Goal: Task Accomplishment & Management: Manage account settings

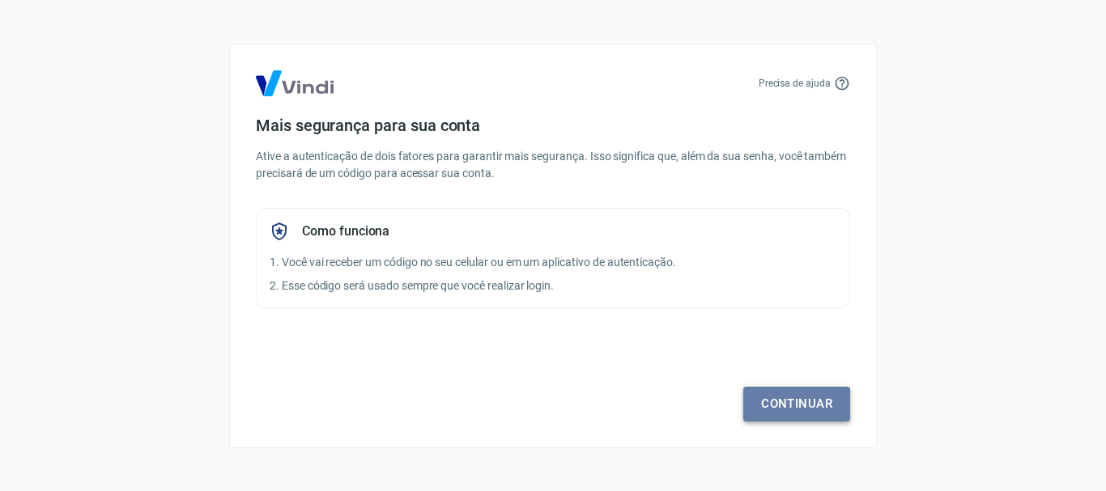
click at [807, 405] on link "Continuar" at bounding box center [796, 404] width 107 height 34
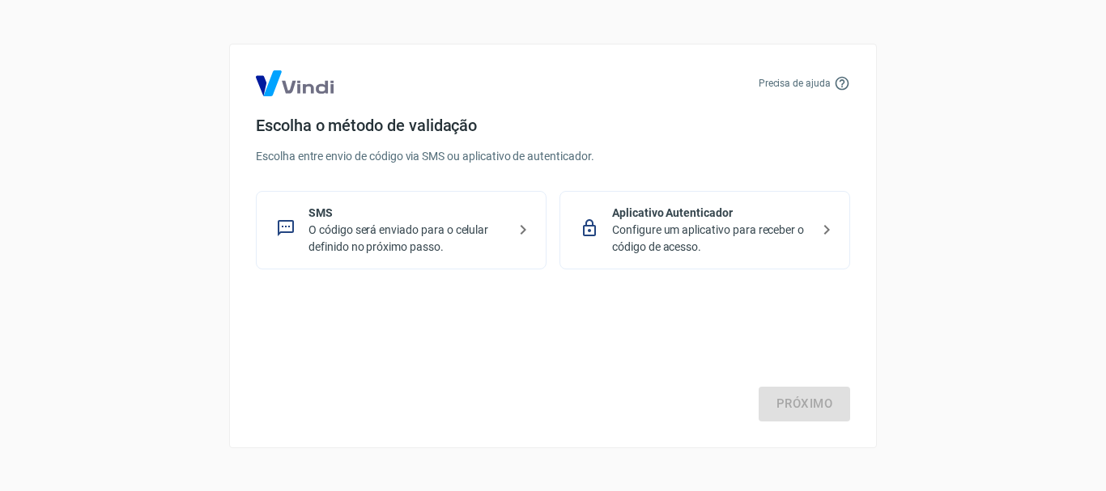
click at [363, 220] on p "SMS" at bounding box center [407, 213] width 198 height 17
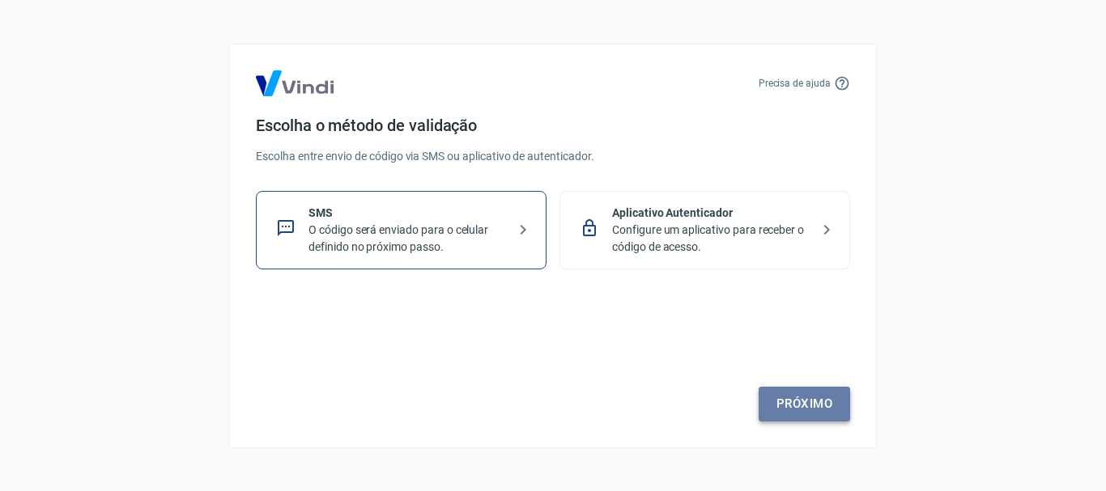
click at [780, 399] on link "Próximo" at bounding box center [804, 404] width 91 height 34
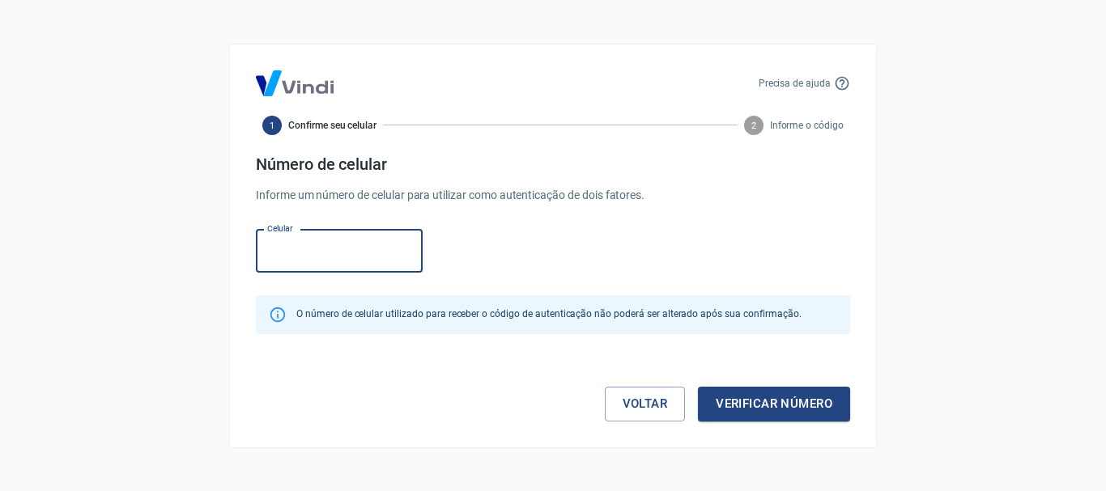
click at [340, 255] on input "Celular" at bounding box center [339, 251] width 167 height 43
type input "[PHONE_NUMBER]"
click at [772, 395] on button "Verificar número" at bounding box center [774, 404] width 152 height 34
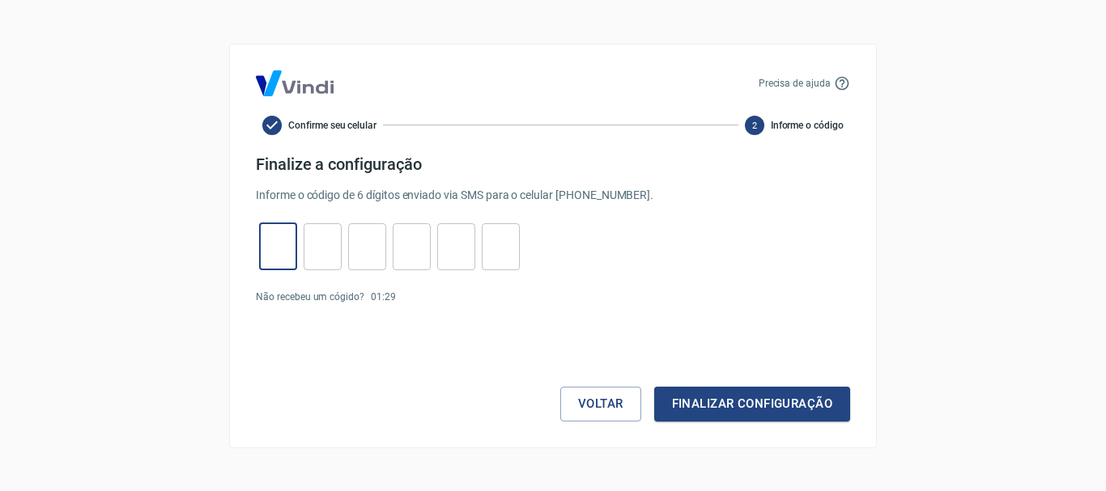
click at [287, 253] on input "tel" at bounding box center [278, 246] width 38 height 35
type input "7"
type input "2"
type input "3"
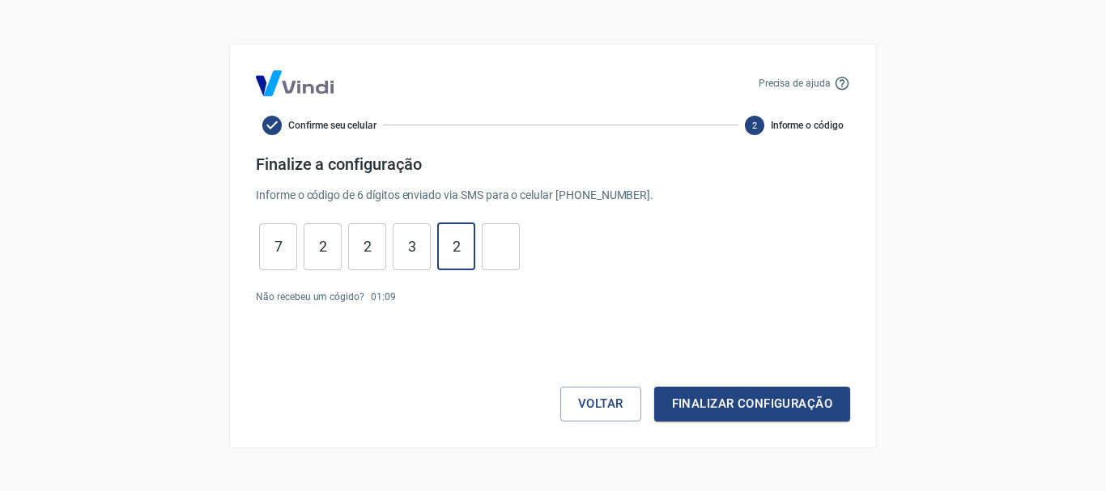
type input "2"
type input "1"
click at [763, 410] on button "Finalizar configuração" at bounding box center [752, 404] width 196 height 34
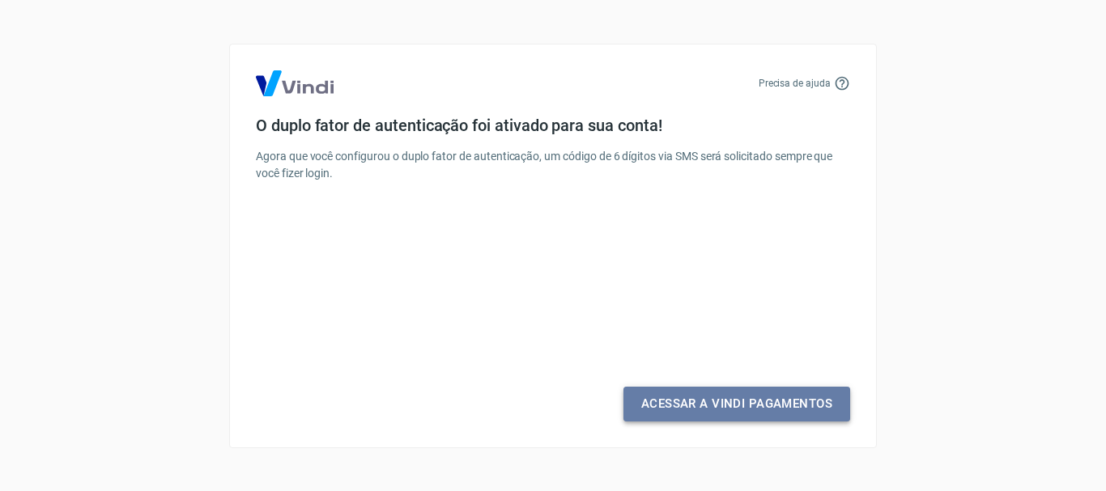
click at [714, 407] on link "Acessar a Vindi Pagamentos" at bounding box center [736, 404] width 227 height 34
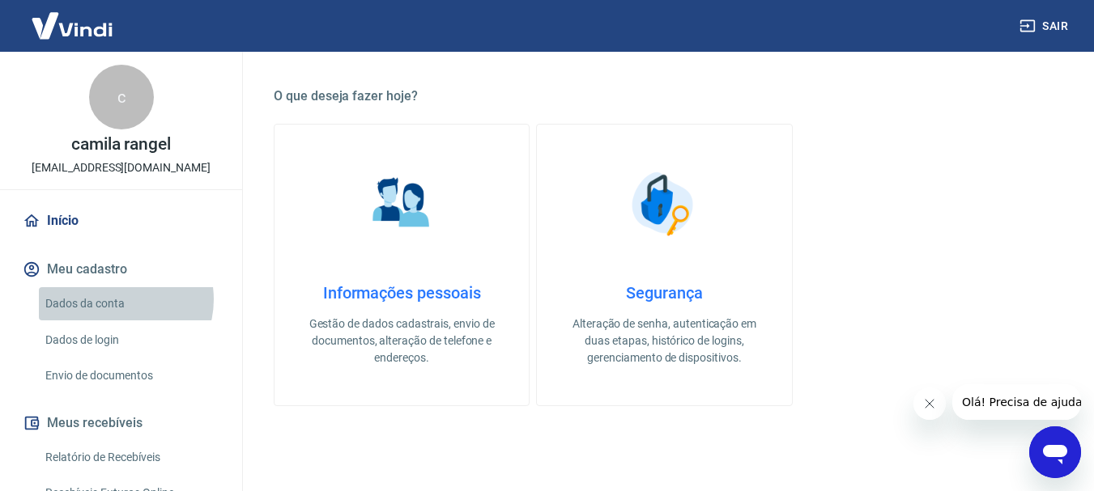
click at [117, 300] on link "Dados da conta" at bounding box center [131, 303] width 184 height 33
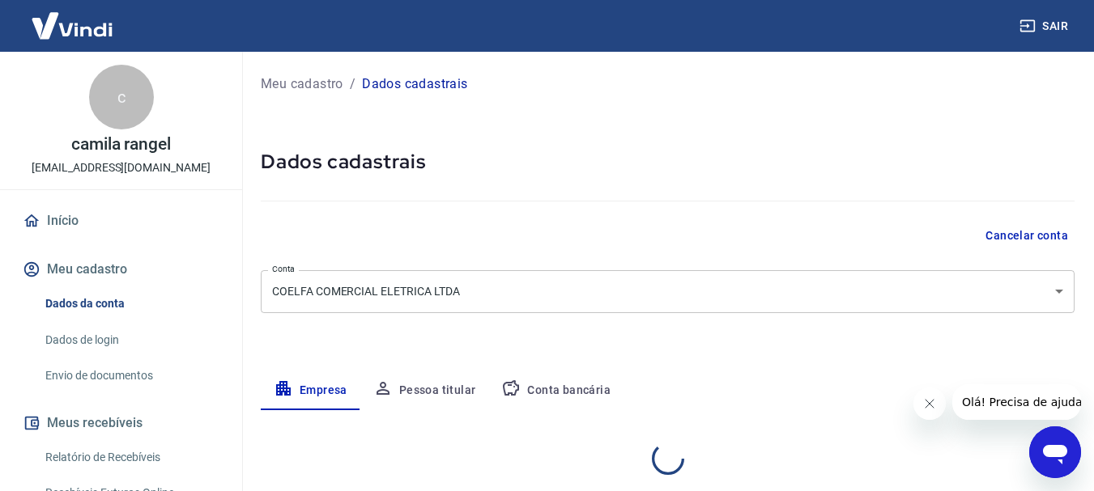
select select "RS"
select select "business"
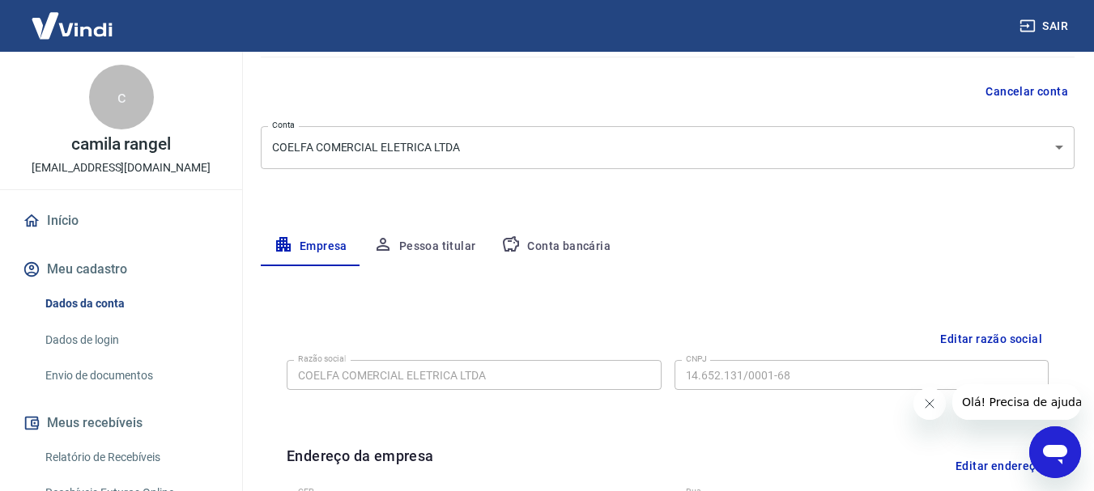
scroll to position [162, 0]
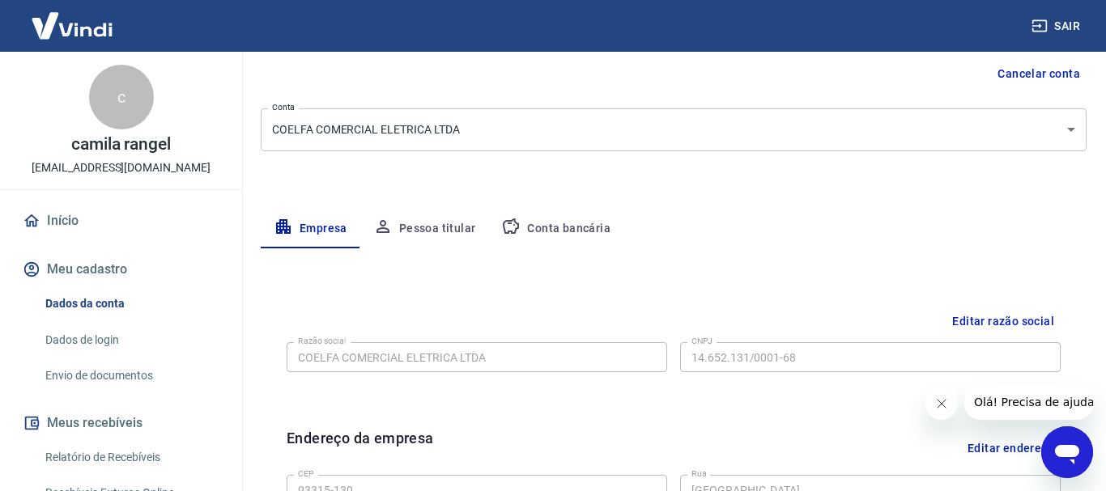
click at [1050, 125] on body "Sair c camila rangel [EMAIL_ADDRESS][DOMAIN_NAME] Início Meu cadastro Dados da …" at bounding box center [553, 83] width 1106 height 491
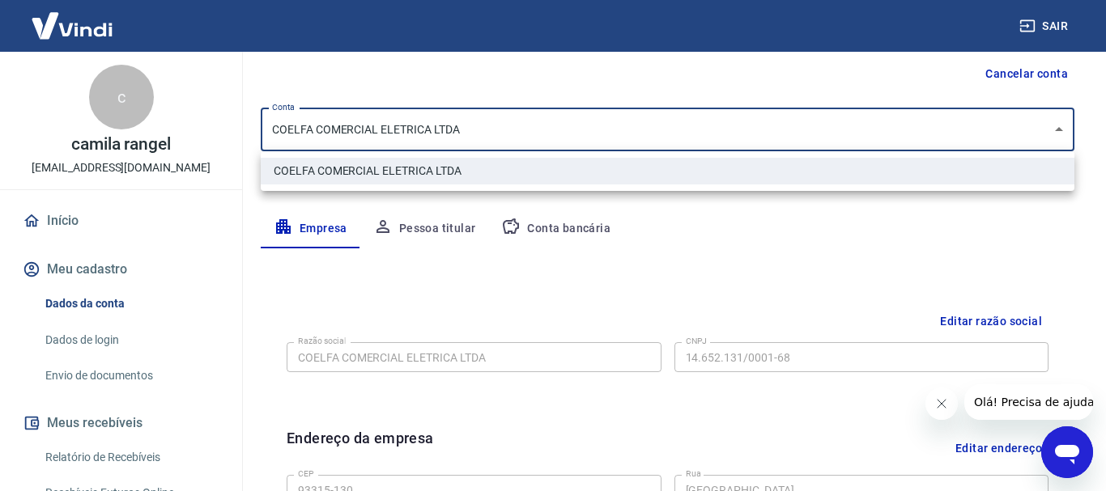
click at [939, 236] on div at bounding box center [553, 245] width 1106 height 491
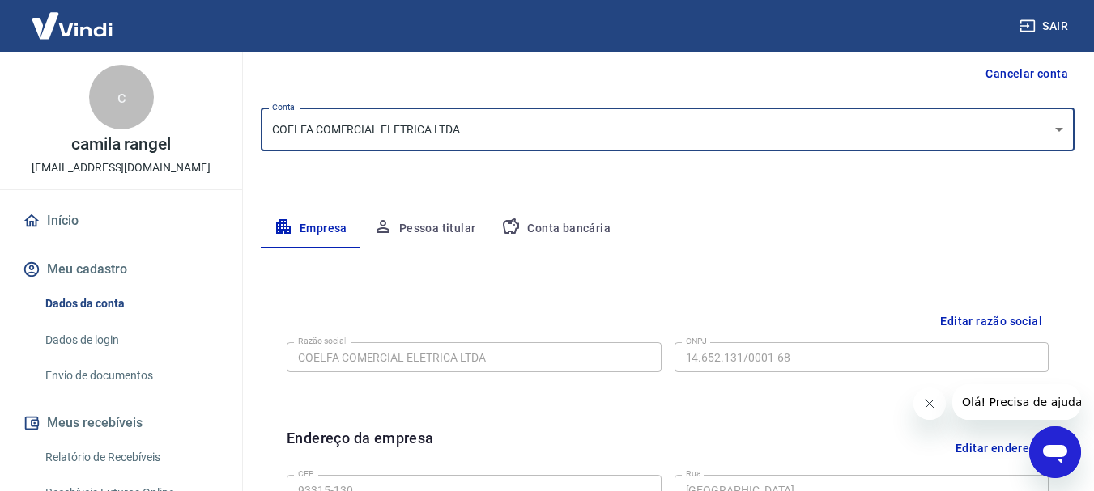
click at [1037, 67] on button "Cancelar conta" at bounding box center [1027, 74] width 96 height 30
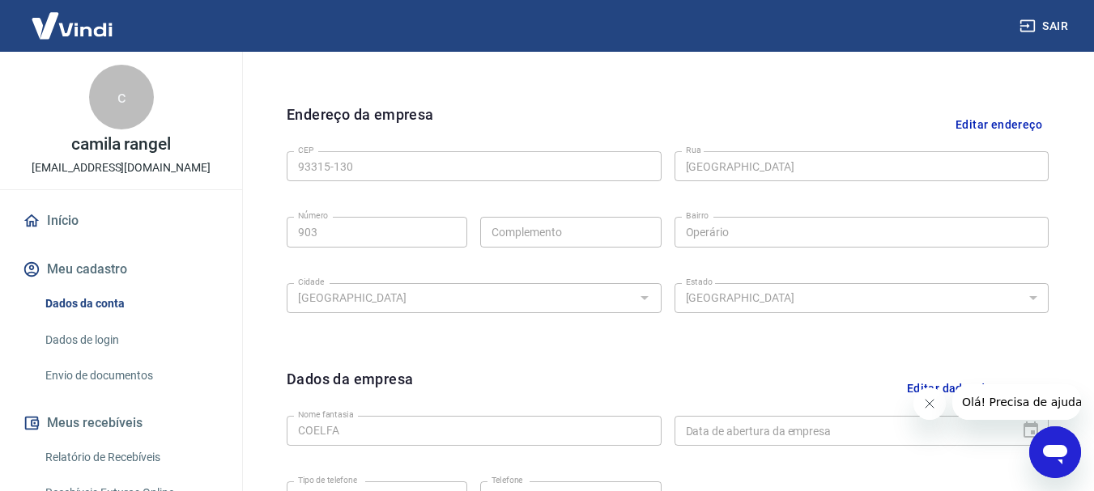
scroll to position [0, 0]
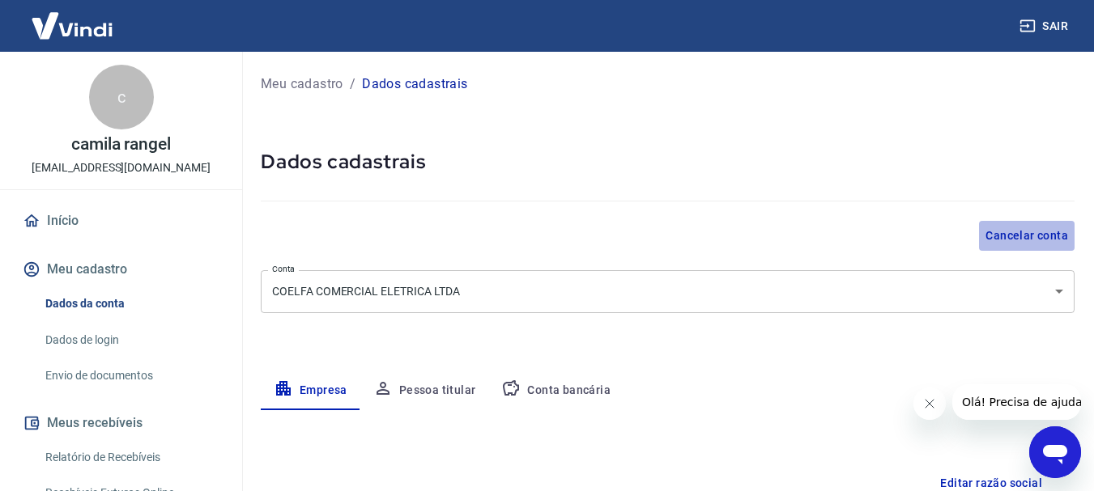
click at [1031, 239] on button "Cancelar conta" at bounding box center [1027, 236] width 96 height 30
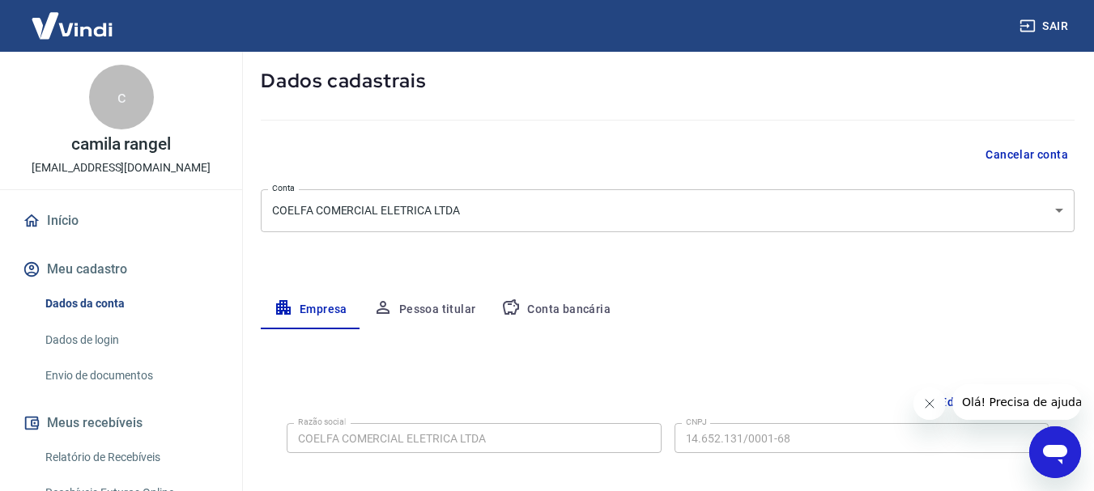
scroll to position [243, 0]
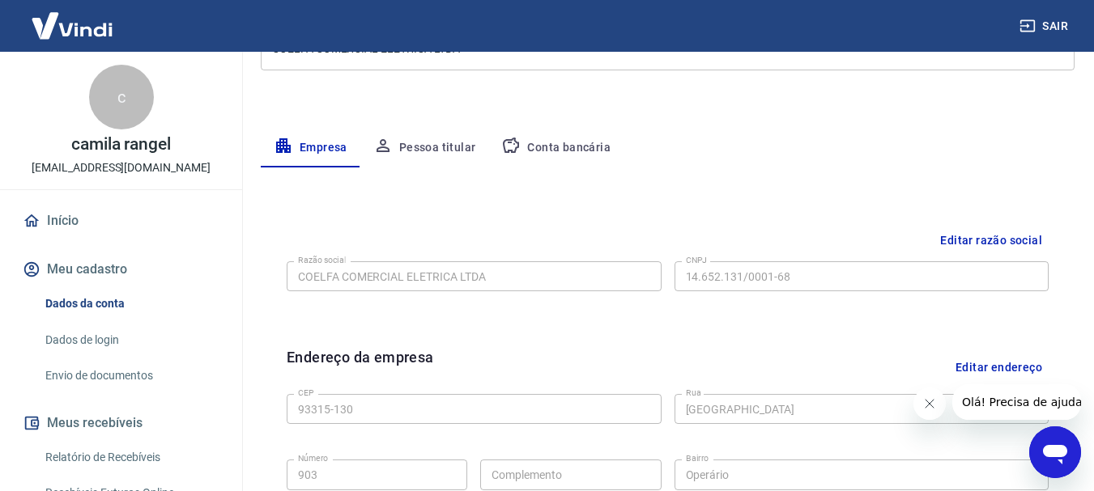
click at [969, 244] on button "Editar razão social" at bounding box center [990, 241] width 115 height 30
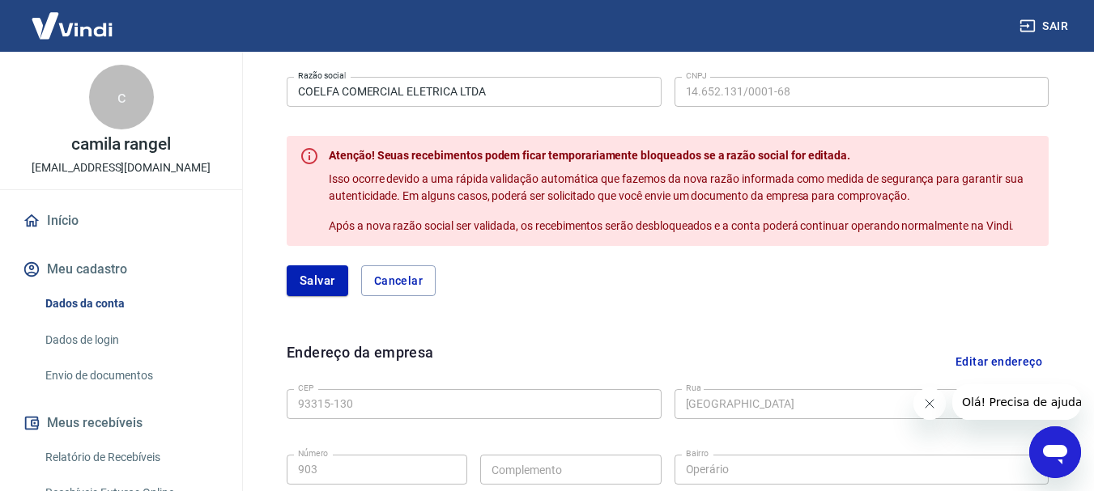
scroll to position [405, 0]
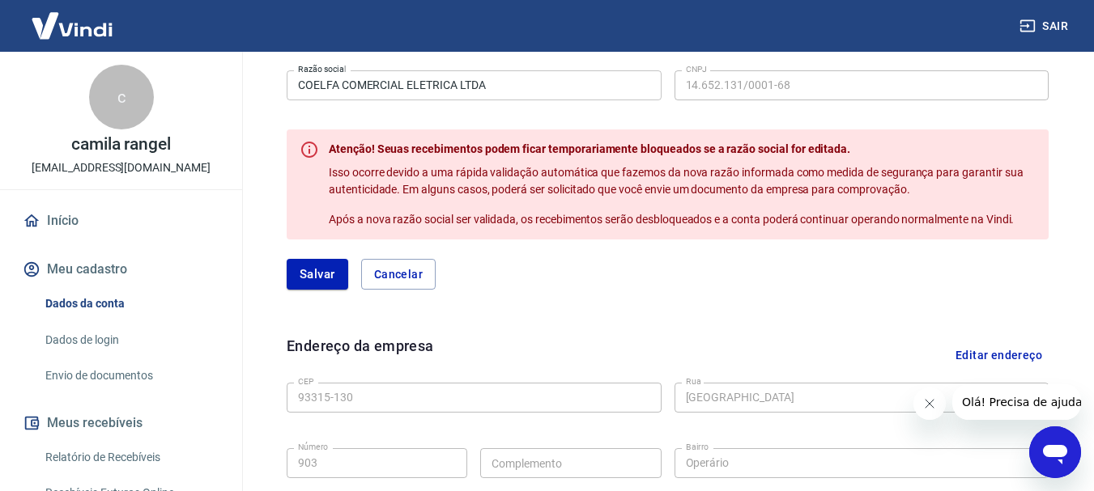
click at [1047, 458] on icon "Abrir janela de mensagens" at bounding box center [1054, 452] width 29 height 29
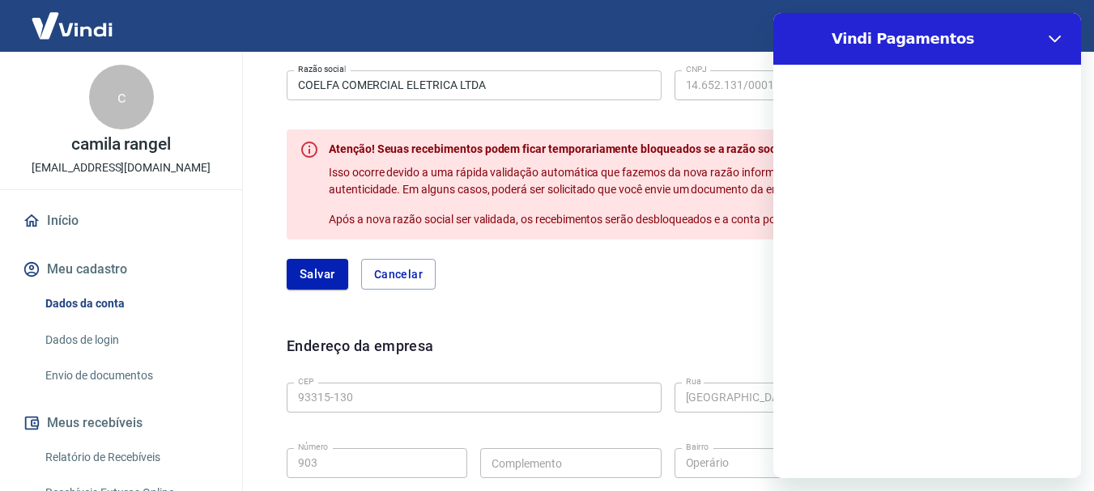
scroll to position [0, 0]
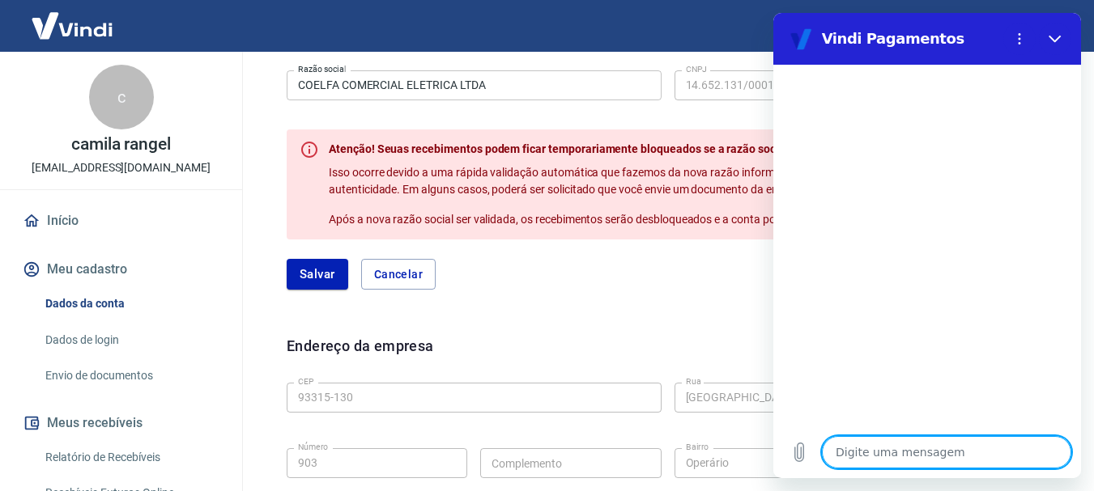
click at [878, 455] on textarea at bounding box center [946, 452] width 249 height 32
type textarea "q"
type textarea "x"
type textarea "qu"
type textarea "x"
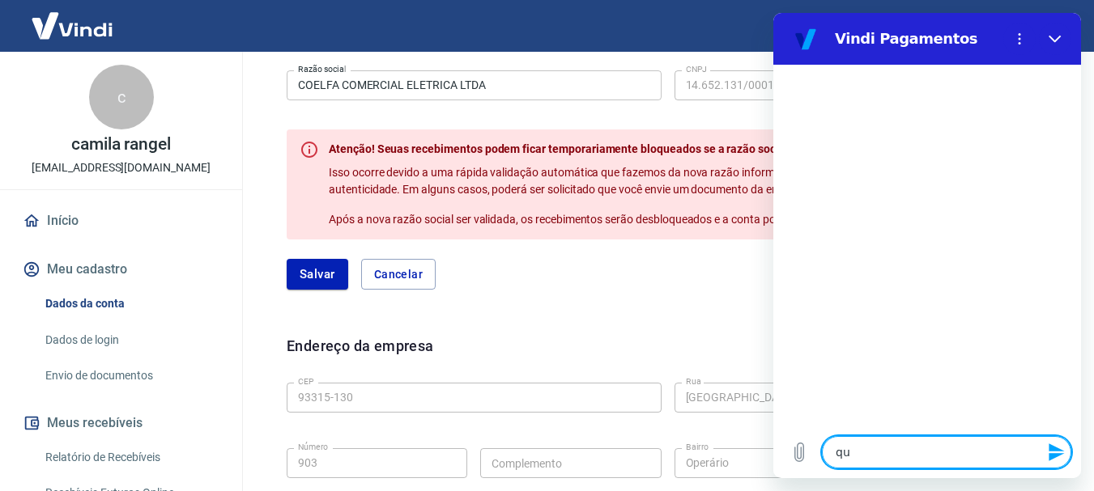
type textarea "que"
type textarea "x"
type textarea "quer"
type textarea "x"
type textarea "quero"
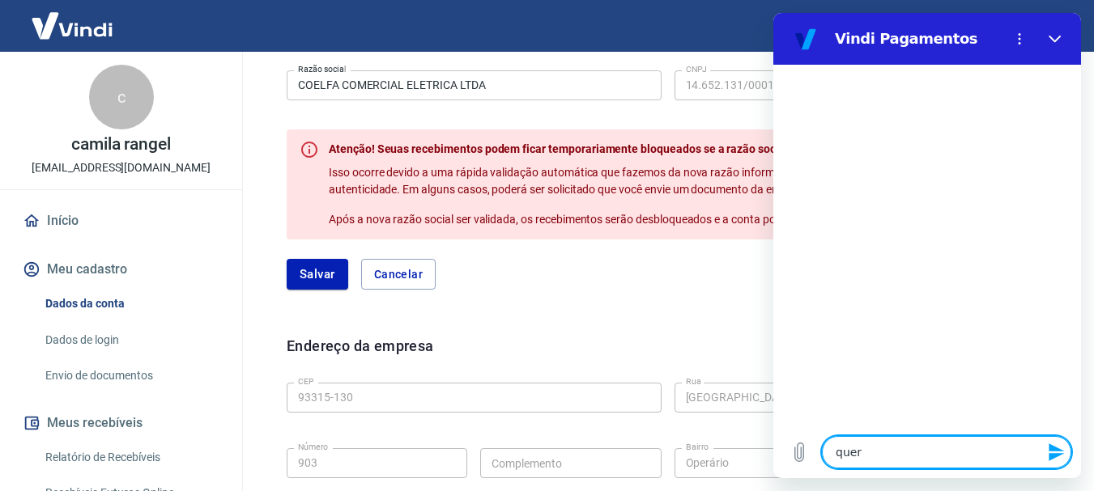
type textarea "x"
type textarea "quero"
type textarea "x"
type textarea "quero v"
type textarea "x"
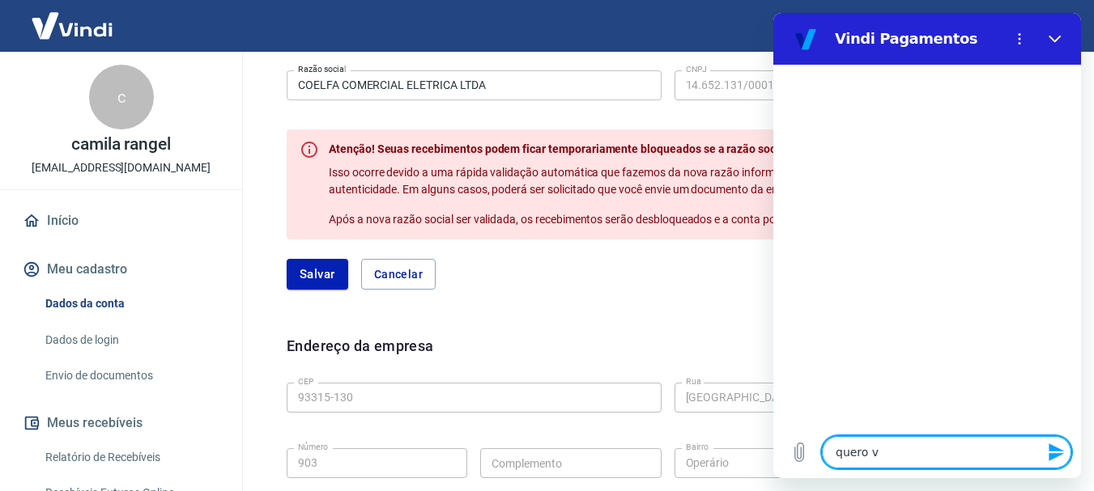
type textarea "quero vi"
type textarea "x"
type textarea "quero vin"
type textarea "x"
type textarea "quero vinc"
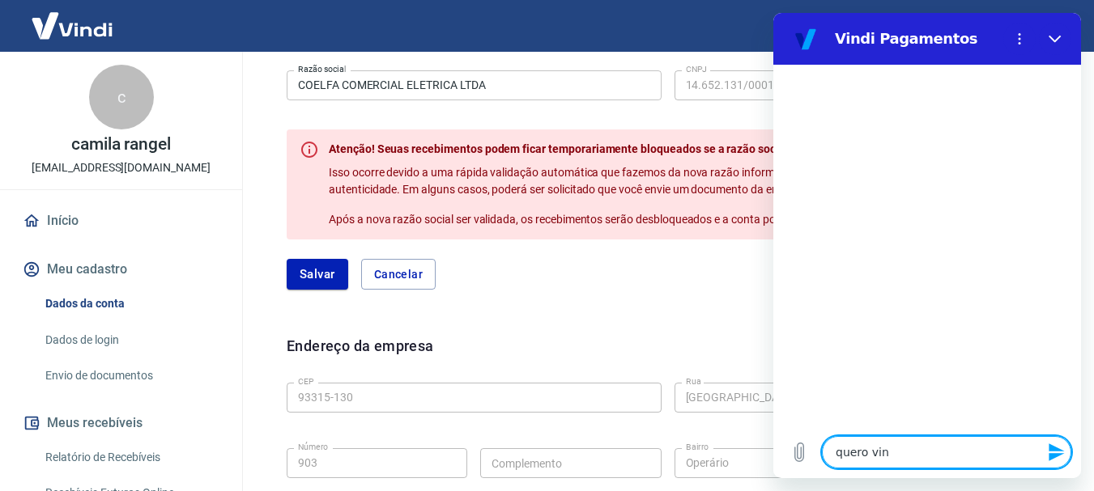
type textarea "x"
type textarea "quero vincu"
type textarea "x"
type textarea "quero vincul"
type textarea "x"
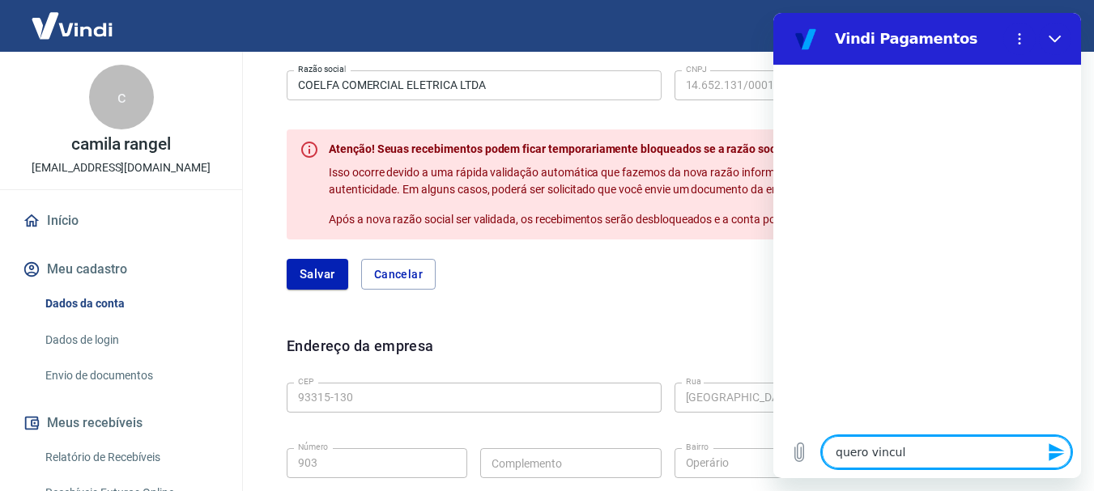
type textarea "quero vincula"
type textarea "x"
type textarea "quero vincular"
type textarea "x"
type textarea "quero vincular"
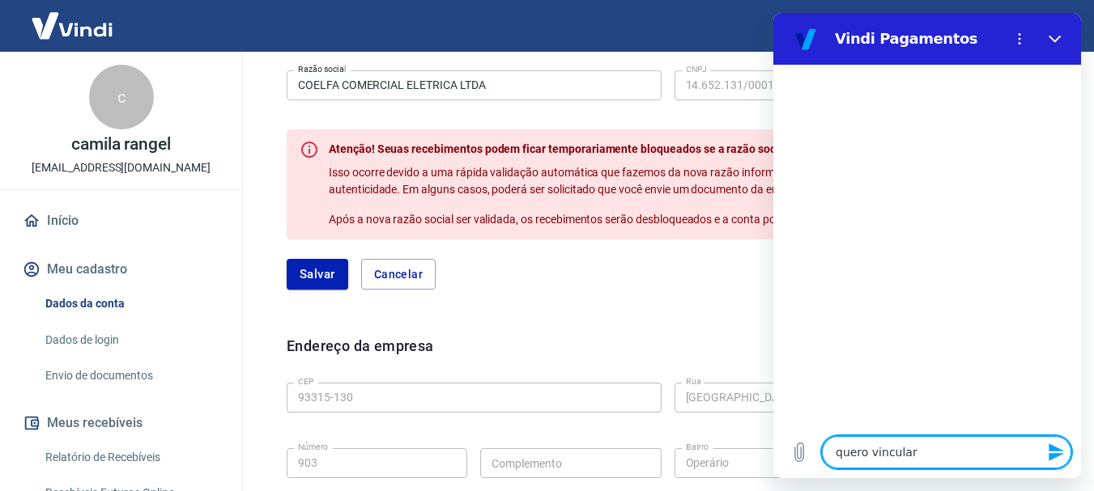
type textarea "x"
type textarea "quero vincular m"
type textarea "x"
type textarea "quero vincular me"
type textarea "x"
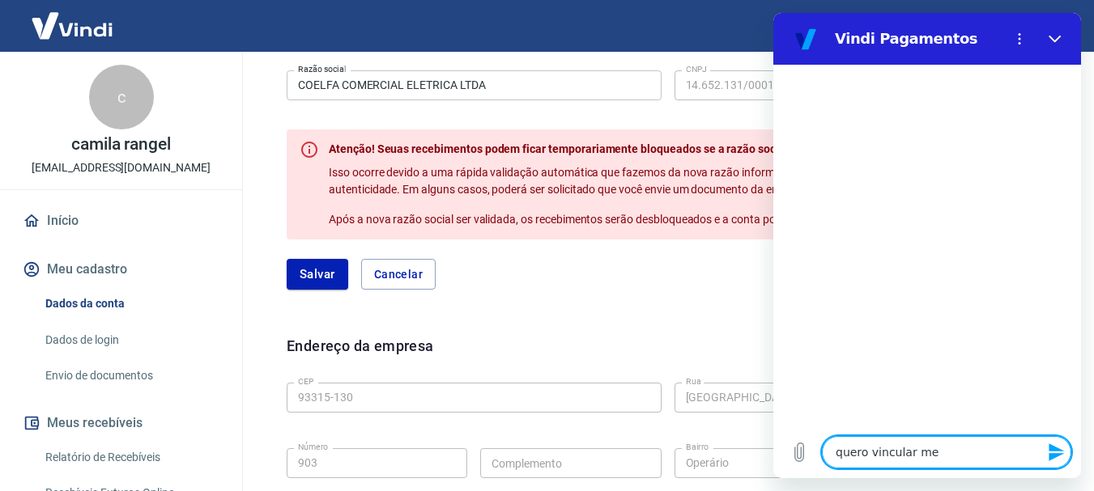
type textarea "quero vincular meu"
type textarea "x"
type textarea "quero vincular meu"
type textarea "x"
type textarea "quero vincular meu c"
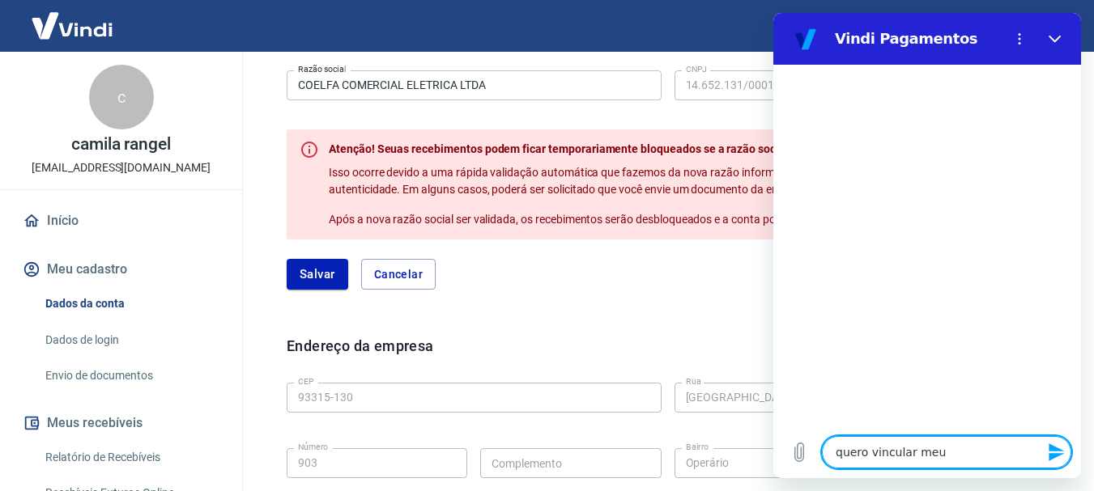
type textarea "x"
type textarea "quero vincular meu cn"
type textarea "x"
type textarea "quero vincular meu cnp"
type textarea "x"
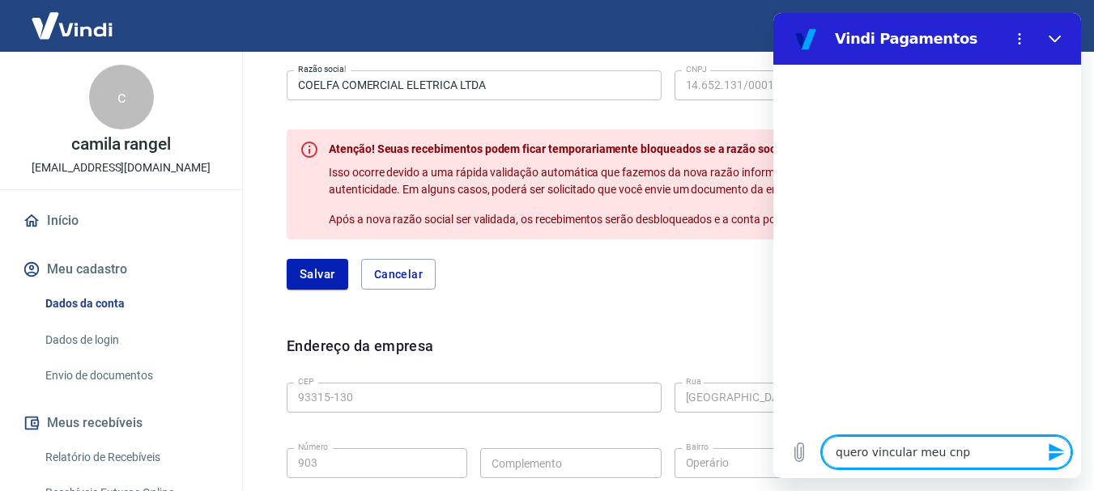
type textarea "quero vincular meu cnpj"
type textarea "x"
type textarea "quero vincular meu cnpj"
type textarea "x"
type textarea "quero vincular meu cnpj a"
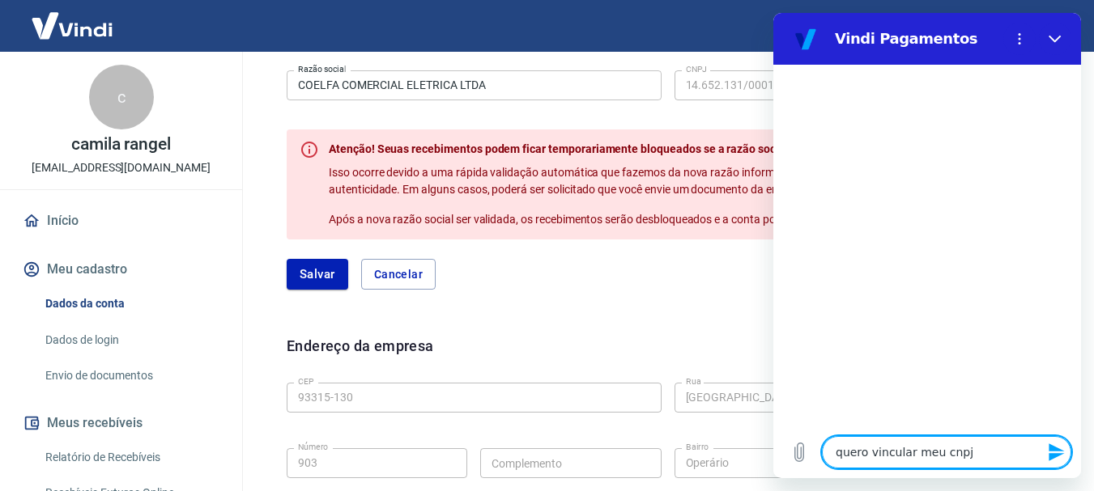
type textarea "x"
type textarea "quero vincular meu cnpj a"
type textarea "x"
type textarea "quero vincular meu cnpj a o"
type textarea "x"
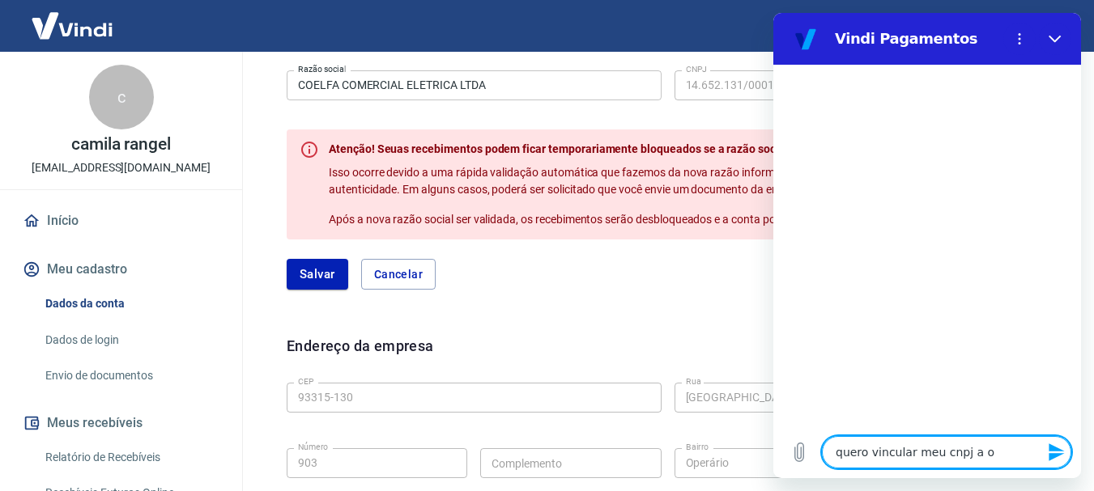
type textarea "quero vincular meu cnpj a ou"
type textarea "x"
type textarea "quero vincular meu cnpj a out"
type textarea "x"
type textarea "quero vincular meu cnpj a outr"
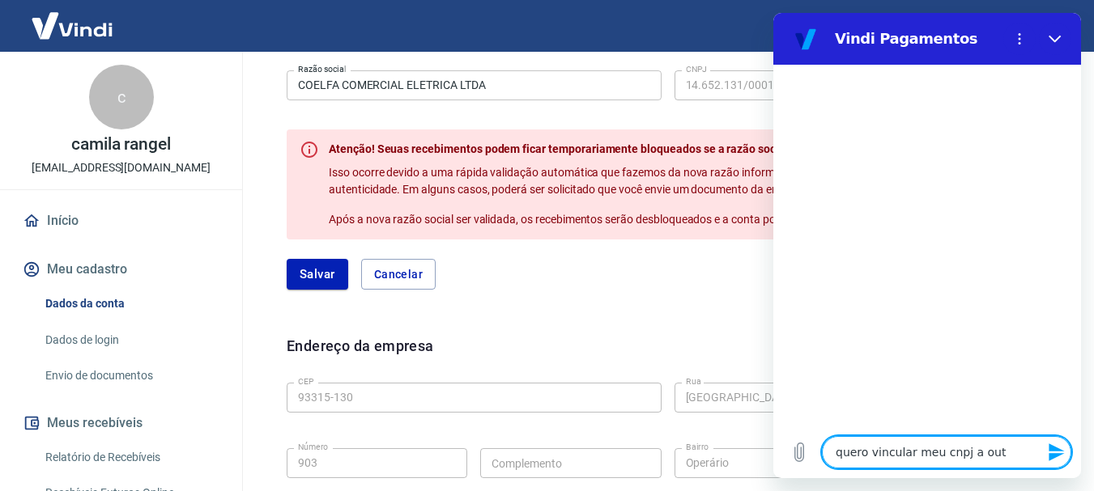
type textarea "x"
type textarea "quero vincular meu cnpj a outra"
type textarea "x"
type textarea "quero vincular meu cnpj a outra"
type textarea "x"
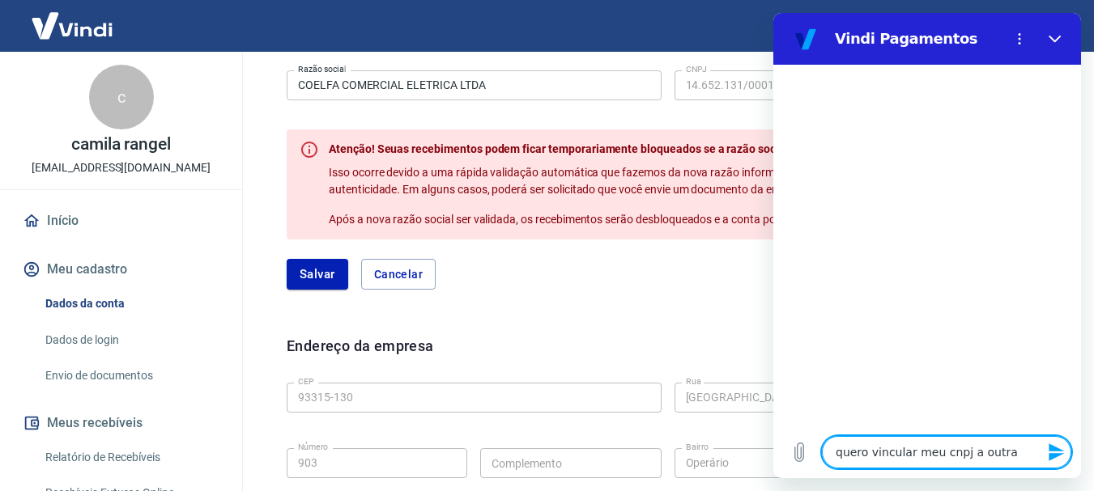
type textarea "quero vincular meu cnpj a outra c"
type textarea "x"
type textarea "quero vincular meu cnpj a outra"
type textarea "x"
type textarea "quero vincular meu cnpj a outra"
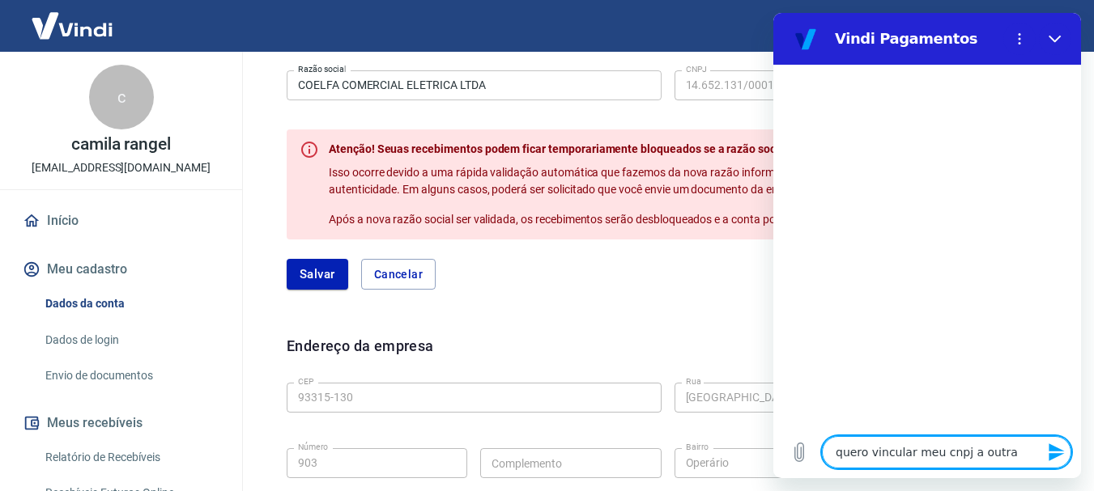
type textarea "x"
type textarea "quero vincular meu cnpj a outr"
type textarea "x"
type textarea "quero vincular meu cnpj a outro"
type textarea "x"
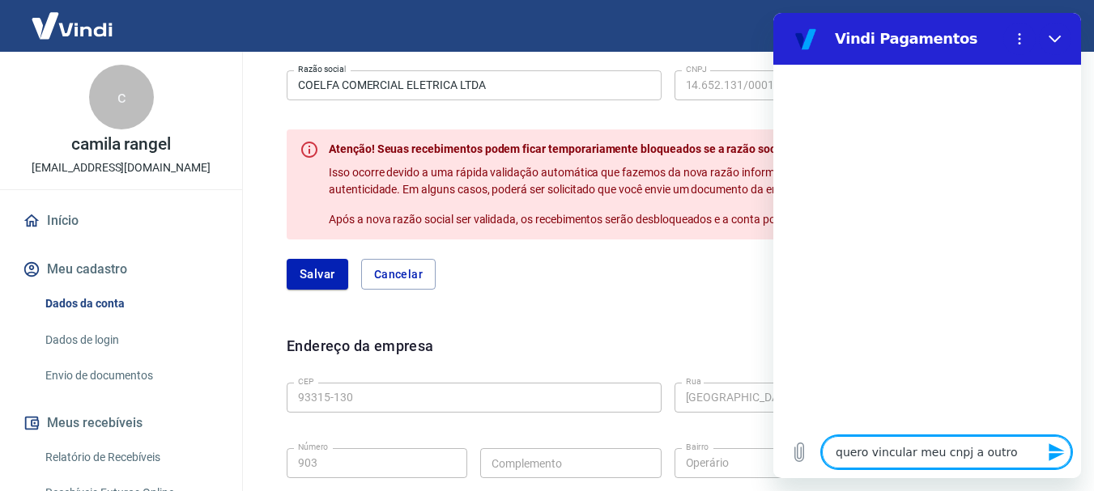
type textarea "quero vincular meu cnpj a outro"
type textarea "x"
type textarea "quero vincular meu cnpj a outro e"
type textarea "x"
type textarea "quero vincular meu cnpj a outro em"
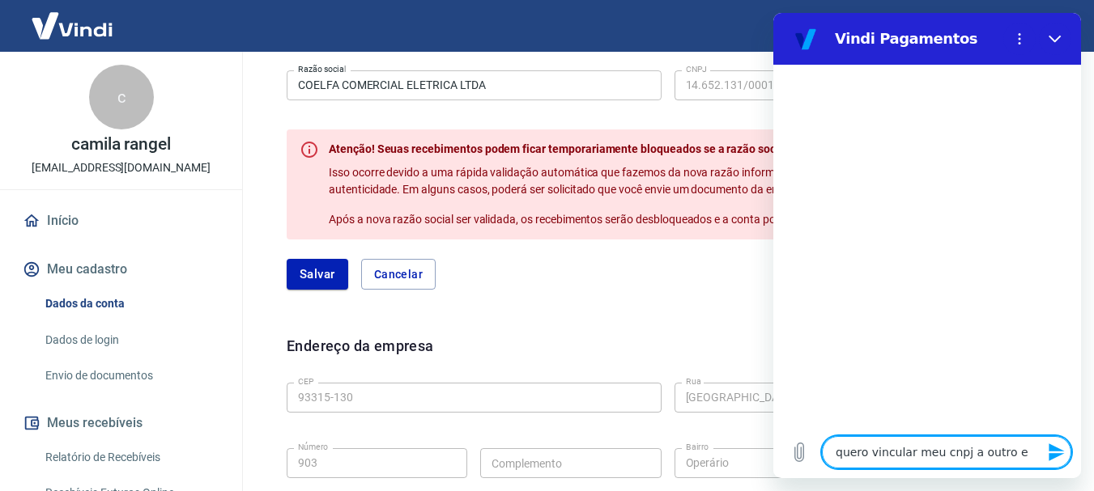
type textarea "x"
type textarea "quero vincular meu cnpj a outro emi"
type textarea "x"
type textarea "quero vincular meu cnpj a outro emia"
type textarea "x"
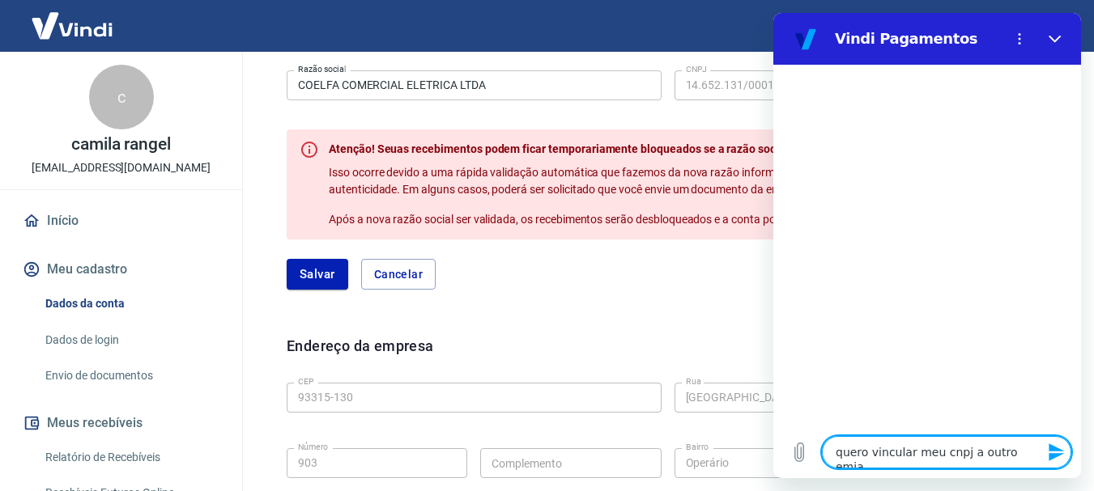
type textarea "quero vincular meu cnpj a outro emial"
type textarea "x"
type textarea "quero vincular meu cnpj a outro emial"
type textarea "x"
type textarea "quero vincular meu cnpj a outro emial"
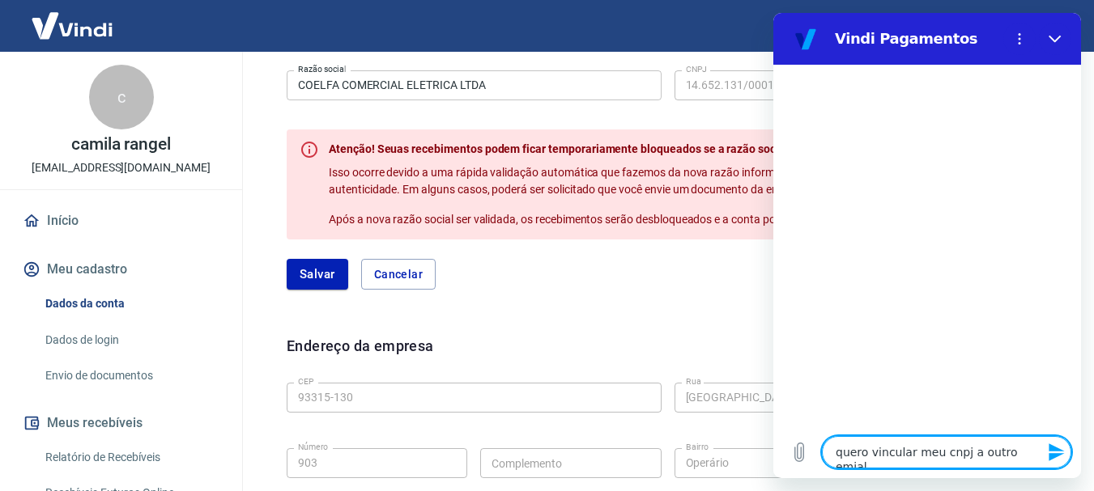
type textarea "x"
type textarea "quero vincular meu cnpj a outro emia"
type textarea "x"
type textarea "quero vincular meu cnpj a outro emi"
type textarea "x"
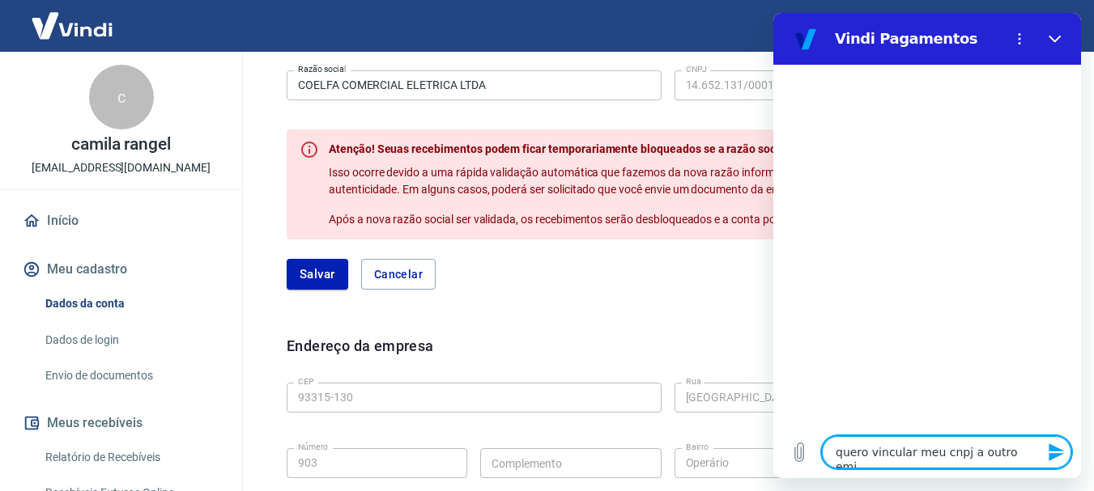
type textarea "quero vincular meu cnpj a outro em"
type textarea "x"
type textarea "quero vincular meu cnpj a outro ema"
type textarea "x"
type textarea "quero vincular meu cnpj a outro emai"
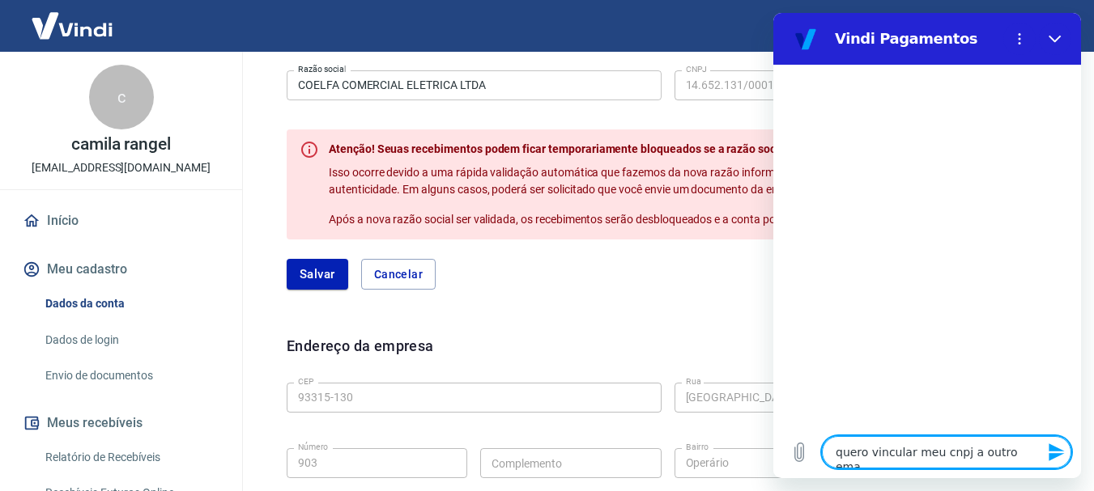
type textarea "x"
type textarea "quero vincular meu cnpj a outro email"
type textarea "x"
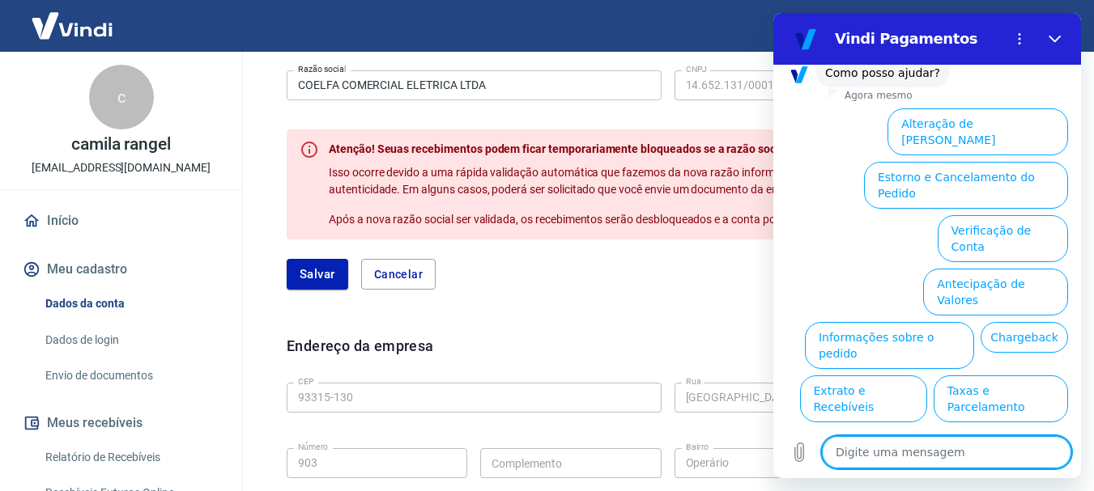
scroll to position [139, 0]
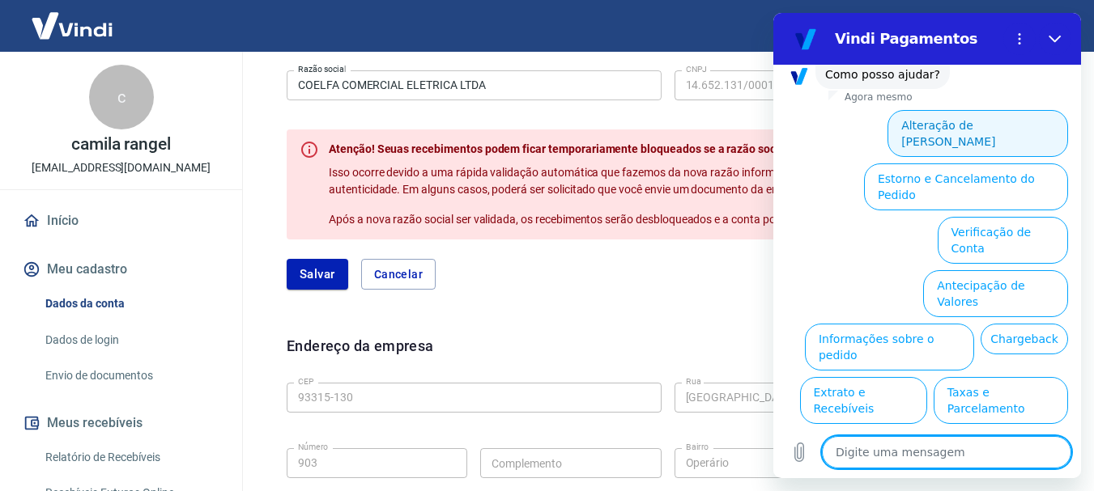
click at [973, 110] on button "Alteração de [PERSON_NAME]" at bounding box center [977, 133] width 181 height 47
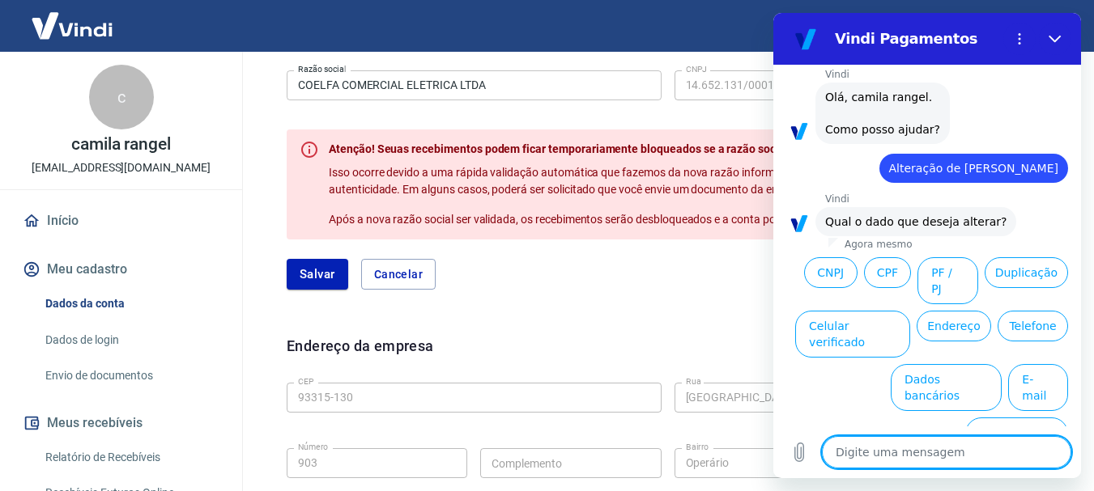
scroll to position [83, 0]
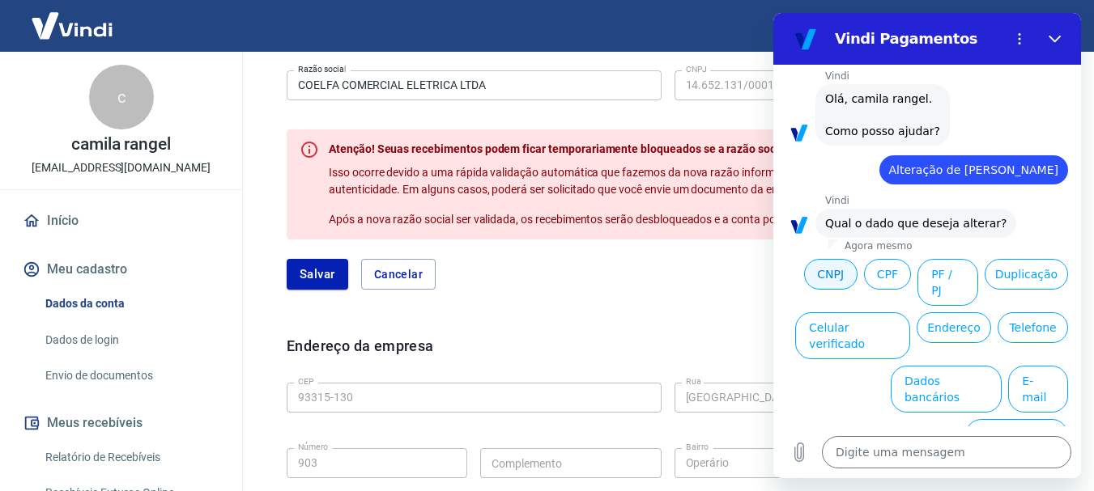
click at [857, 259] on button "CNPJ" at bounding box center [830, 274] width 53 height 31
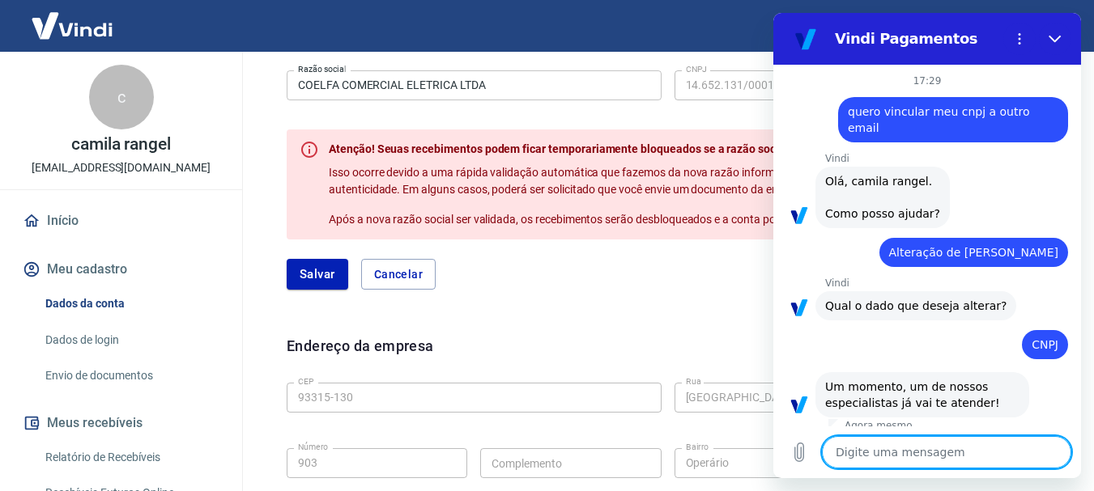
type textarea "x"
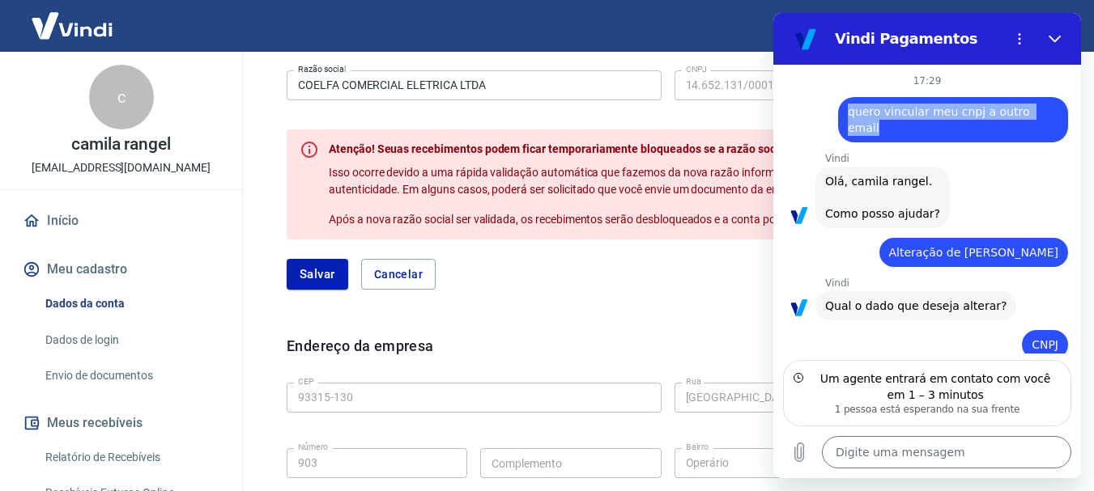
drag, startPoint x: 856, startPoint y: 111, endPoint x: 1063, endPoint y: 112, distance: 207.2
click at [1063, 112] on div "17:29 diz: quero vincular meu cnpj a outro email Enviado · 17:29 [PERSON_NAME] …" at bounding box center [927, 209] width 308 height 289
copy span "quero vincular meu cnpj a outro email"
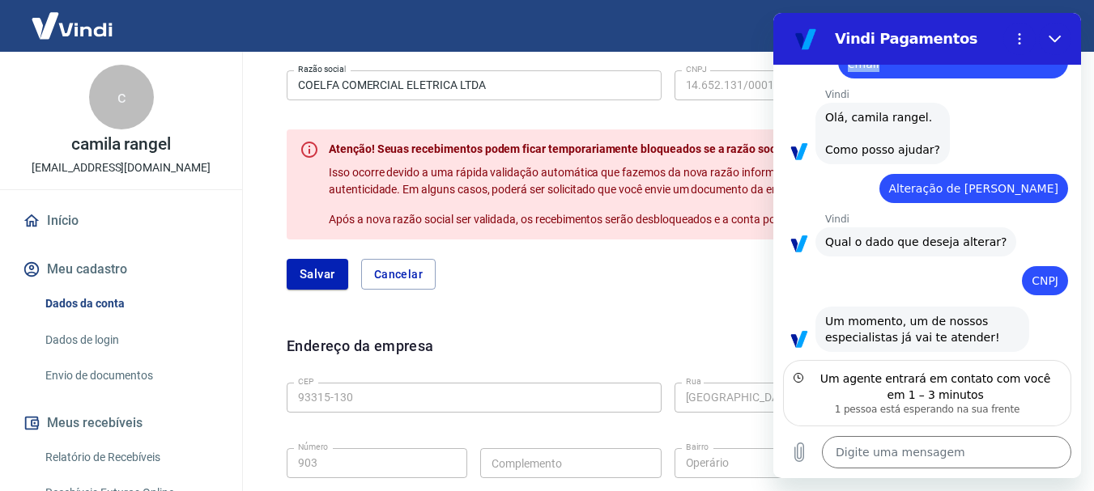
scroll to position [65, 0]
click at [900, 454] on textarea at bounding box center [946, 452] width 249 height 32
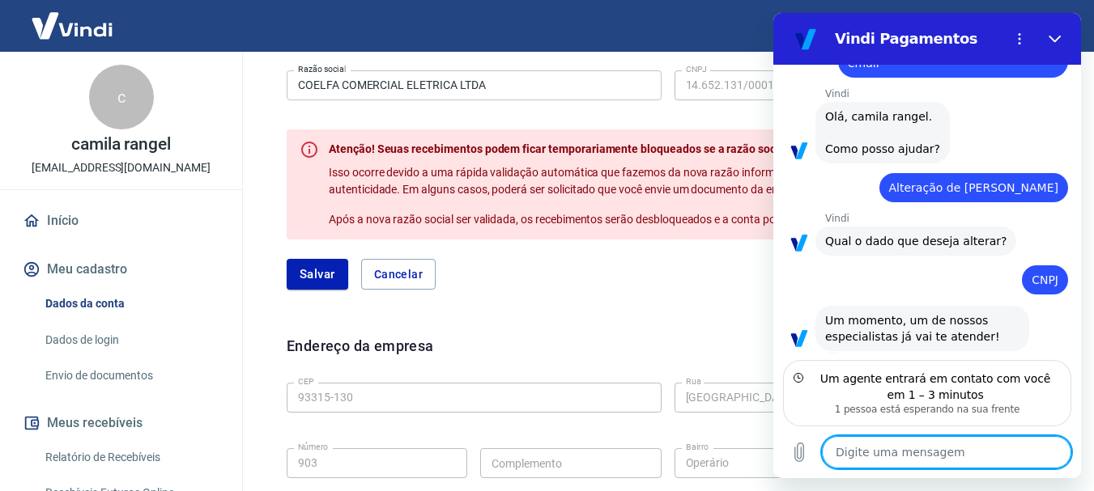
paste textarea "quero vincular meu cnpj a outro email"
type textarea "quero vincular meu cnpj a outro email"
type textarea "x"
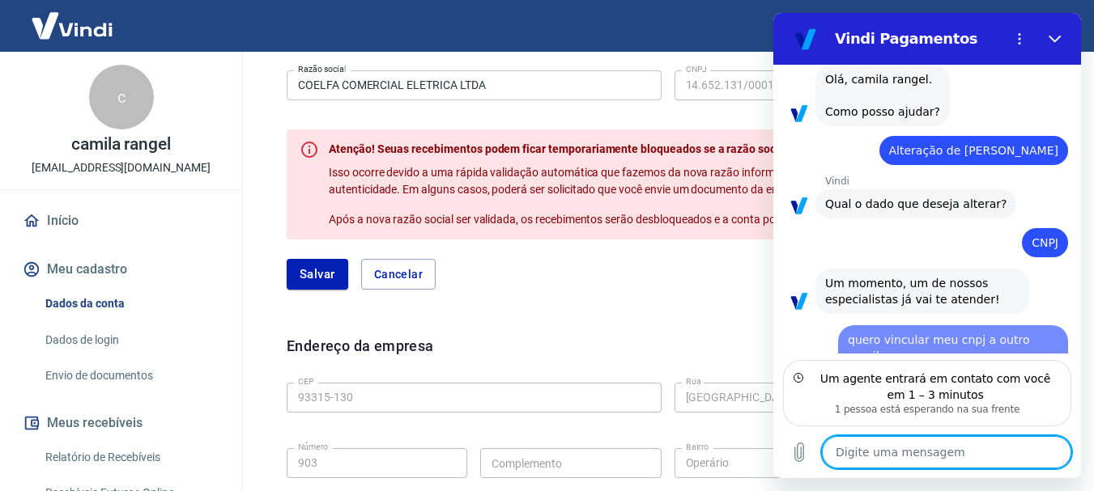
type textarea "x"
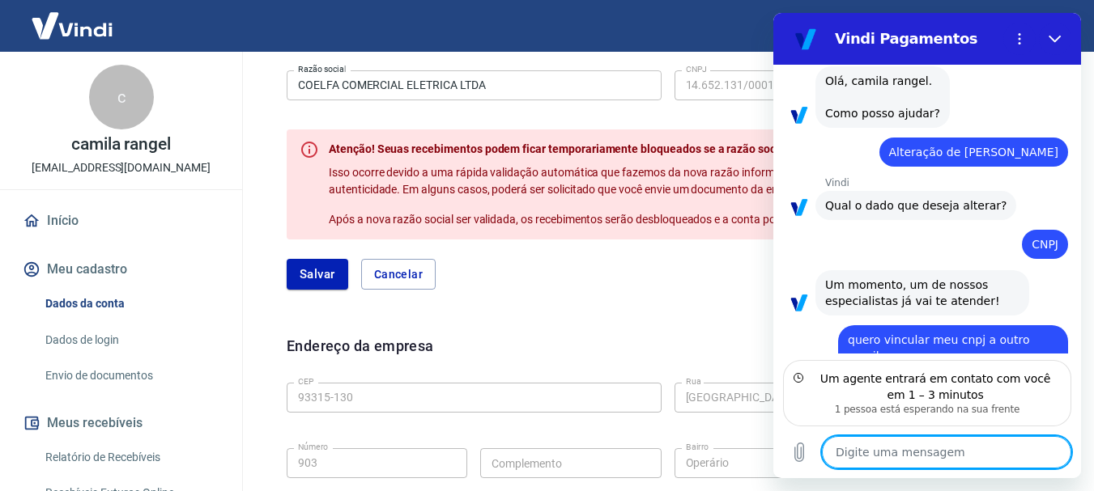
scroll to position [104, 0]
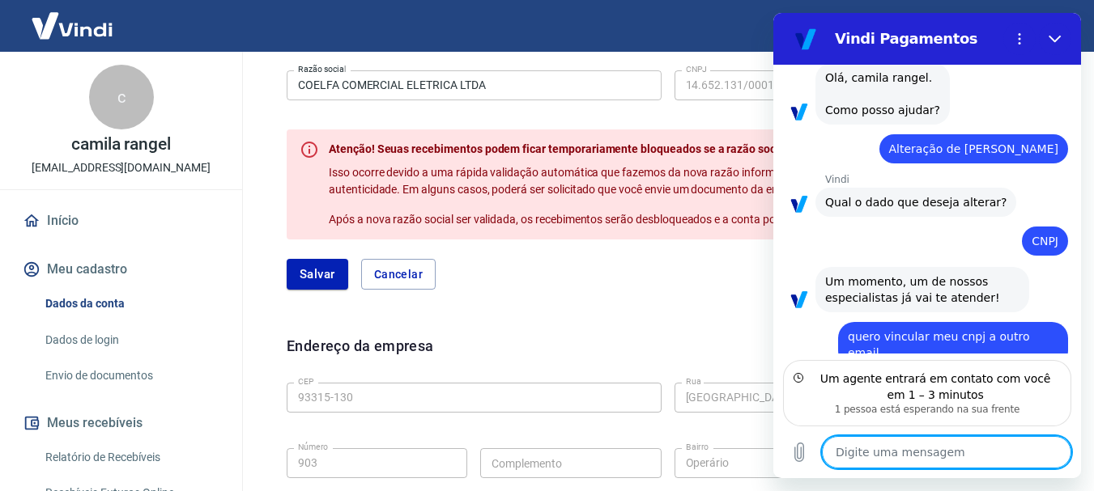
type textarea "o"
type textarea "x"
type textarea "ou"
type textarea "x"
type textarea "out"
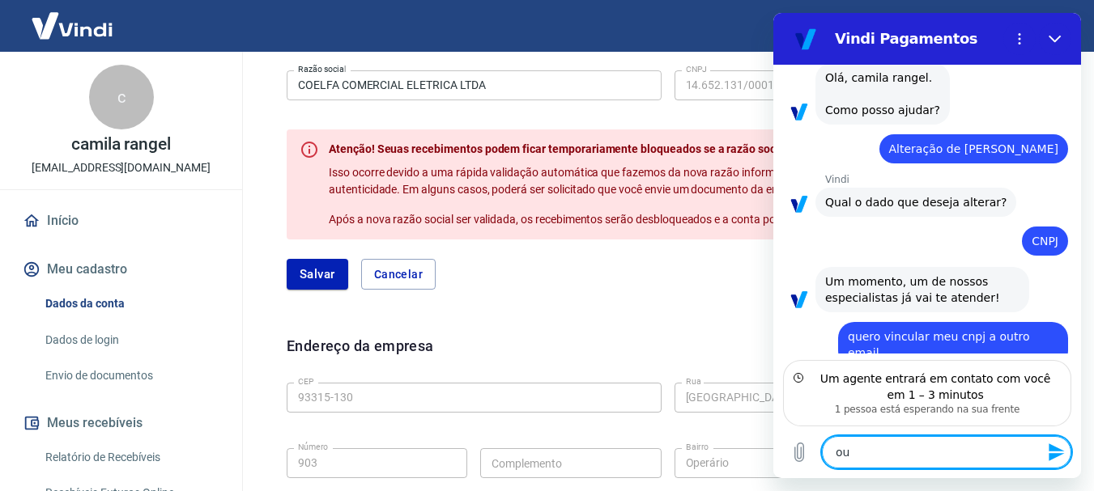
type textarea "x"
type textarea "outr"
type textarea "x"
type textarea "outra"
type textarea "x"
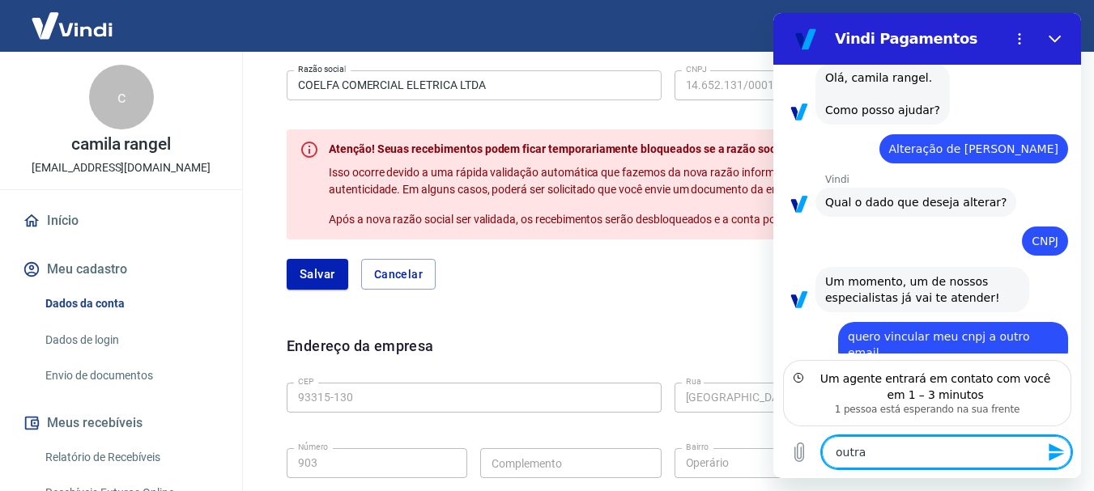
type textarea "outra"
type textarea "x"
type textarea "outra c"
type textarea "x"
type textarea "outra cp"
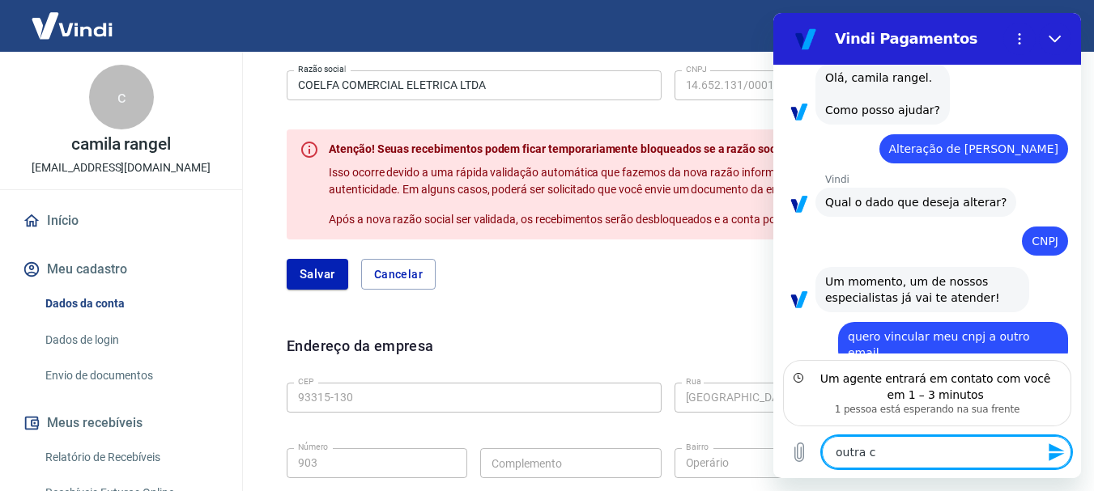
type textarea "x"
type textarea "outra cpf"
type textarea "x"
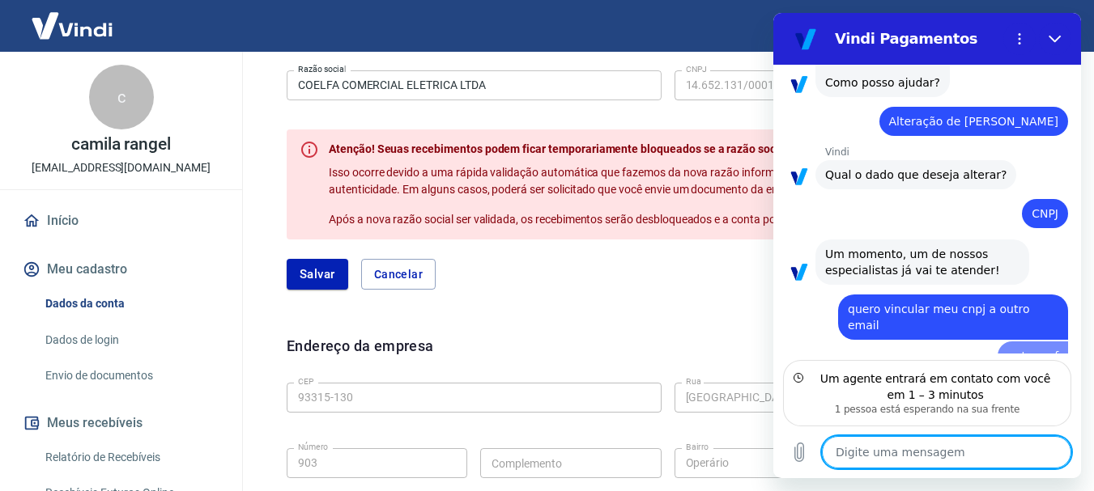
type textarea "x"
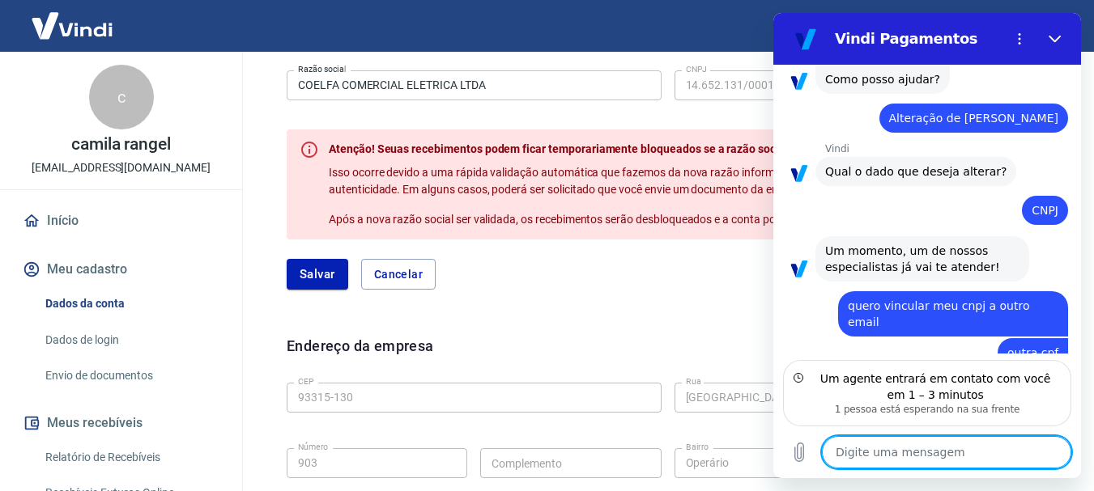
type textarea "c"
type textarea "x"
type textarea "ca"
type textarea "x"
type textarea "can"
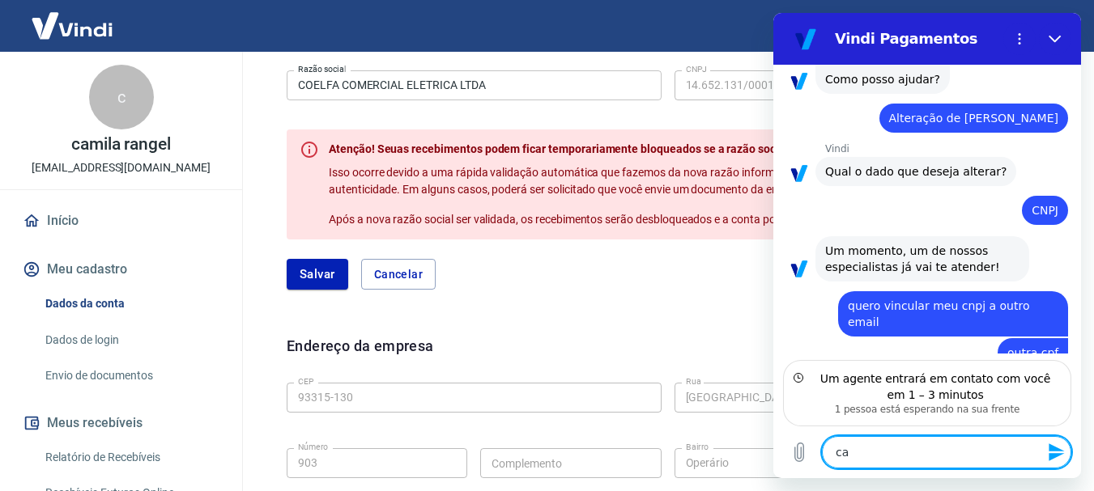
type textarea "x"
type textarea "canc"
type textarea "x"
type textarea "cance"
type textarea "x"
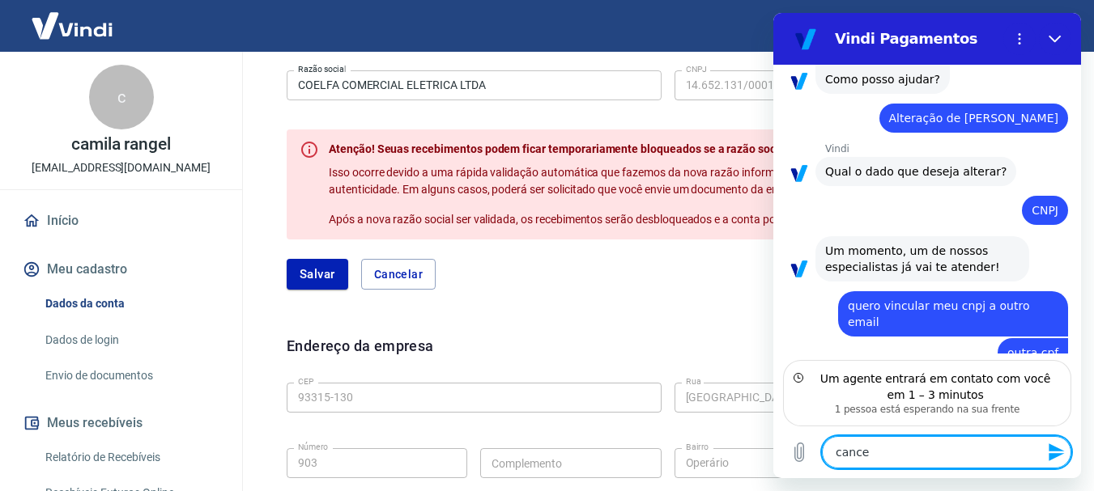
type textarea "cancel"
type textarea "x"
type textarea "cancela"
type textarea "x"
type textarea "cancelar"
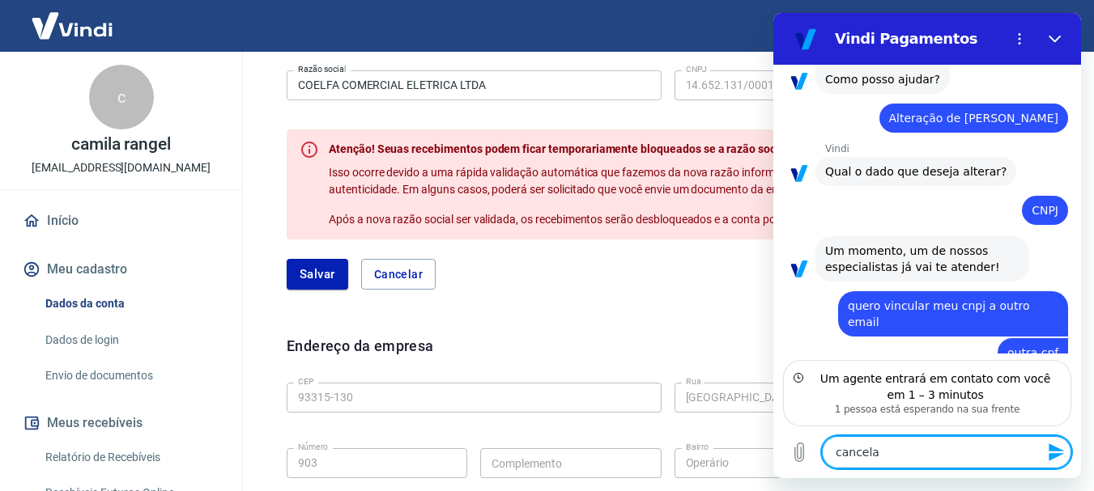
type textarea "x"
type textarea "cancelar"
type textarea "x"
type textarea "cancelar e"
type textarea "x"
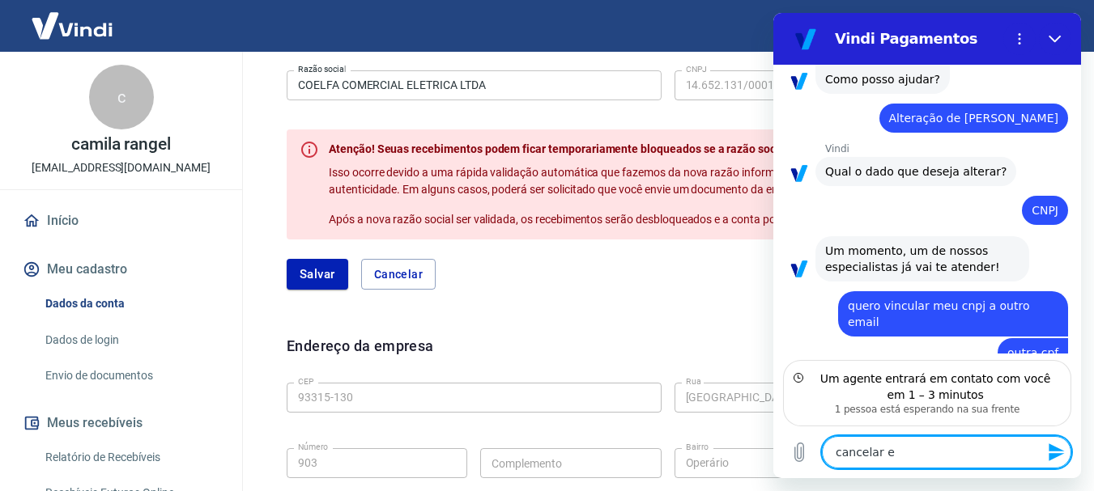
type textarea "cancelar es"
type textarea "x"
type textarea "cancelar est"
type textarea "x"
type textarea "cancelar esta"
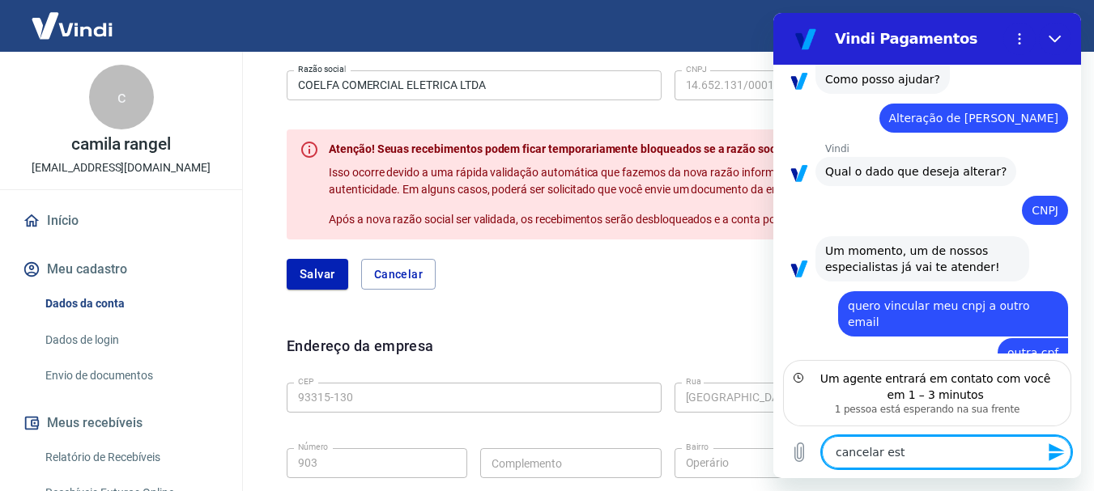
type textarea "x"
type textarea "cancelar esta"
type textarea "x"
type textarea "cancelar esta"
type textarea "x"
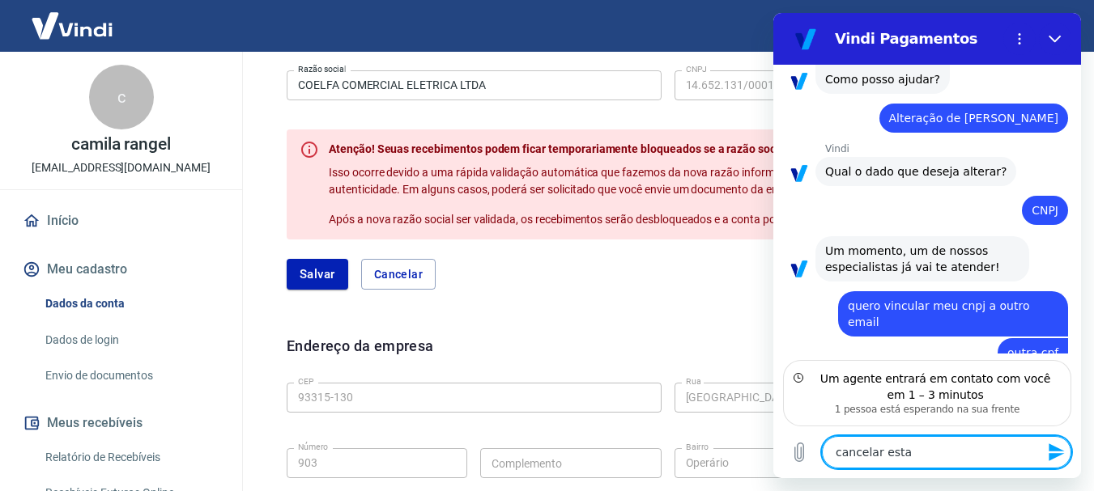
type textarea "cancelar est"
type textarea "x"
type textarea "cancelar es"
type textarea "x"
type textarea "cancelar e"
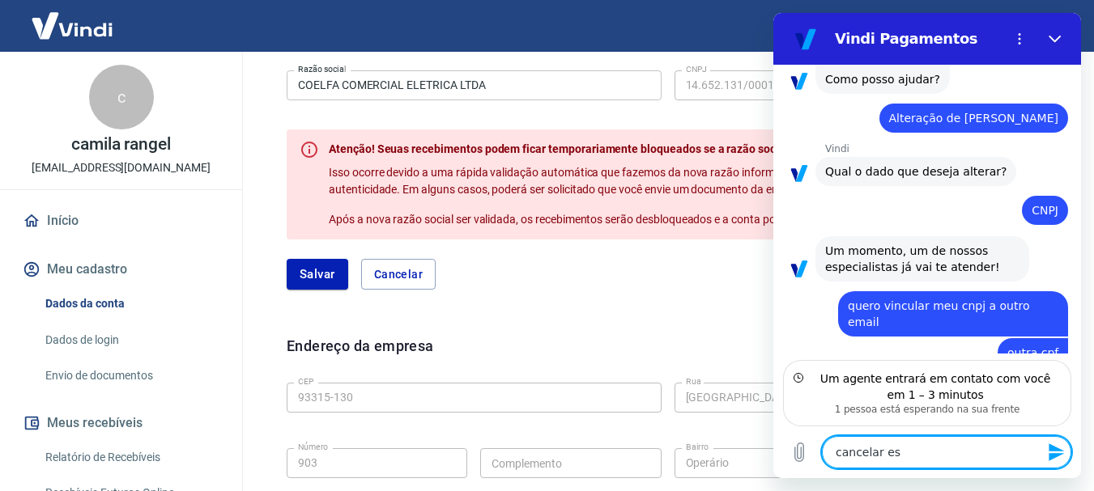
type textarea "x"
type textarea "cancelar"
type textarea "x"
type textarea "cancelar"
type textarea "x"
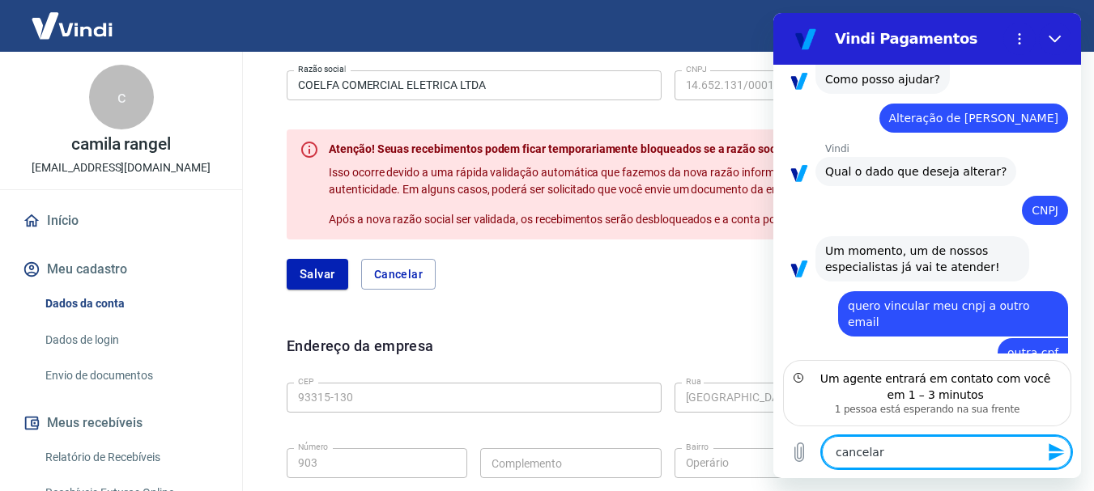
type textarea "cancela"
type textarea "x"
type textarea "cancel"
type textarea "x"
type textarea "cance"
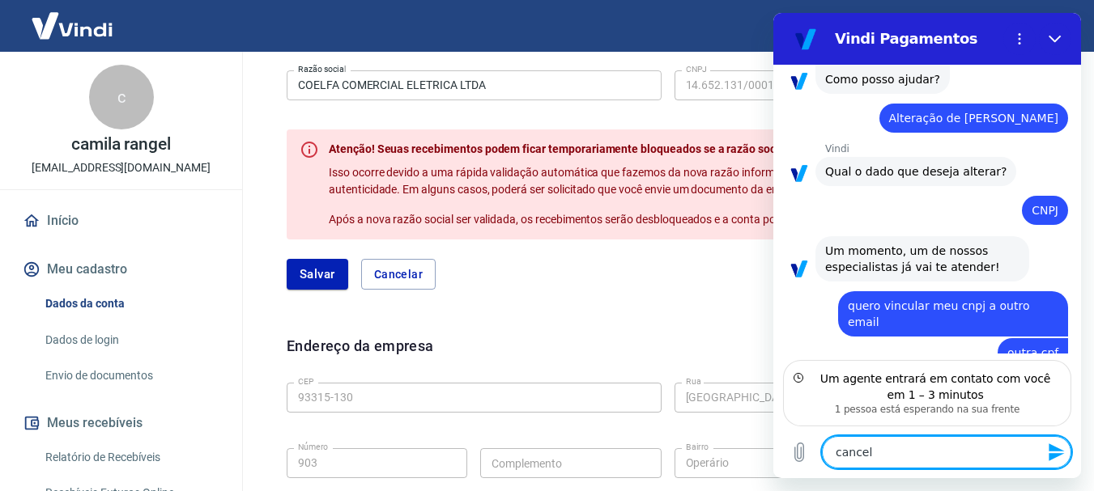
type textarea "x"
type textarea "canc"
type textarea "x"
type textarea "can"
type textarea "x"
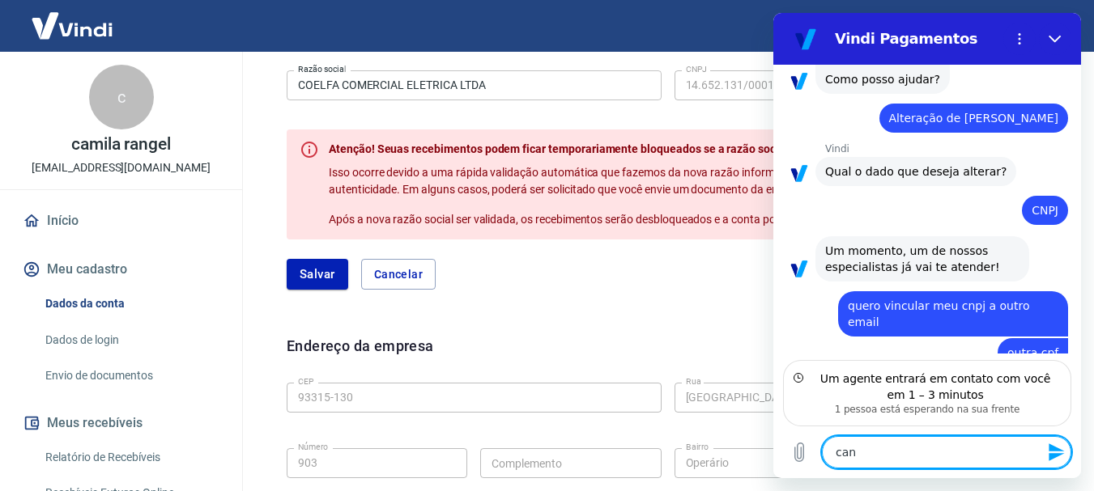
type textarea "ca"
type textarea "x"
type textarea "c"
type textarea "x"
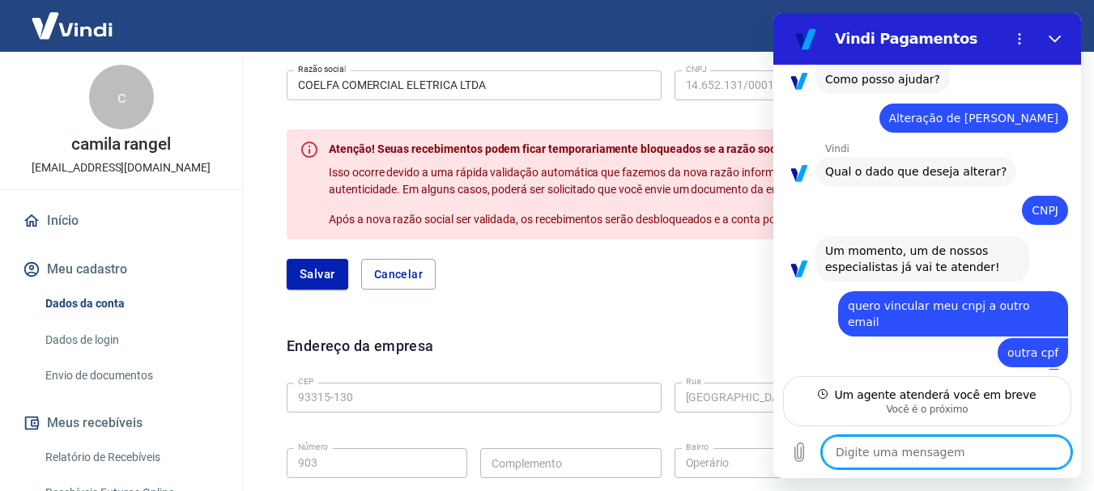
scroll to position [118, 0]
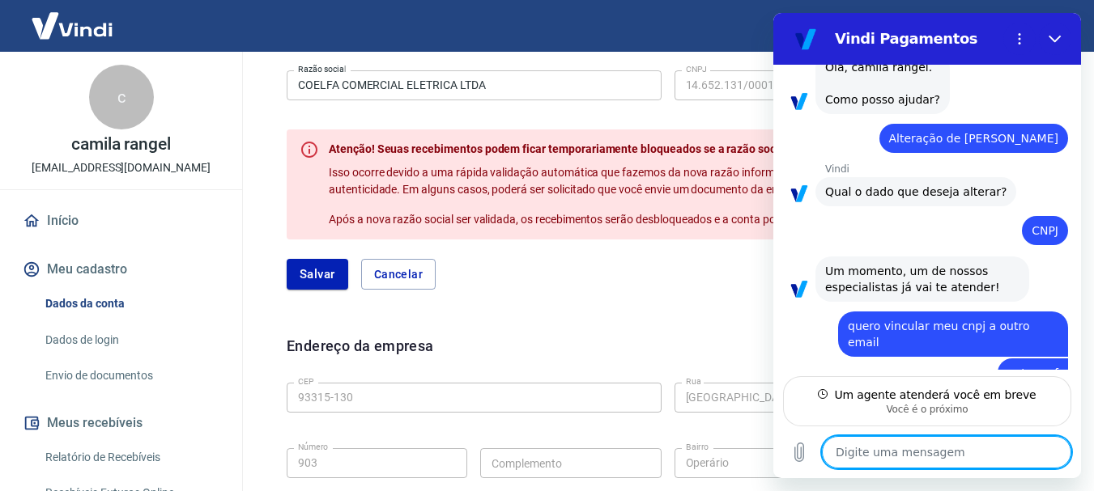
type textarea "x"
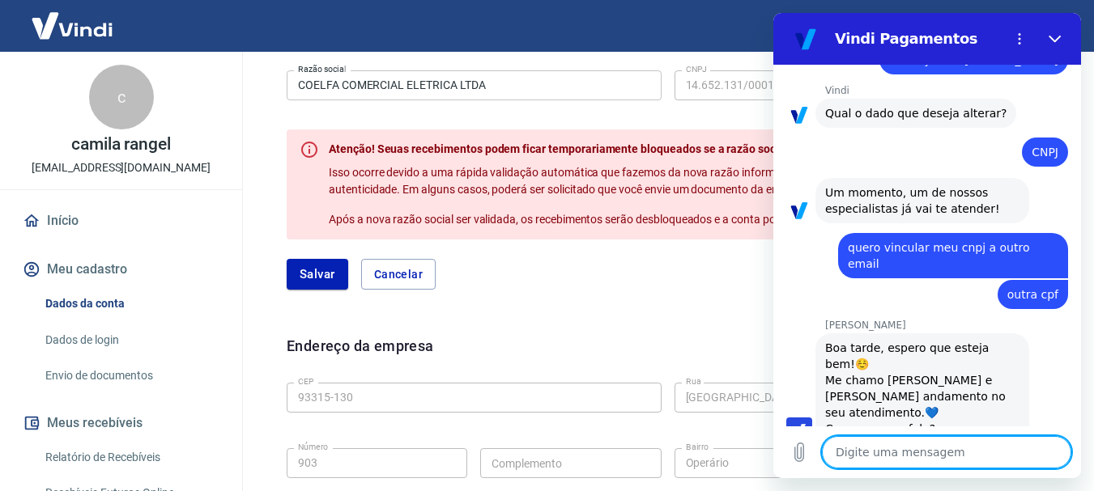
scroll to position [196, 0]
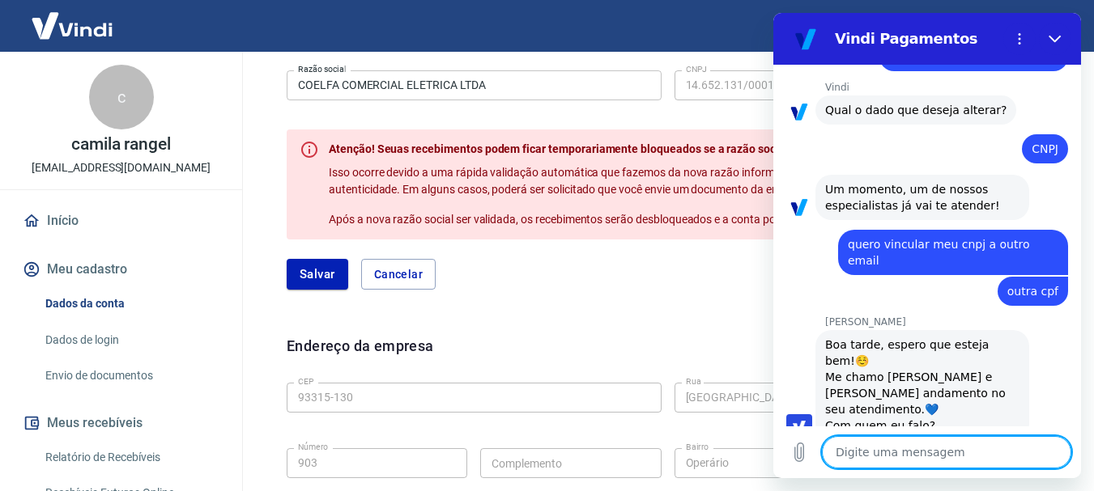
type textarea "c"
type textarea "x"
type textarea "ca"
type textarea "x"
type textarea "cam"
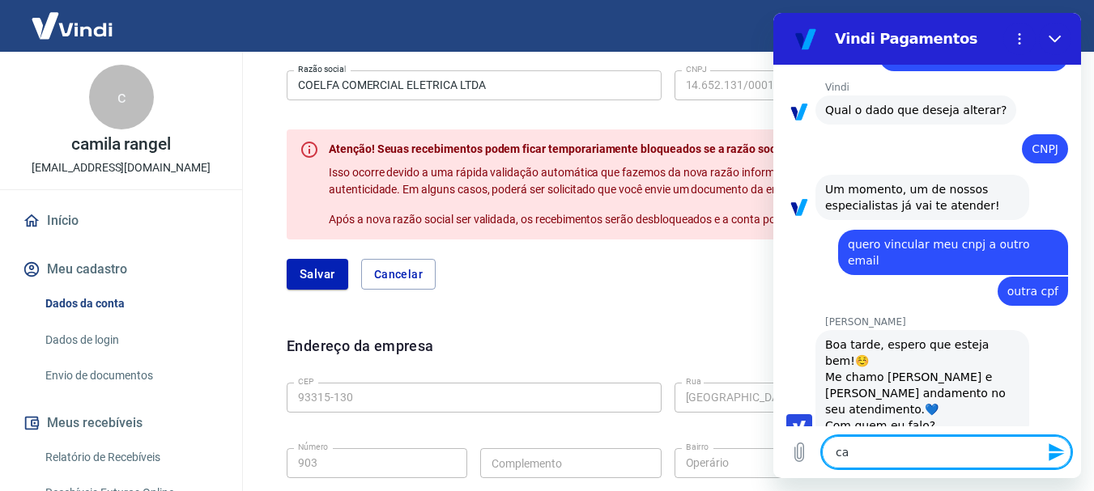
type textarea "x"
type textarea "cami"
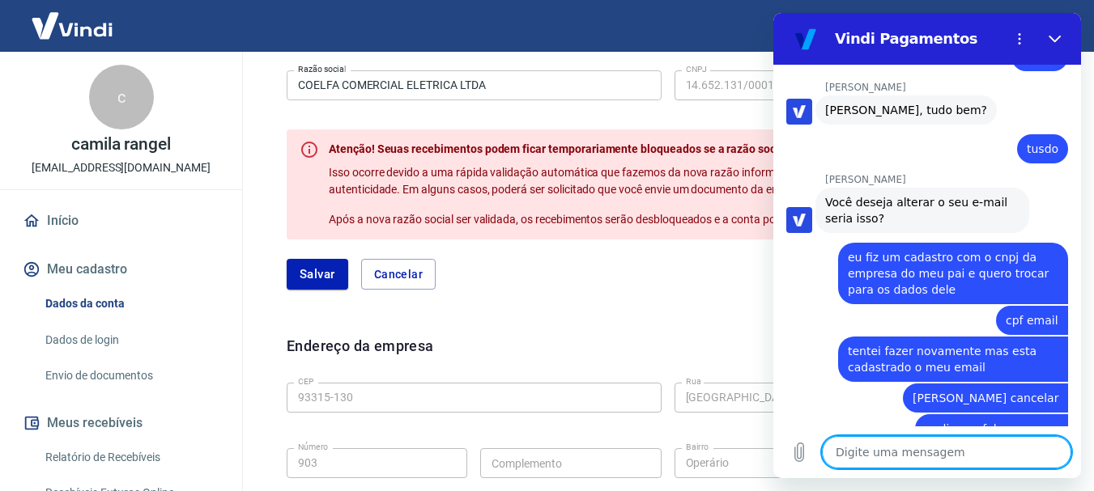
scroll to position [607, 0]
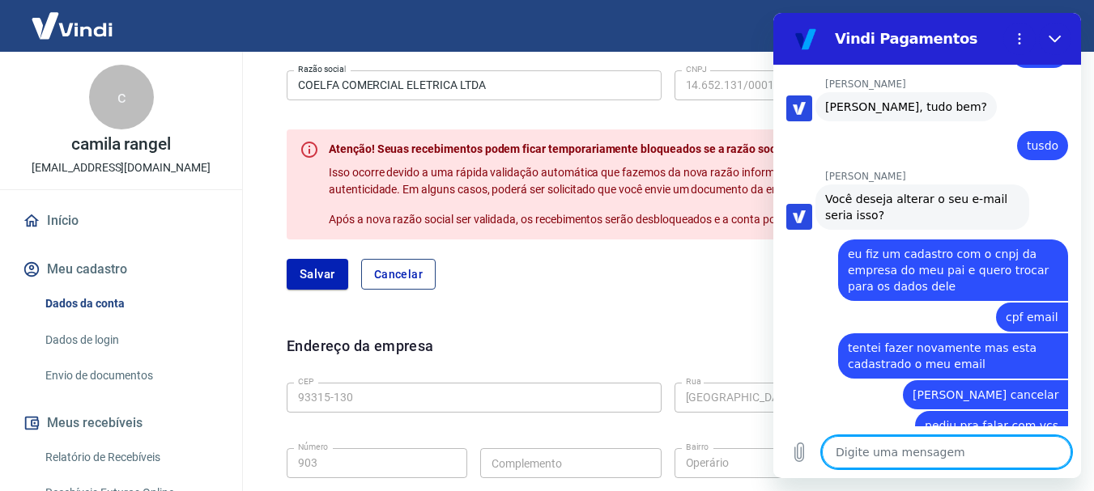
click at [410, 269] on button "Cancelar" at bounding box center [398, 274] width 74 height 31
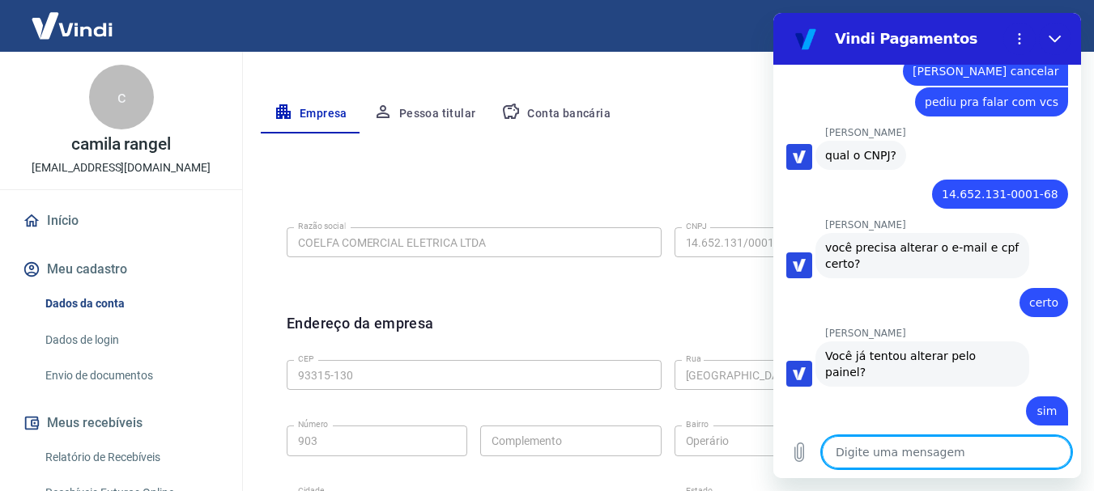
scroll to position [324, 0]
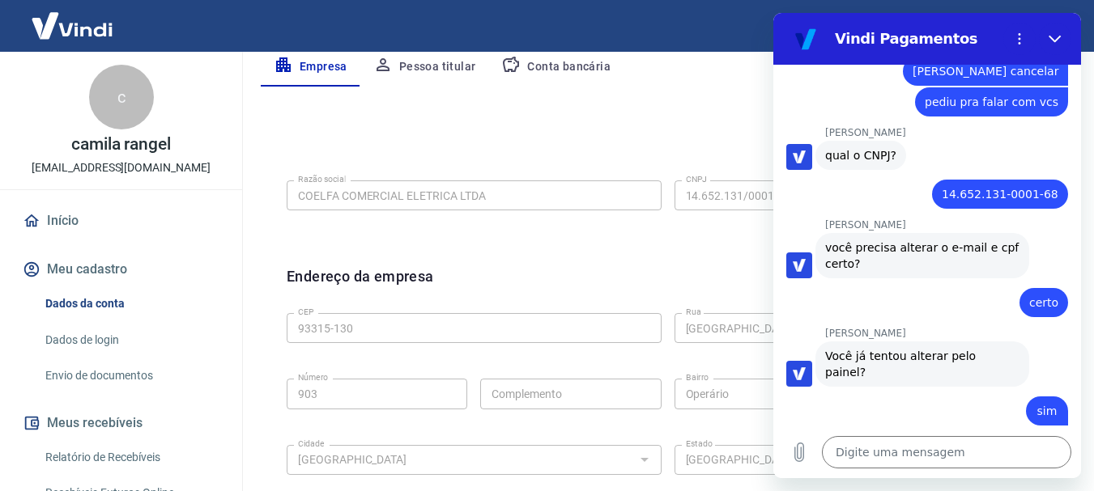
click at [964, 21] on section "Vindi Pagamentos" at bounding box center [927, 39] width 308 height 52
click at [1058, 38] on icon "Fechar" at bounding box center [1054, 39] width 12 height 7
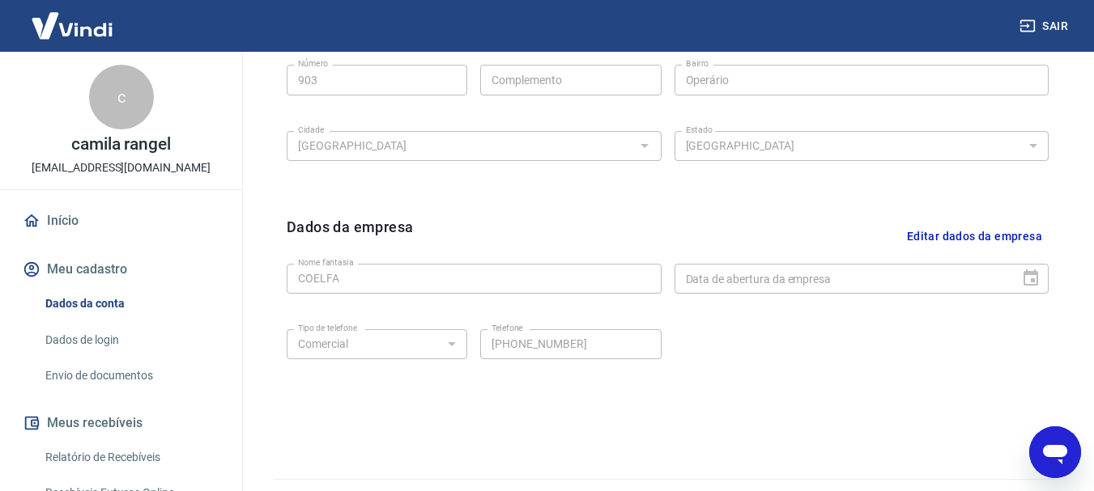
scroll to position [648, 0]
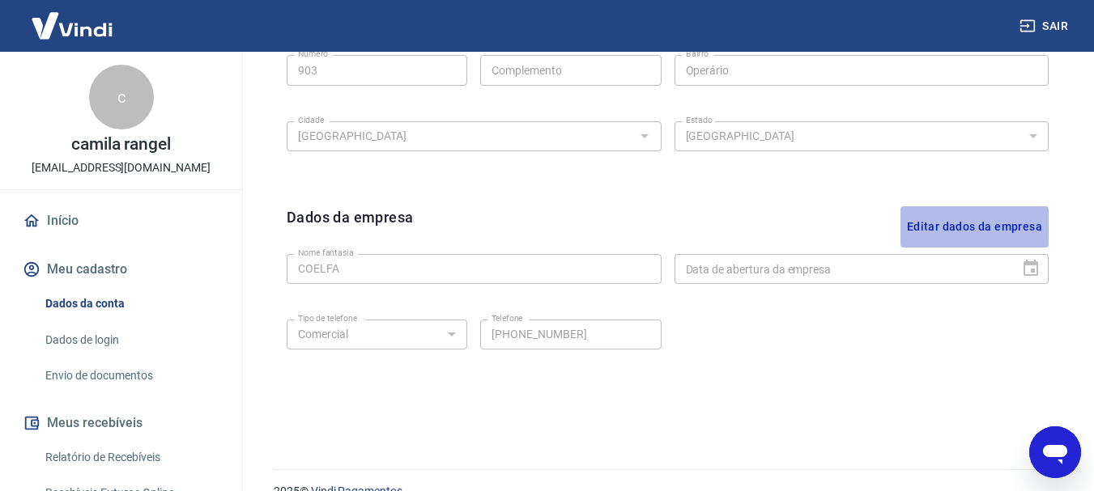
click at [927, 229] on button "Editar dados da empresa" at bounding box center [974, 226] width 148 height 41
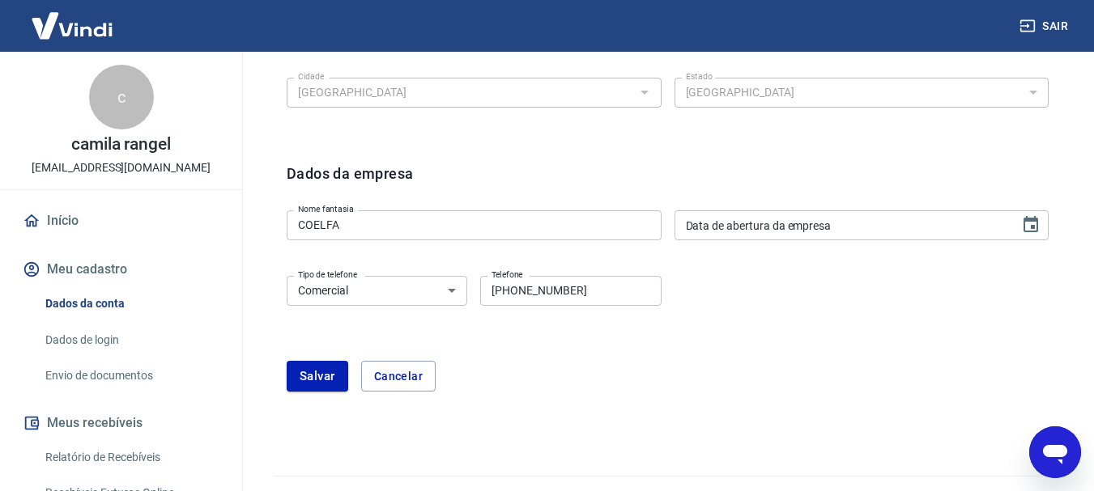
scroll to position [726, 0]
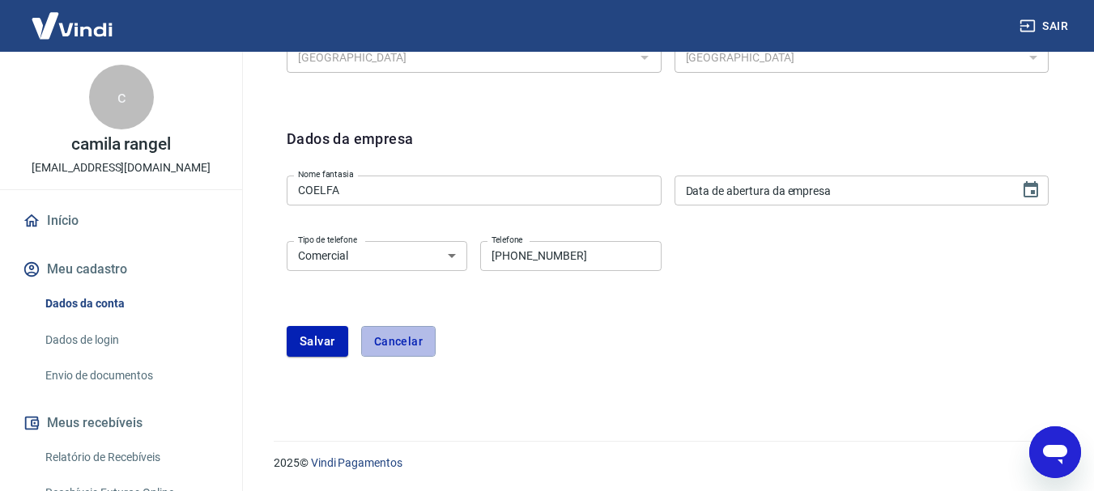
drag, startPoint x: 388, startPoint y: 342, endPoint x: 615, endPoint y: 329, distance: 227.8
click at [389, 342] on button "Cancelar" at bounding box center [398, 341] width 74 height 31
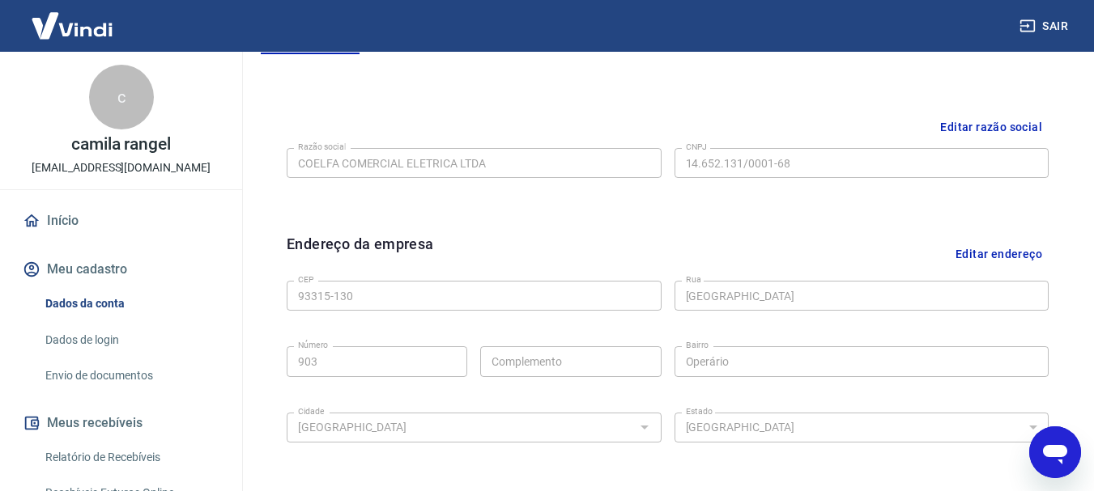
scroll to position [352, 0]
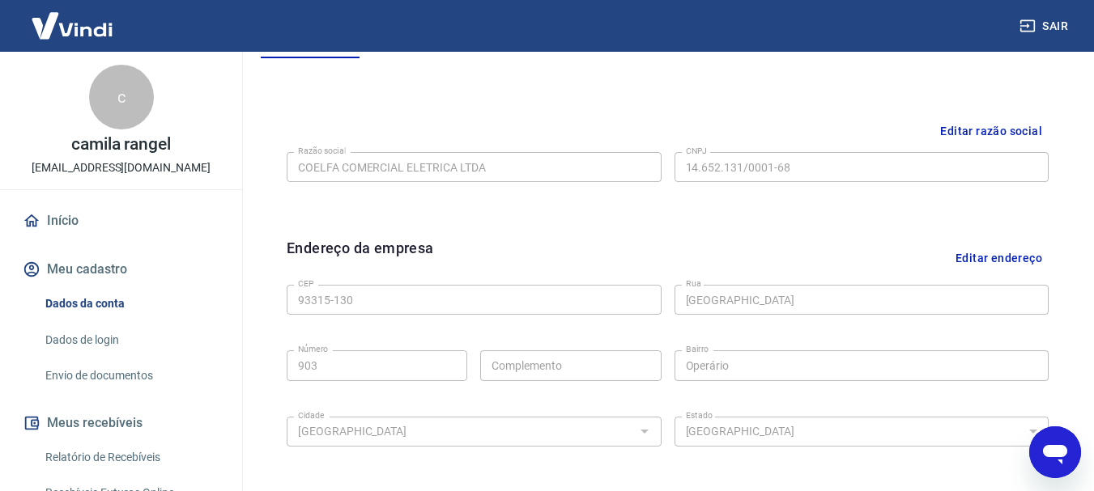
click at [107, 339] on link "Dados de login" at bounding box center [131, 340] width 184 height 33
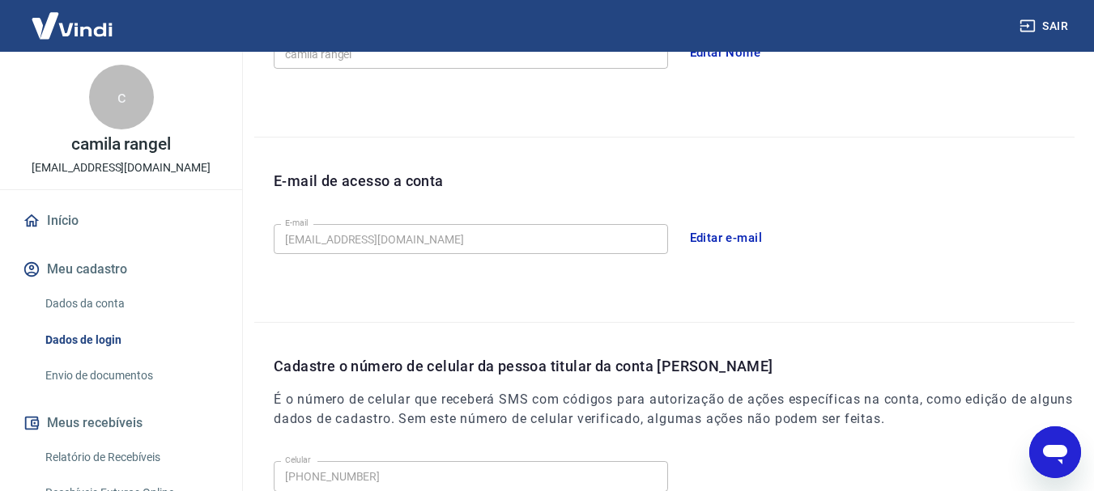
click at [742, 240] on button "Editar e-mail" at bounding box center [726, 238] width 91 height 34
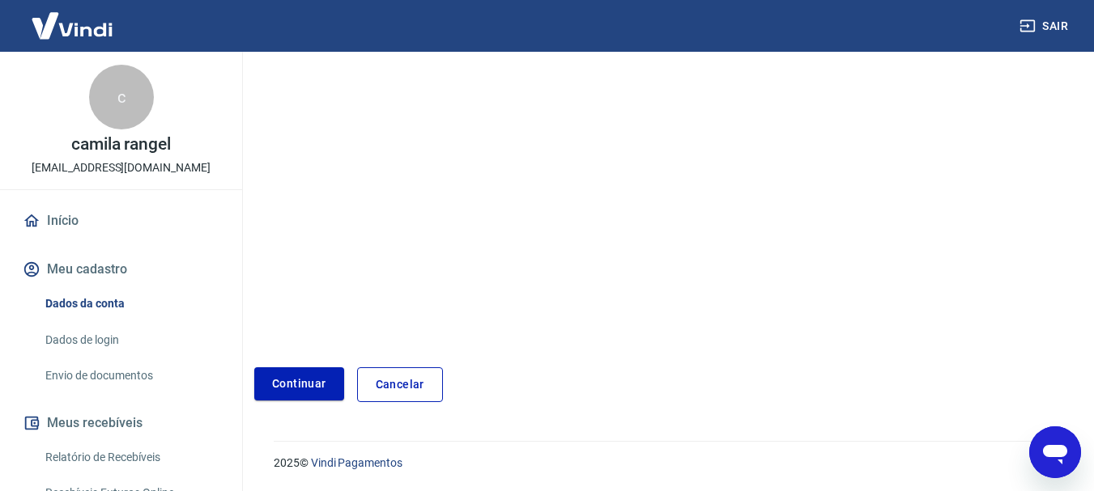
scroll to position [270, 0]
click at [409, 380] on link "Cancelar" at bounding box center [400, 385] width 86 height 35
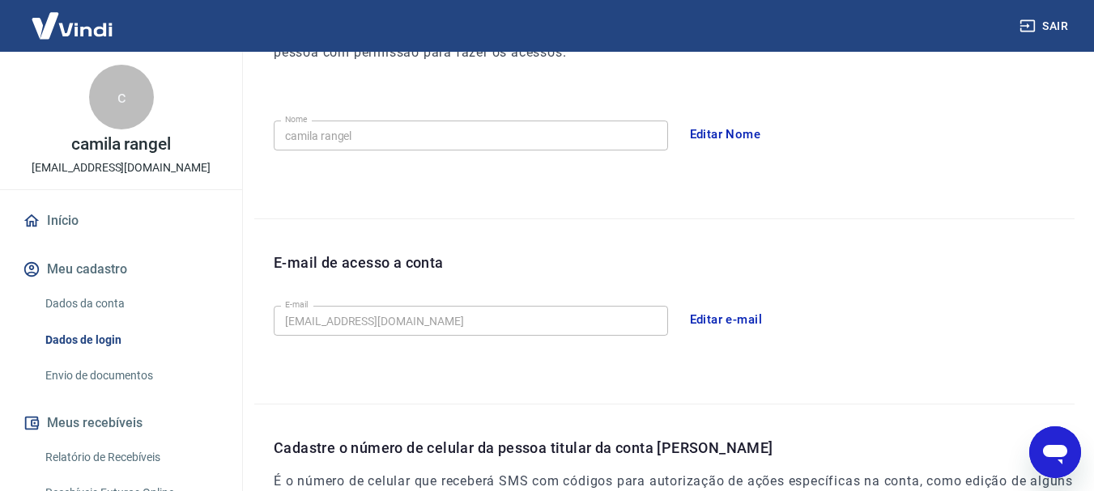
scroll to position [384, 0]
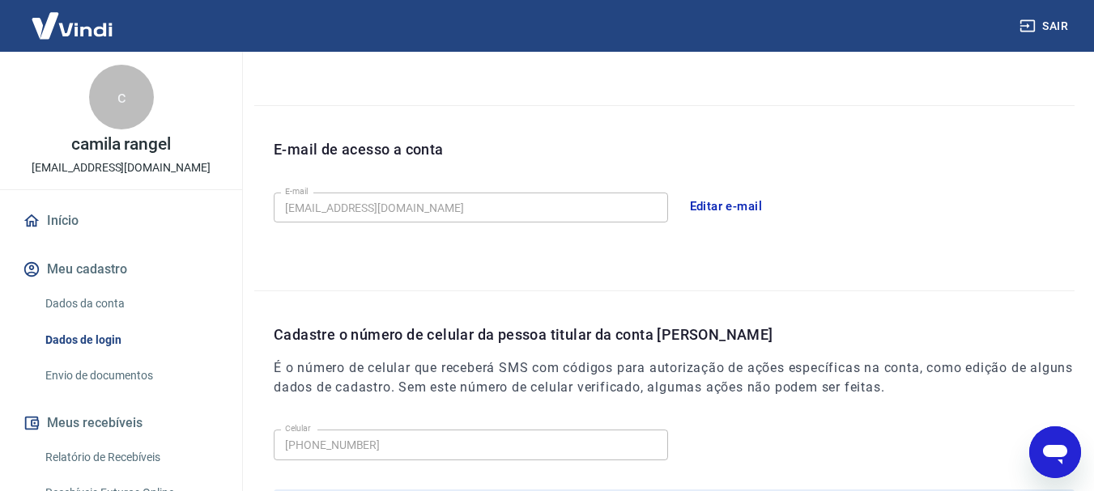
click at [1045, 452] on icon "Abrir janela de mensagens" at bounding box center [1055, 454] width 24 height 19
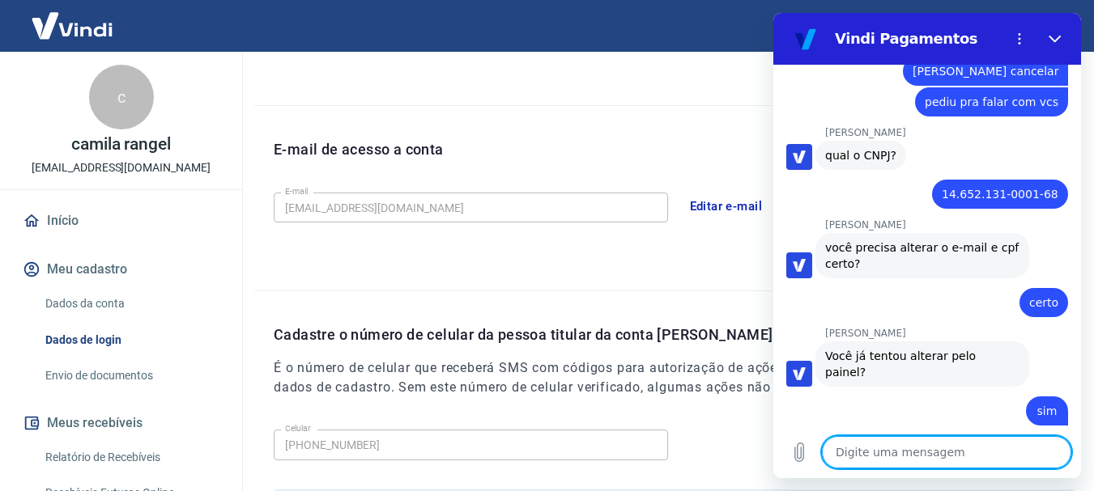
click at [566, 268] on div "E-mail de acesso a conta E-mail [EMAIL_ADDRESS][DOMAIN_NAME] E-mail Editar e-ma…" at bounding box center [664, 198] width 820 height 185
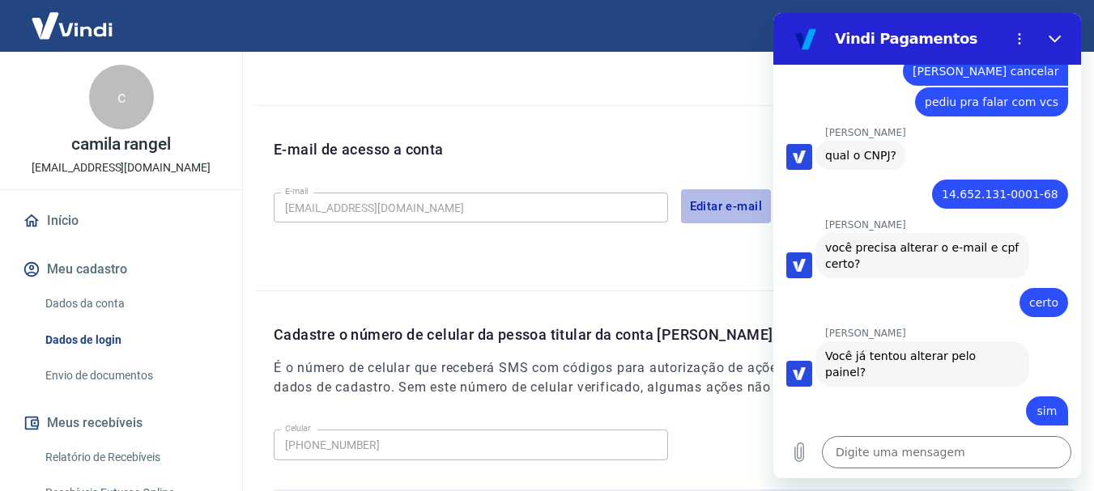
click at [736, 208] on button "Editar e-mail" at bounding box center [726, 206] width 91 height 34
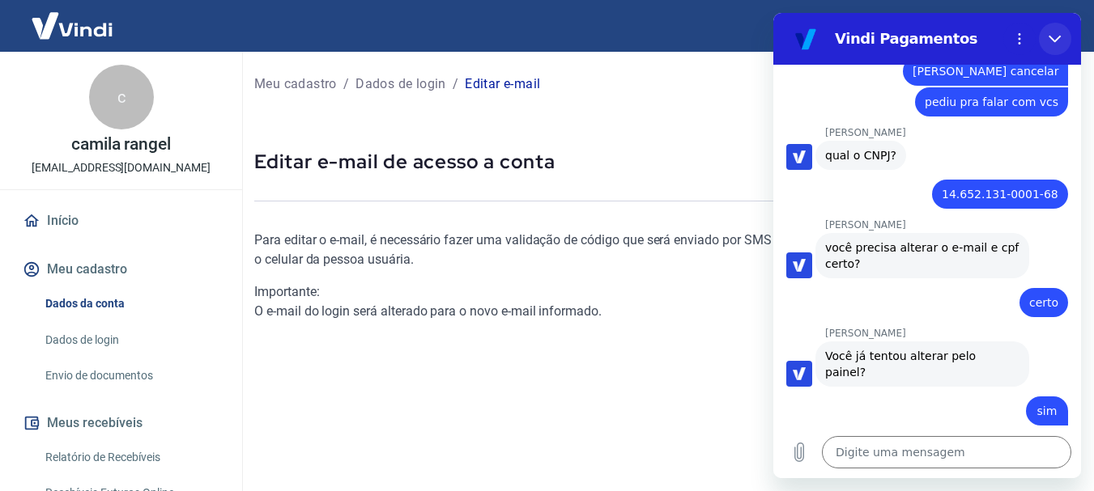
click at [1053, 39] on icon "Fechar" at bounding box center [1054, 38] width 13 height 13
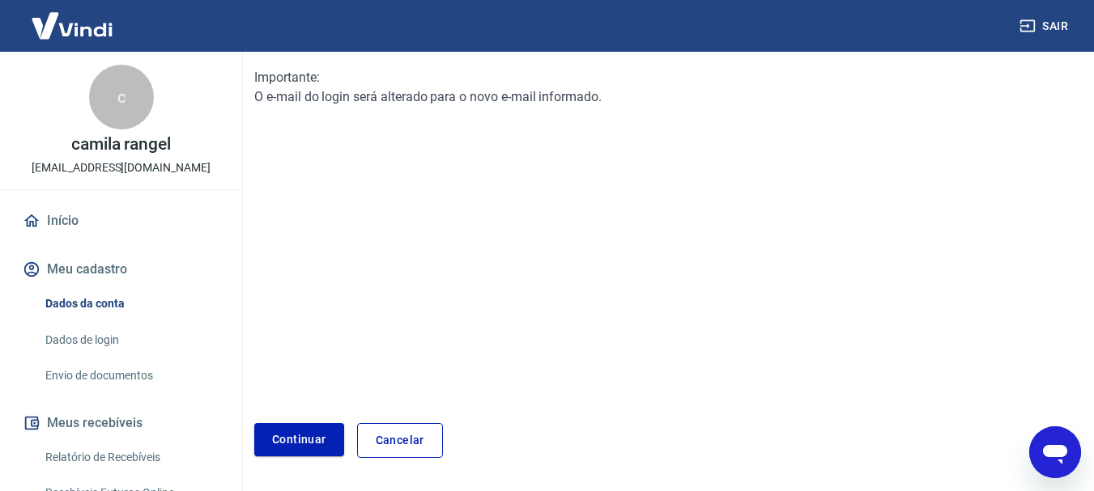
scroll to position [243, 0]
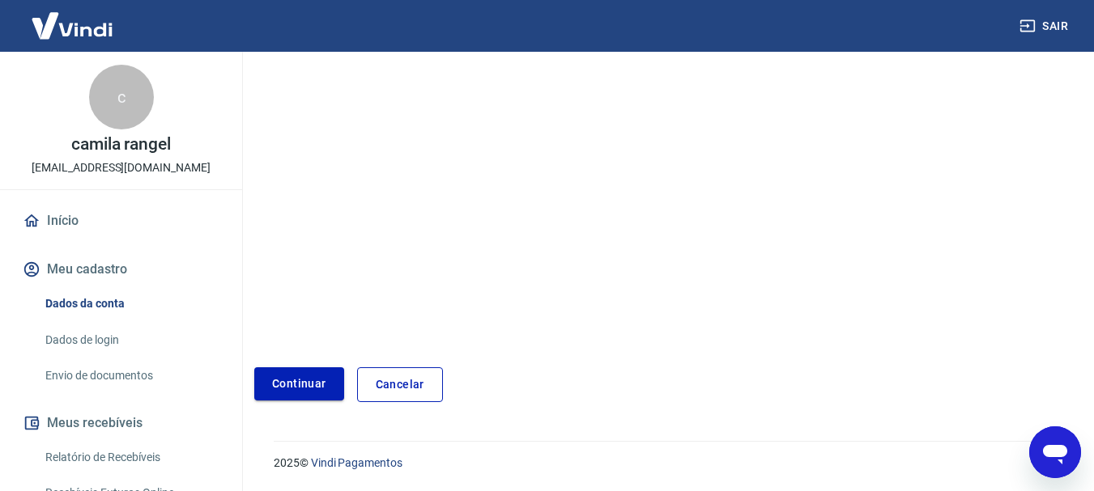
click at [270, 390] on link "Continuar" at bounding box center [299, 384] width 90 height 33
click at [312, 383] on button "Continuar" at bounding box center [299, 384] width 90 height 33
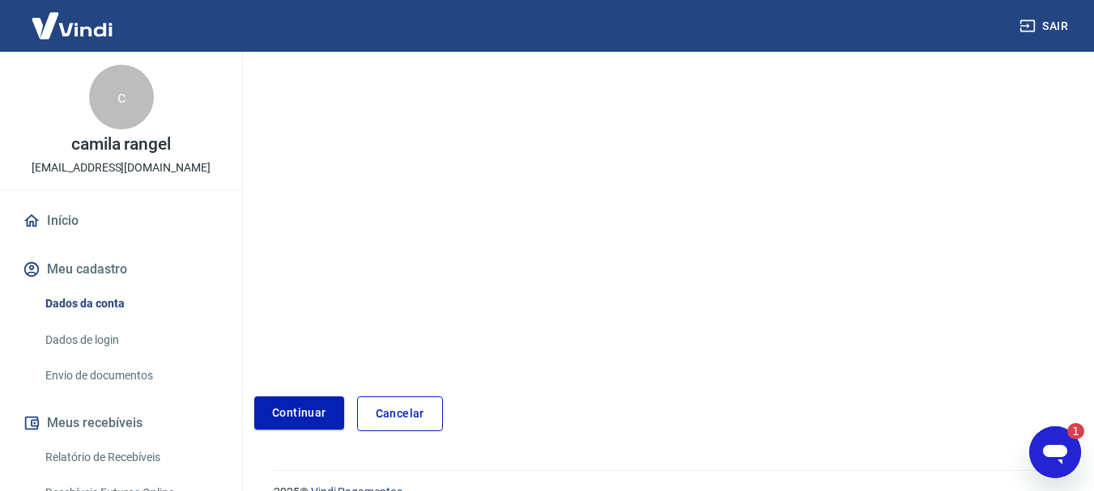
drag, startPoint x: 1092, startPoint y: 443, endPoint x: 1083, endPoint y: 446, distance: 9.5
click at [1090, 443] on div "Meu cadastro / Dados de login / Editar e-mail Editar e-mail de acesso a conta I…" at bounding box center [664, 108] width 859 height 686
click at [1078, 448] on div "Abrir janela de mensagens, 1 mensagem não lida" at bounding box center [1055, 452] width 49 height 49
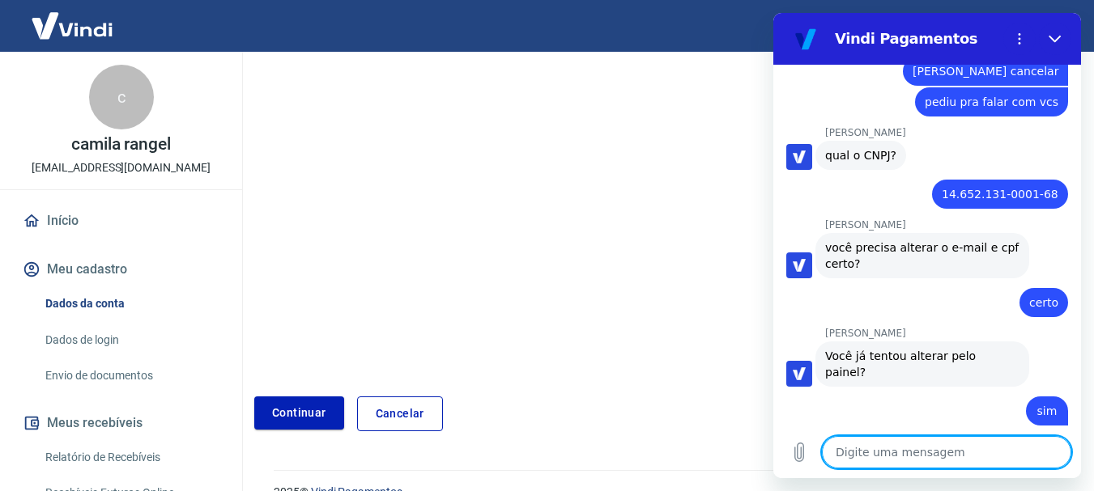
scroll to position [1010, 0]
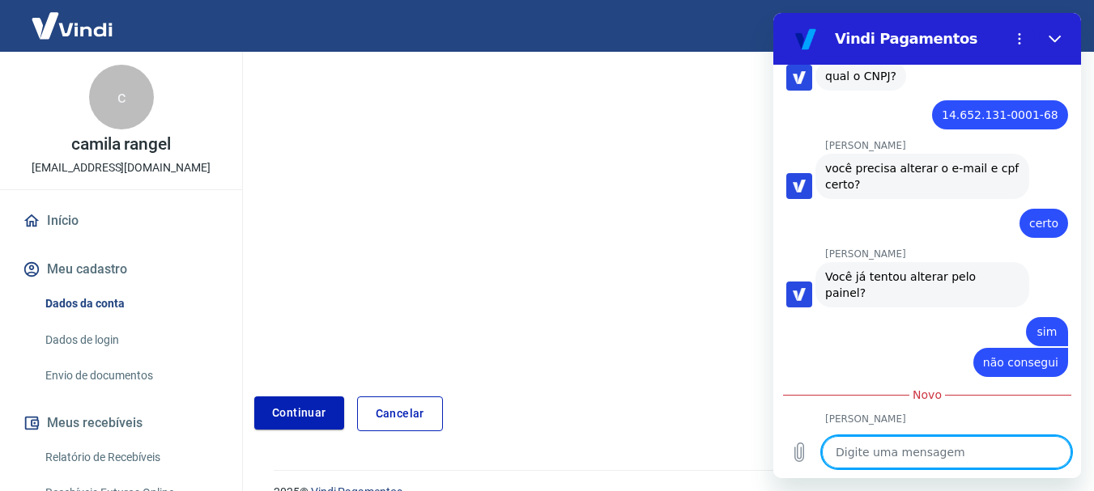
click at [879, 453] on textarea at bounding box center [946, 452] width 249 height 32
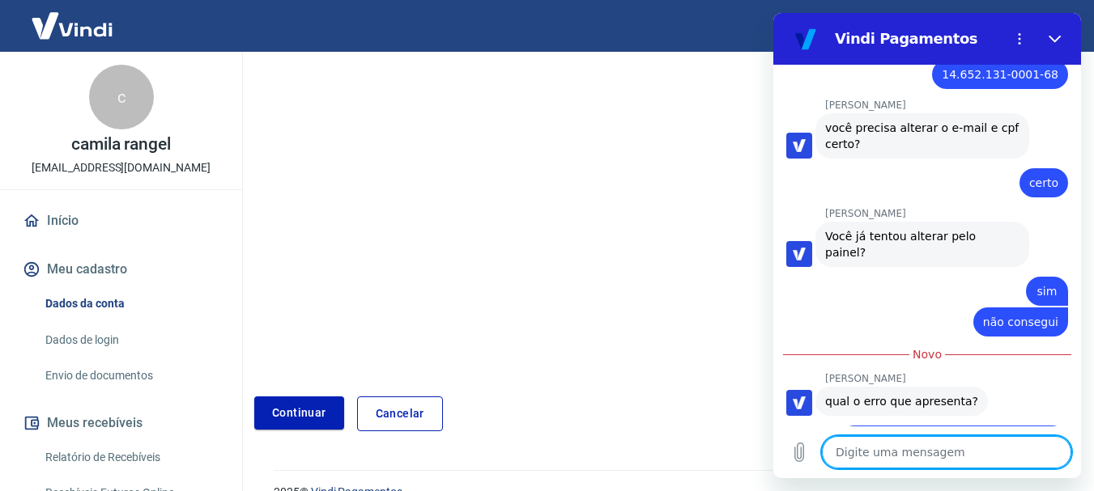
scroll to position [1049, 0]
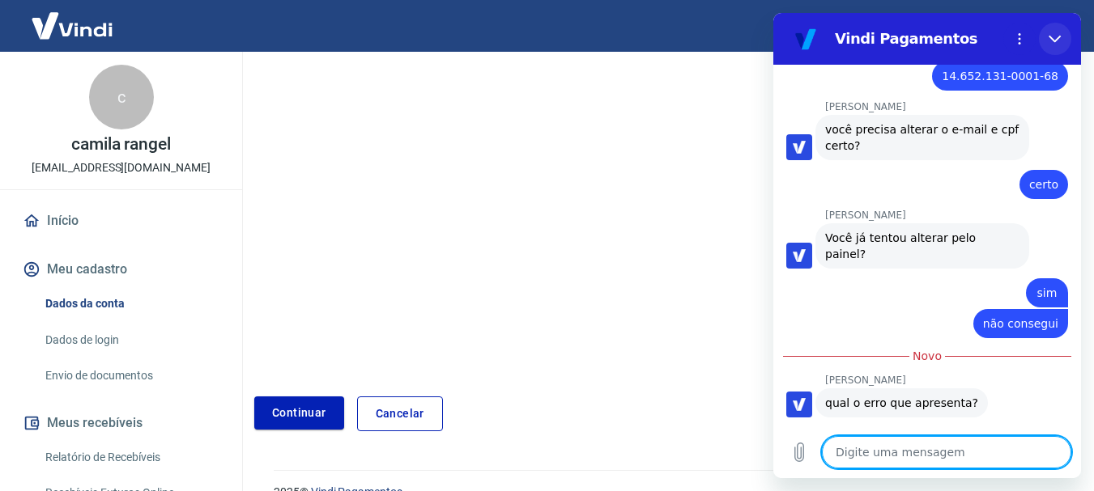
click at [1056, 28] on button "Fechar" at bounding box center [1055, 39] width 32 height 32
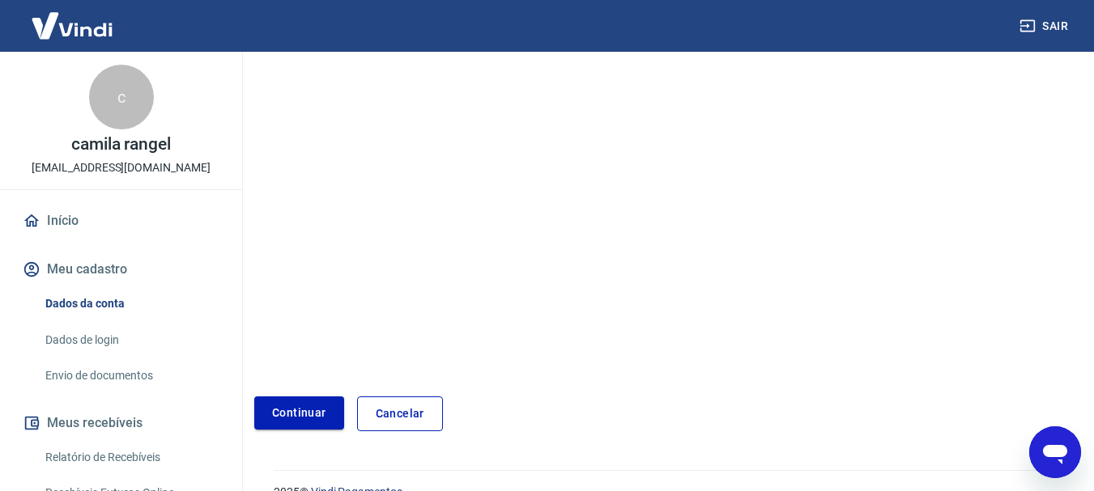
scroll to position [1051, 0]
click at [325, 407] on button "Continuar" at bounding box center [299, 413] width 90 height 33
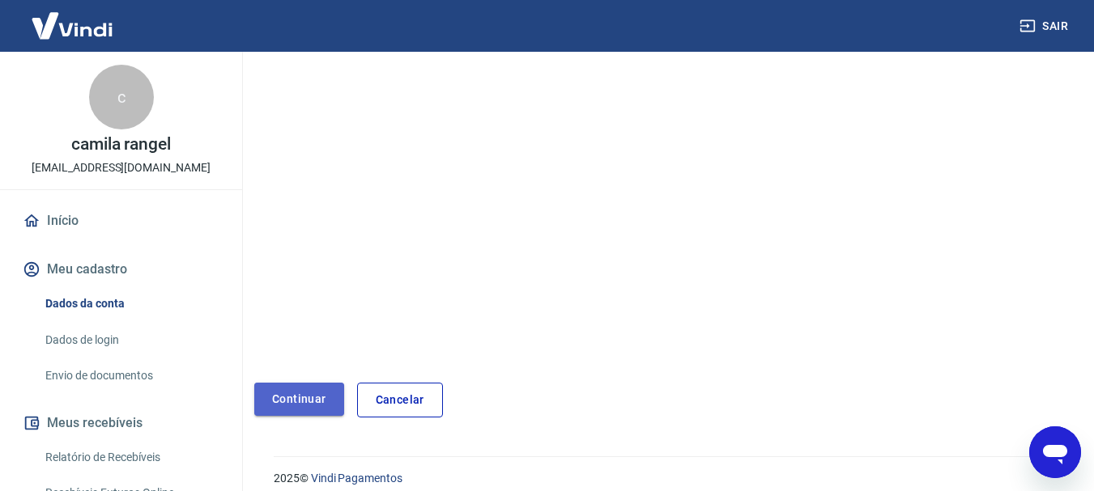
click at [328, 402] on button "Continuar" at bounding box center [299, 399] width 90 height 33
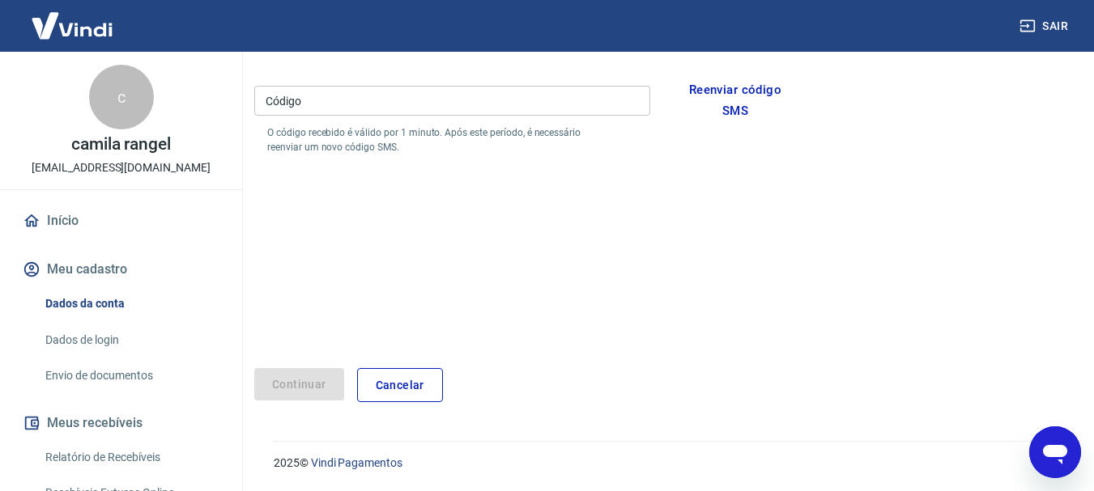
scroll to position [240, 0]
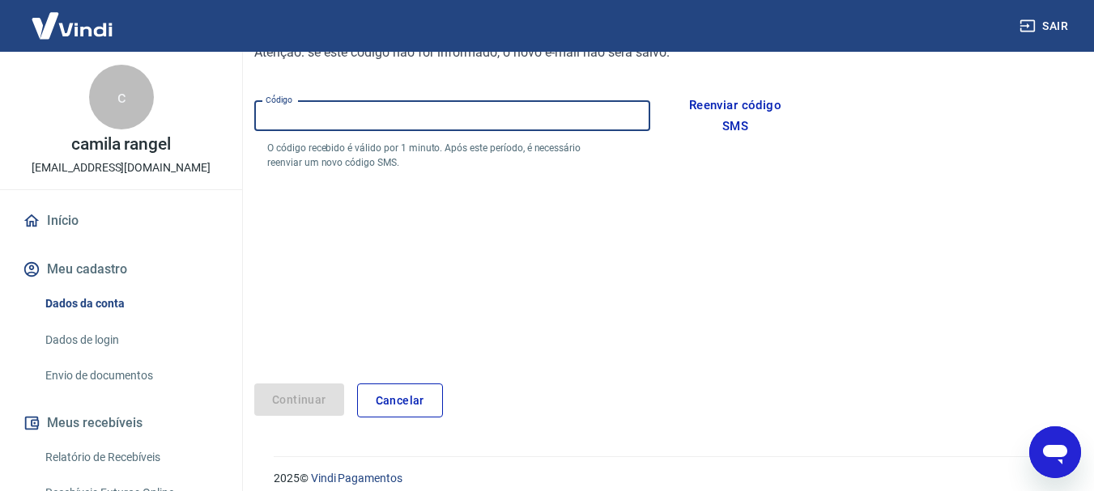
click at [448, 113] on input "Código" at bounding box center [452, 116] width 396 height 30
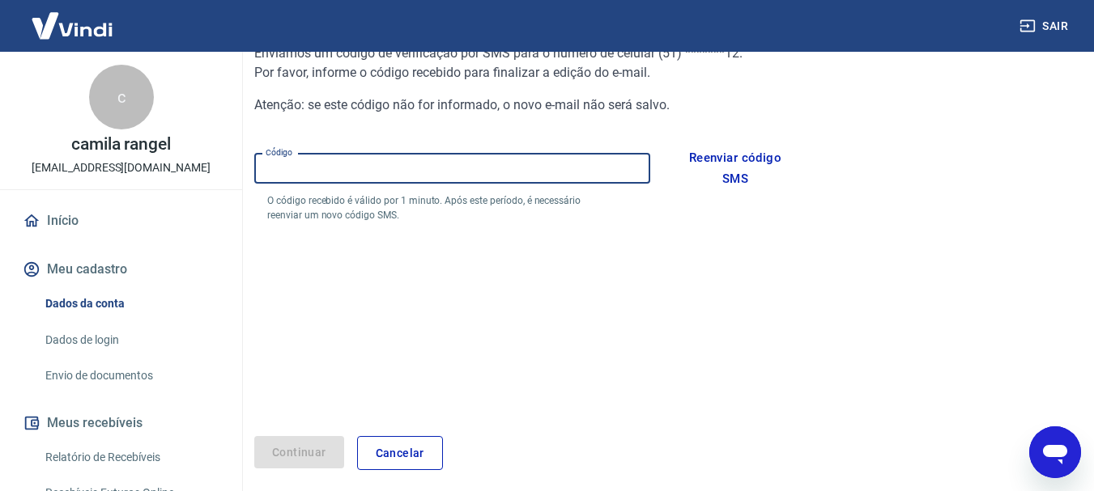
scroll to position [159, 0]
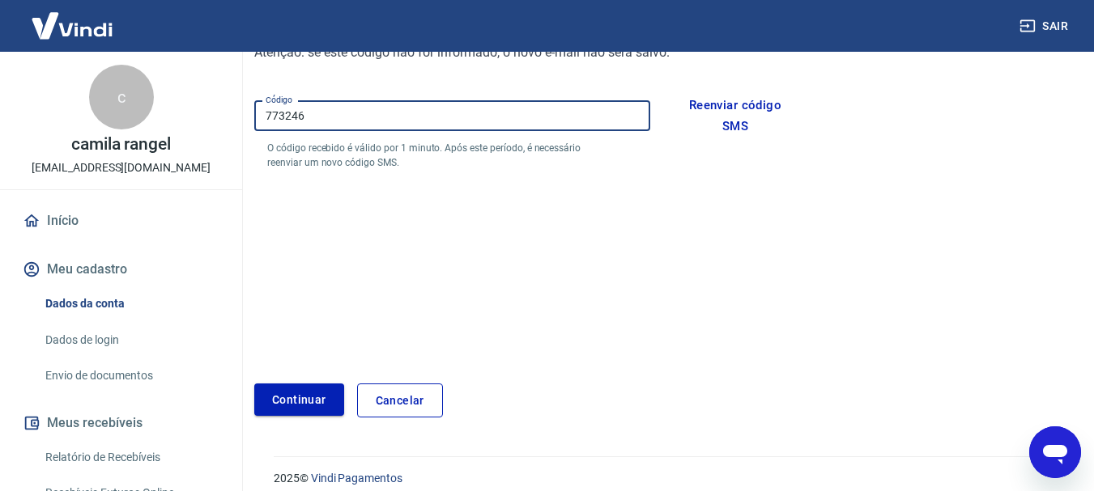
click at [304, 404] on button "Continuar" at bounding box center [299, 400] width 90 height 33
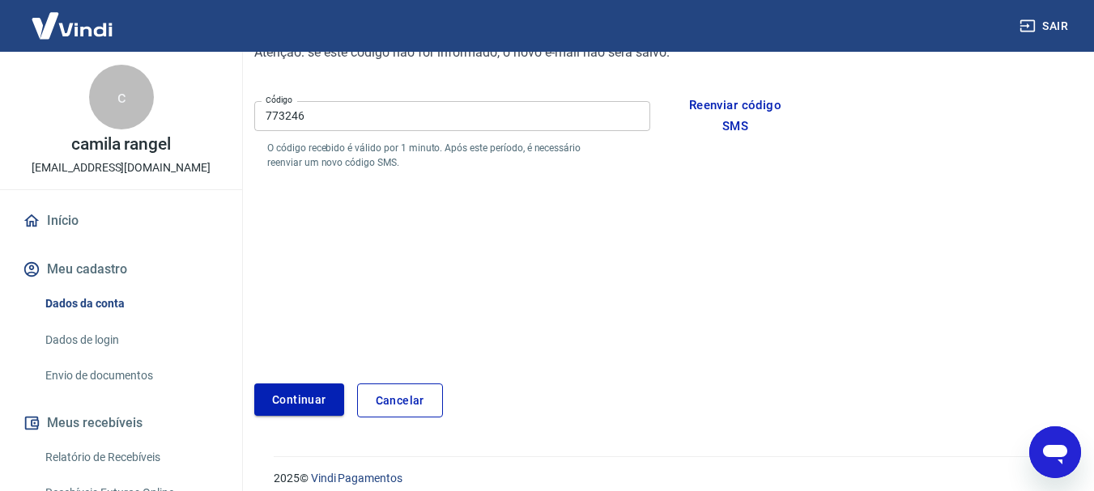
scroll to position [255, 0]
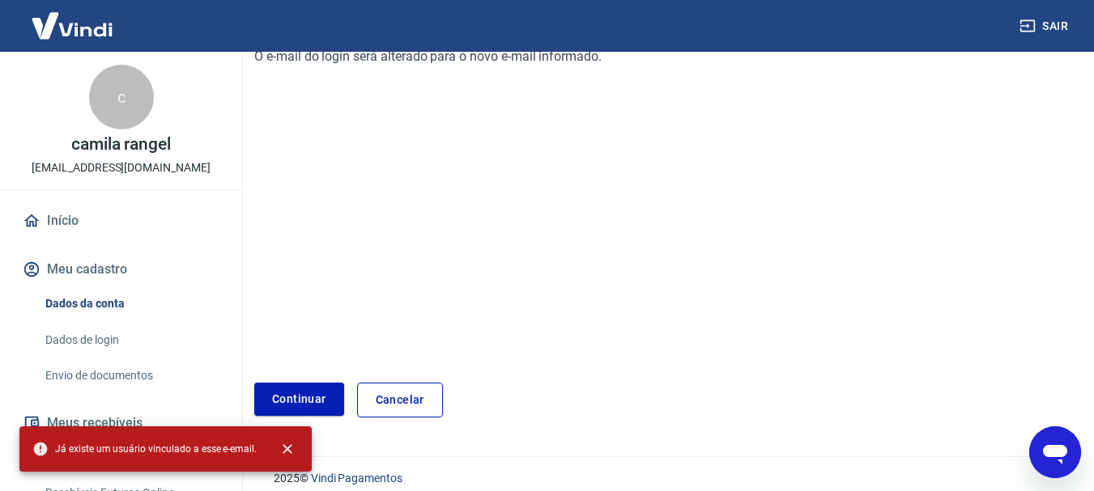
click at [1045, 448] on icon "Abrir janela de mensagens" at bounding box center [1055, 454] width 24 height 19
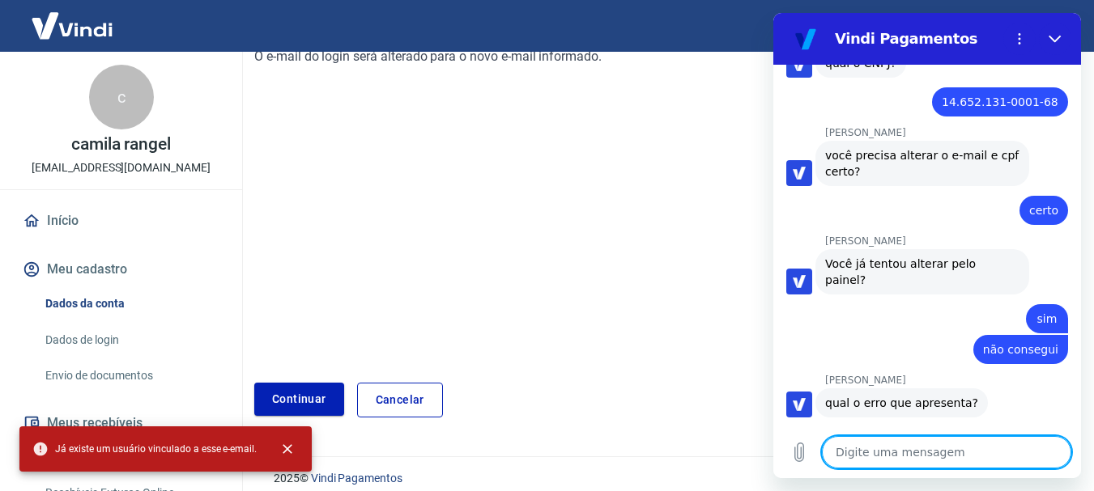
click at [851, 453] on textarea at bounding box center [946, 452] width 249 height 32
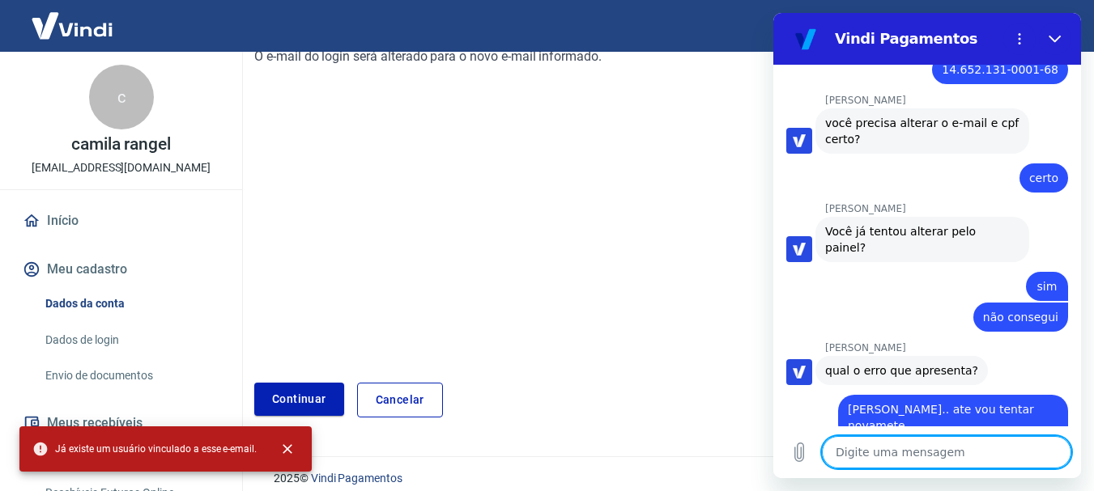
scroll to position [1054, 0]
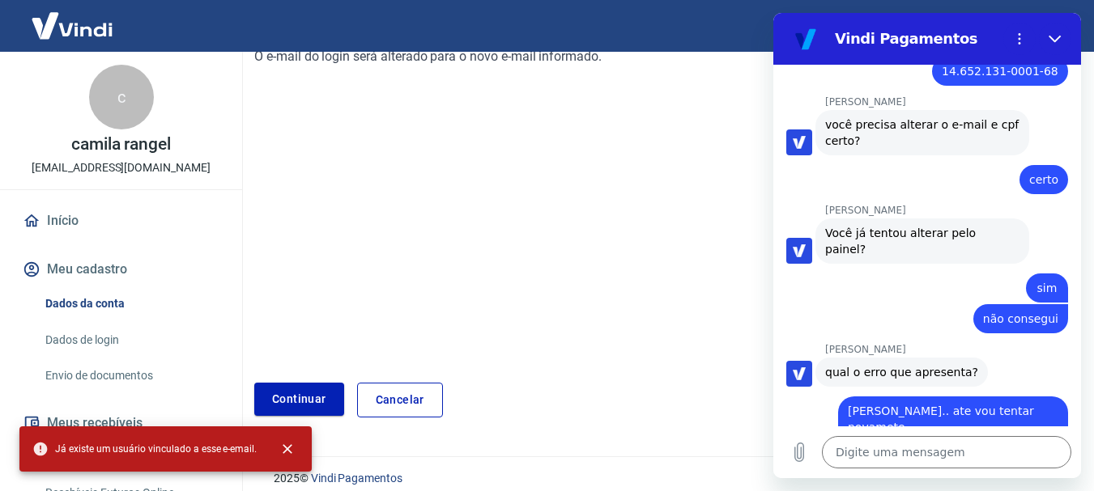
click at [601, 365] on div "Para editar o e-mail, é necessário fazer uma validação de código que será envia…" at bounding box center [664, 184] width 820 height 468
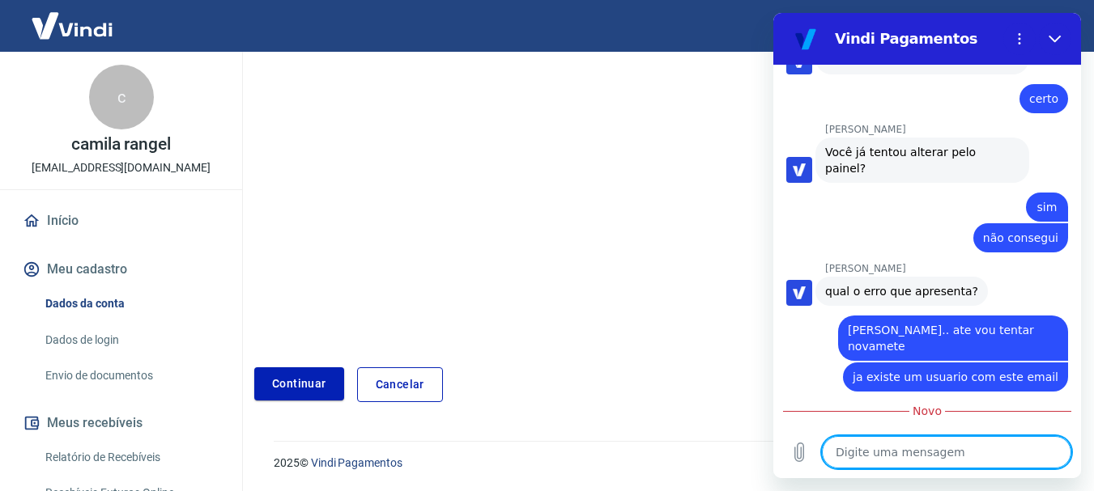
scroll to position [1133, 0]
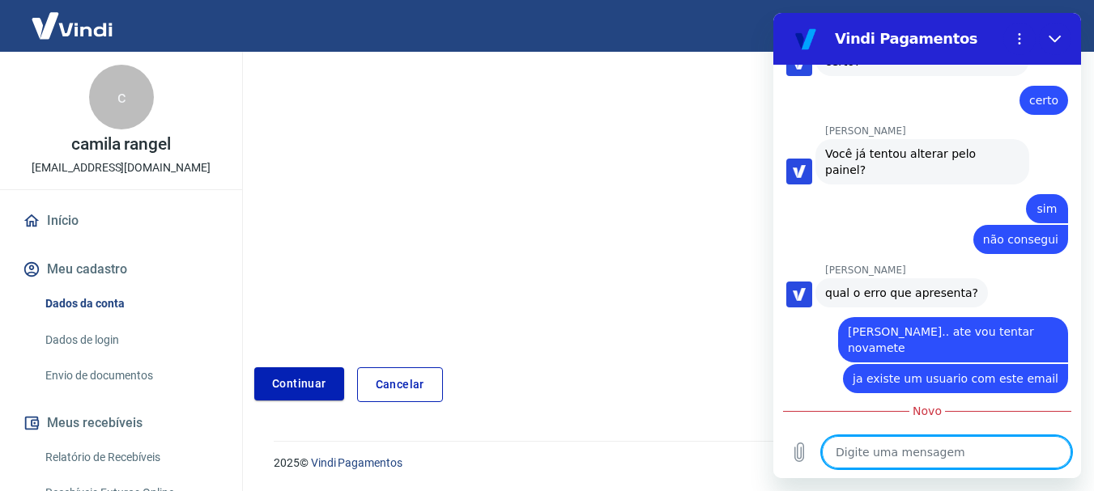
click at [923, 449] on textarea at bounding box center [946, 452] width 249 height 32
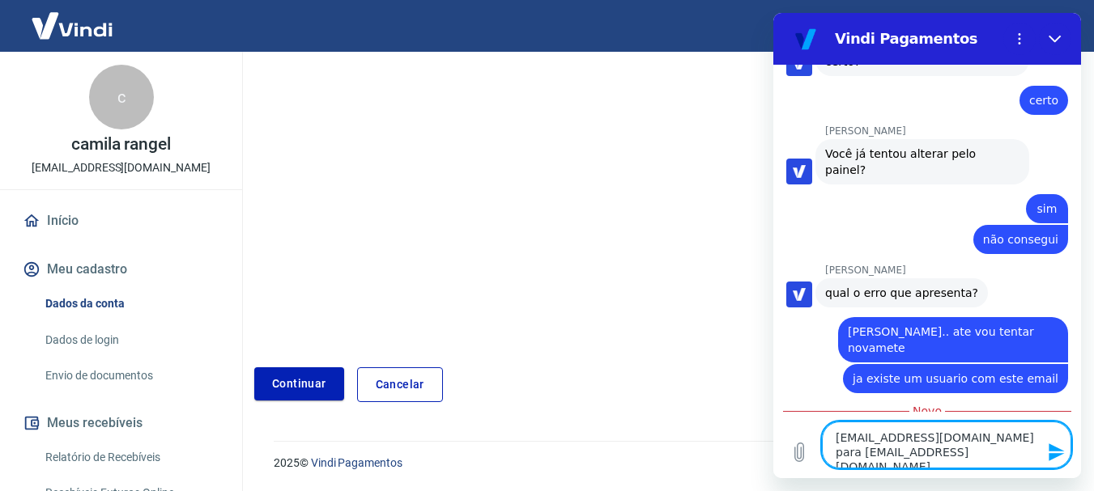
click at [1003, 452] on textarea "[EMAIL_ADDRESS][DOMAIN_NAME] para [EMAIL_ADDRESS][DOMAIN_NAME]" at bounding box center [946, 445] width 249 height 47
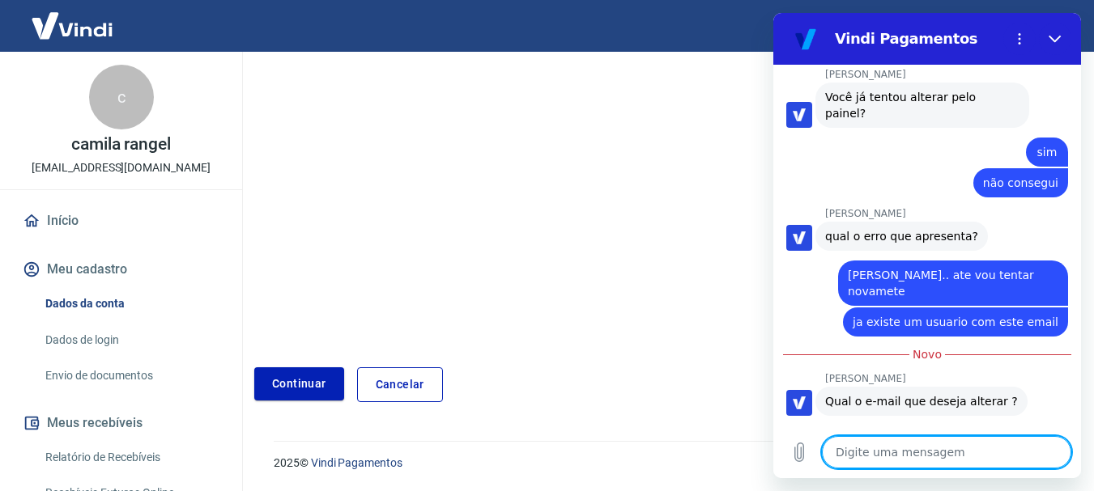
scroll to position [1188, 0]
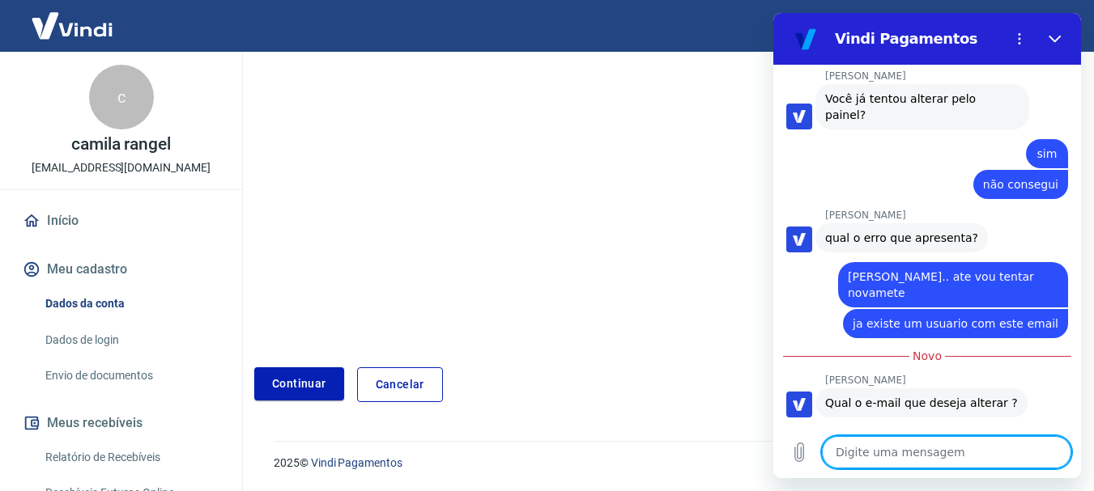
click at [410, 385] on link "Cancelar" at bounding box center [400, 385] width 86 height 35
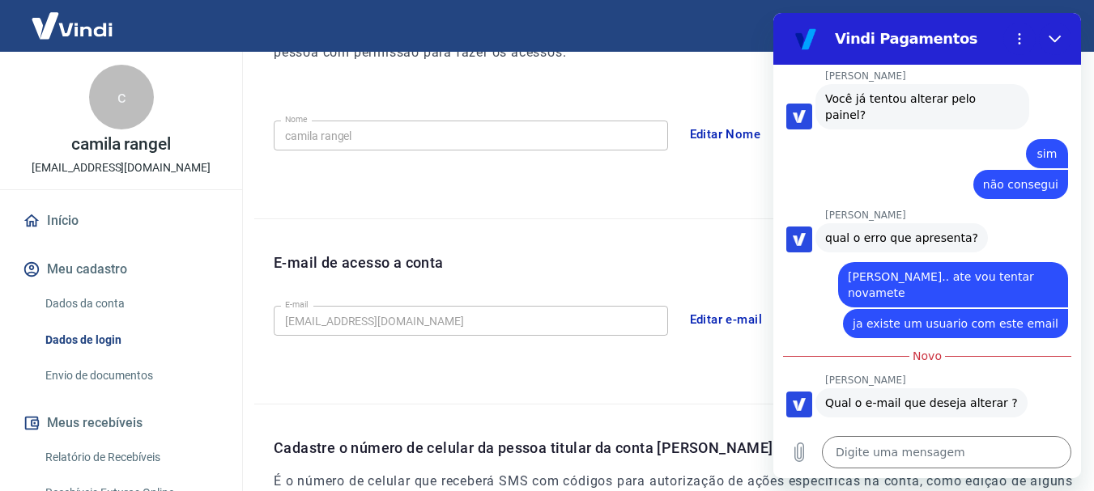
scroll to position [546, 0]
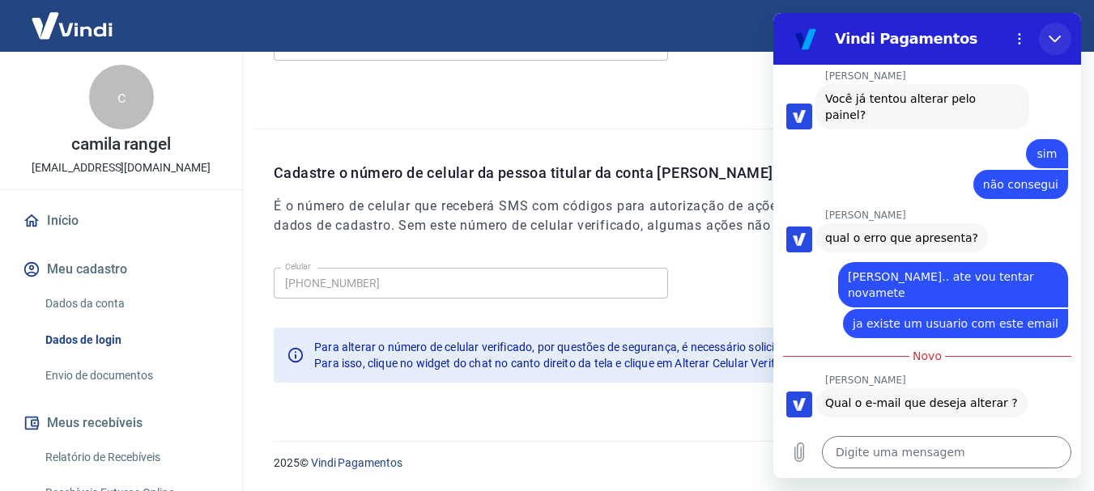
click at [1052, 35] on icon "Fechar" at bounding box center [1054, 38] width 13 height 13
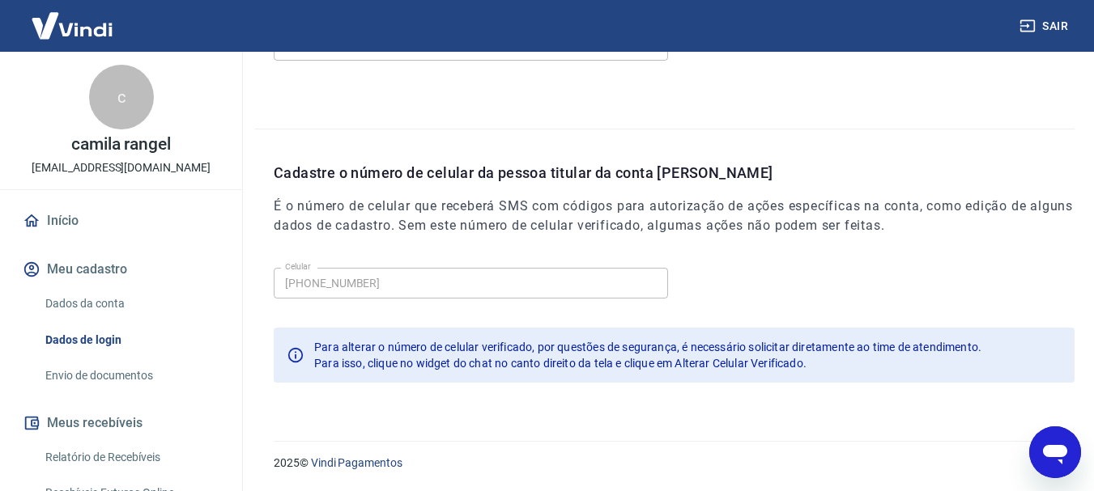
scroll to position [1190, 0]
click at [1061, 452] on icon "Abrir janela de mensagens" at bounding box center [1055, 454] width 24 height 19
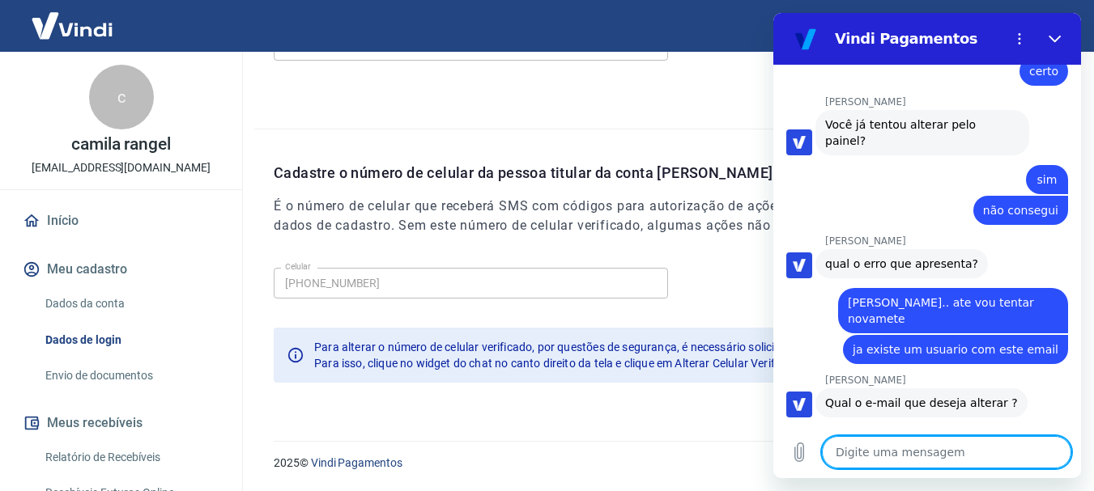
click at [889, 446] on textarea at bounding box center [946, 452] width 249 height 32
click at [524, 314] on div "Celular [PHONE_NUMBER] Celular Para alterar o número de celular verificado, por…" at bounding box center [674, 331] width 801 height 140
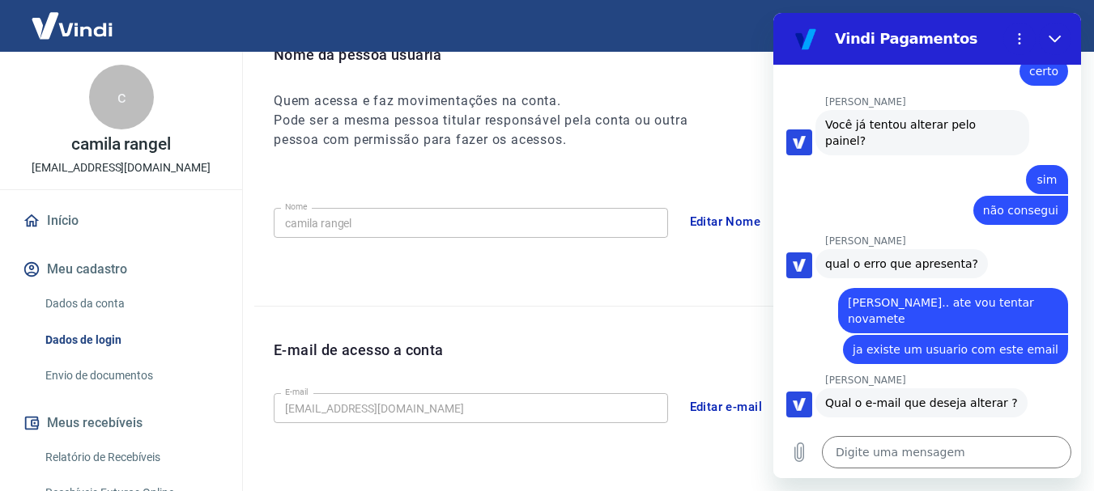
scroll to position [141, 0]
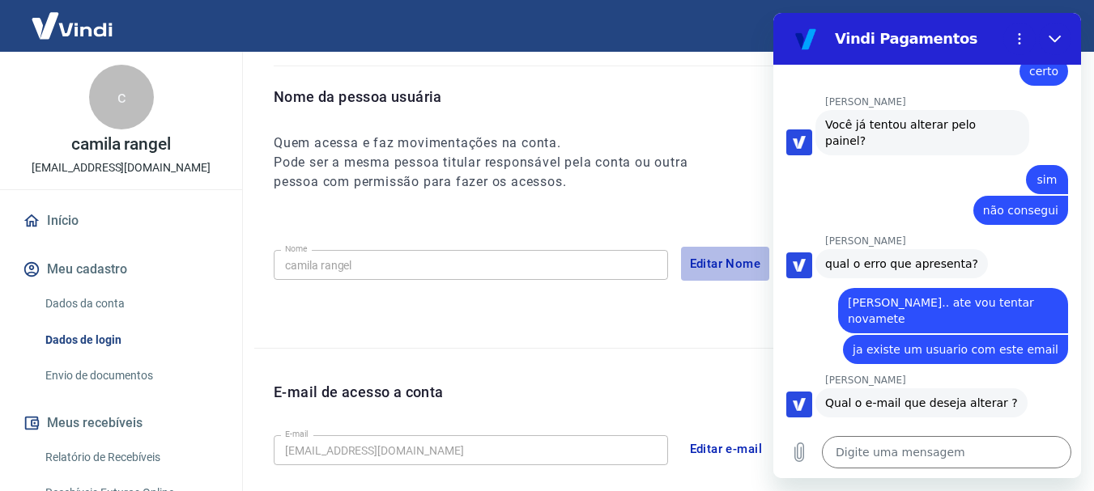
click at [691, 265] on button "Editar Nome" at bounding box center [725, 264] width 89 height 34
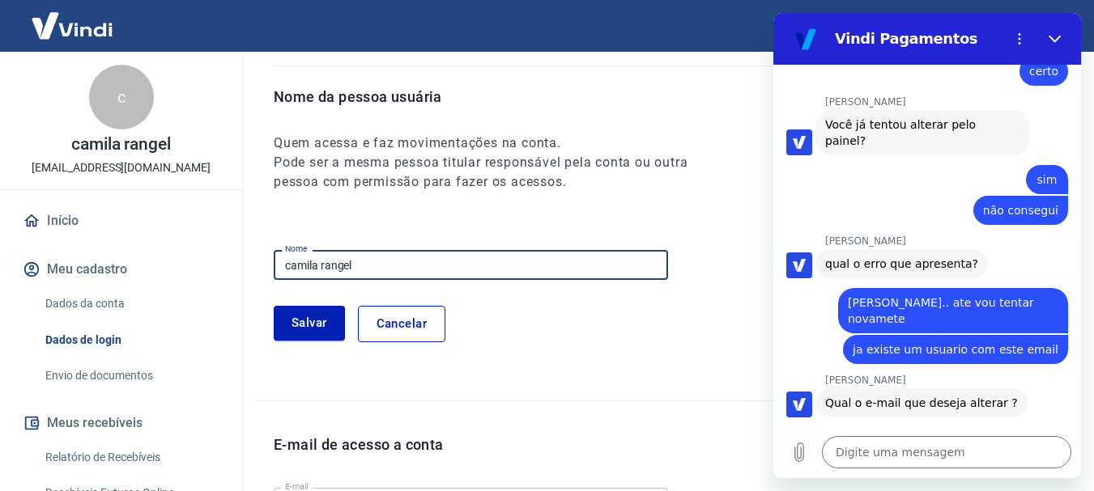
drag, startPoint x: 403, startPoint y: 264, endPoint x: 218, endPoint y: 261, distance: 185.4
click at [218, 261] on div "Sair c camila rangel [EMAIL_ADDRESS][DOMAIN_NAME] Início Meu cadastro Dados da …" at bounding box center [547, 104] width 1094 height 491
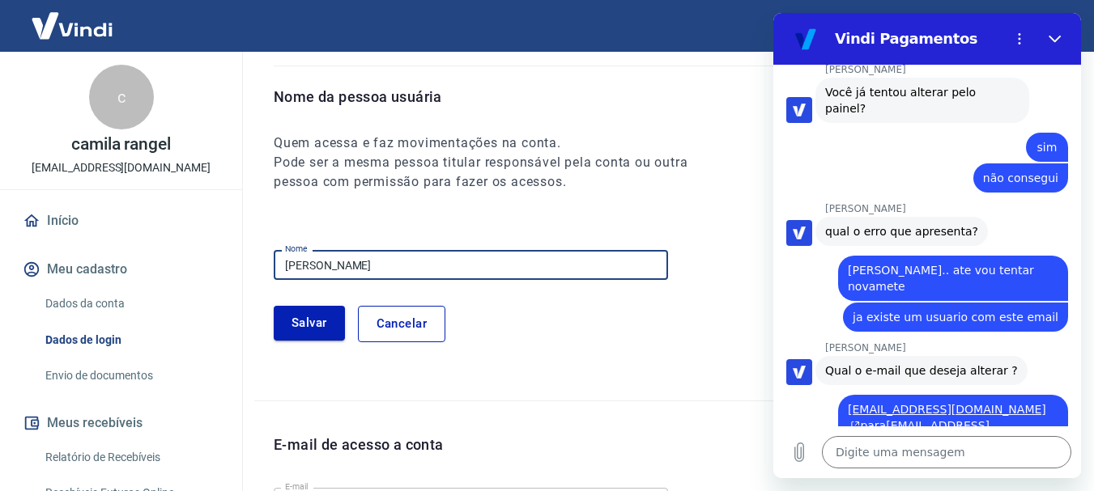
scroll to position [1193, 0]
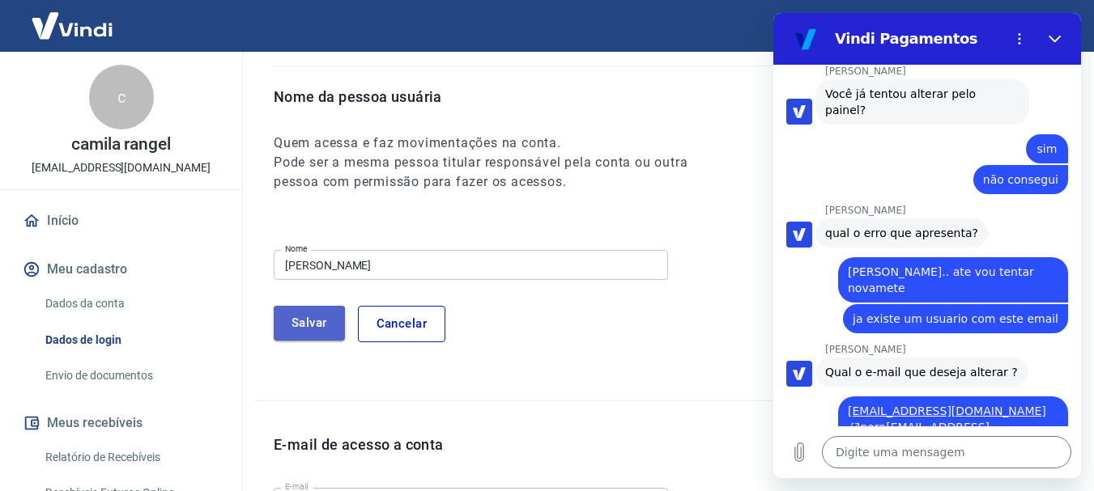
click at [302, 321] on button "Salvar" at bounding box center [309, 323] width 71 height 34
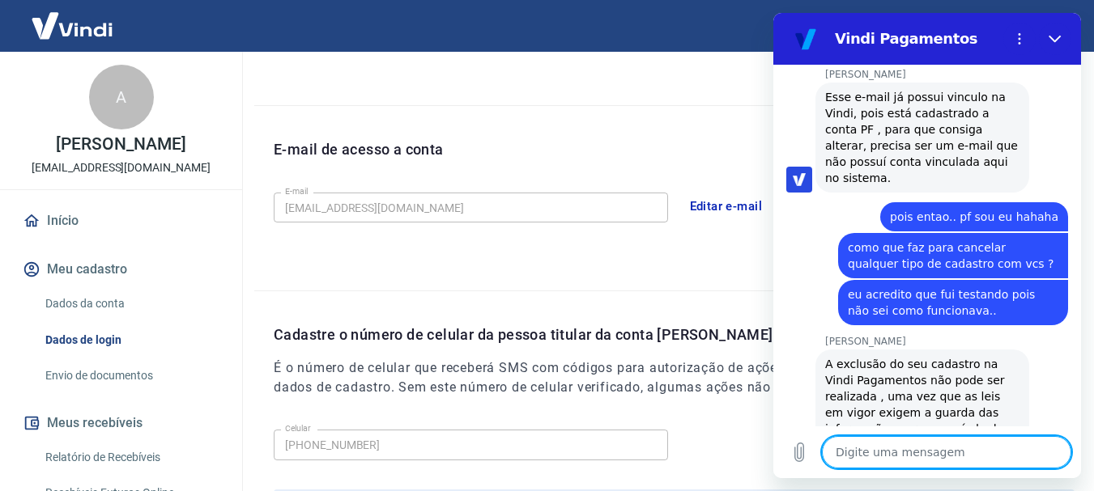
scroll to position [1596, 0]
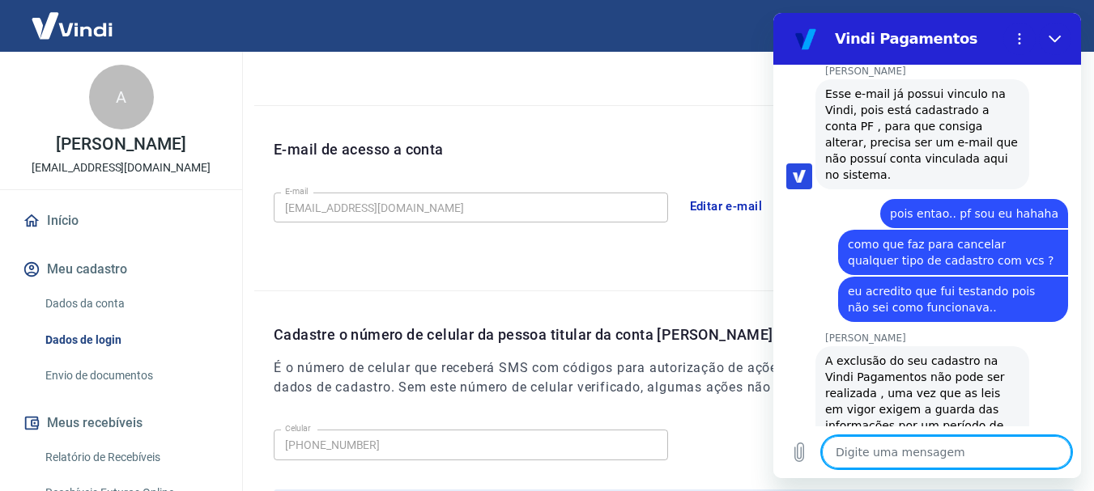
click at [929, 446] on textarea at bounding box center [946, 452] width 249 height 32
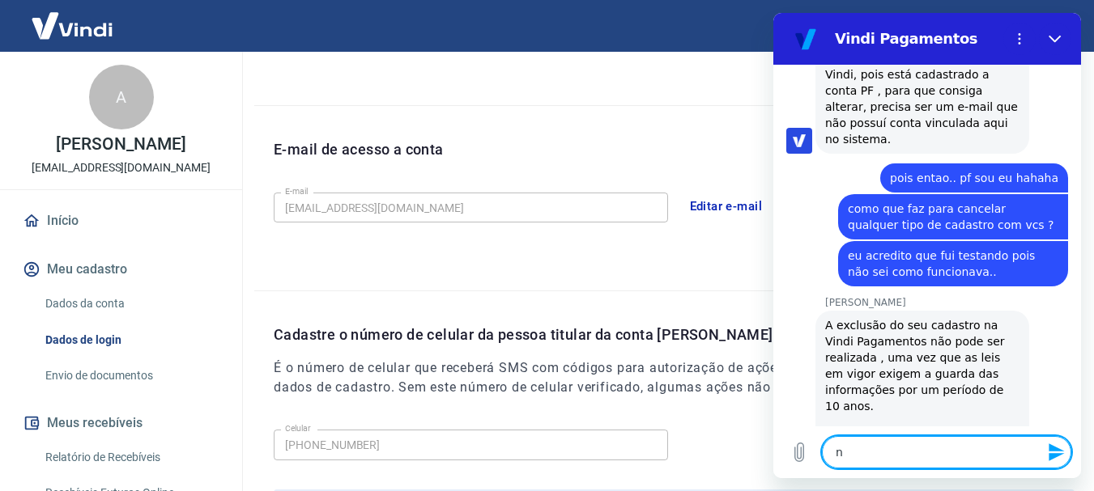
scroll to position [1635, 0]
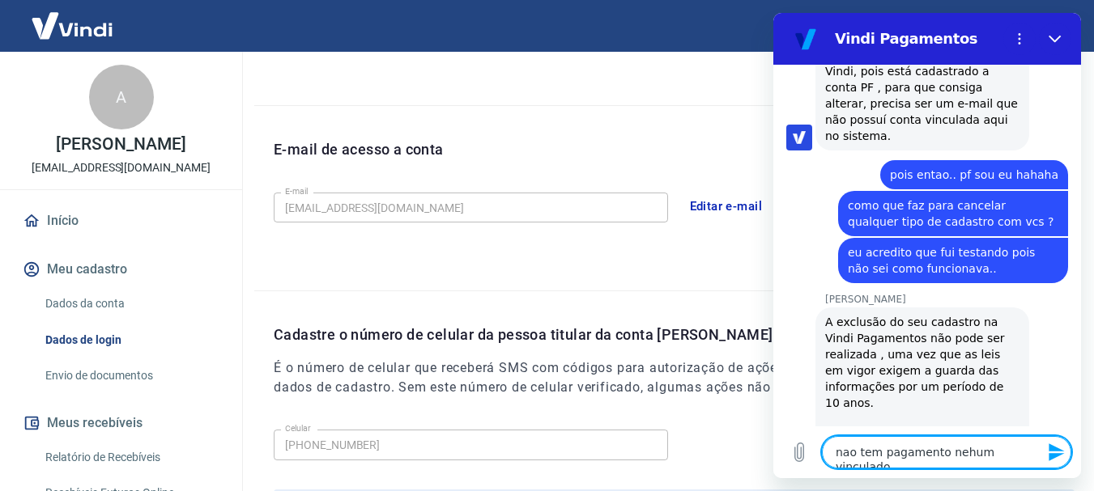
click at [935, 453] on textarea "nao tem pagamento nehum vinculado" at bounding box center [946, 452] width 249 height 32
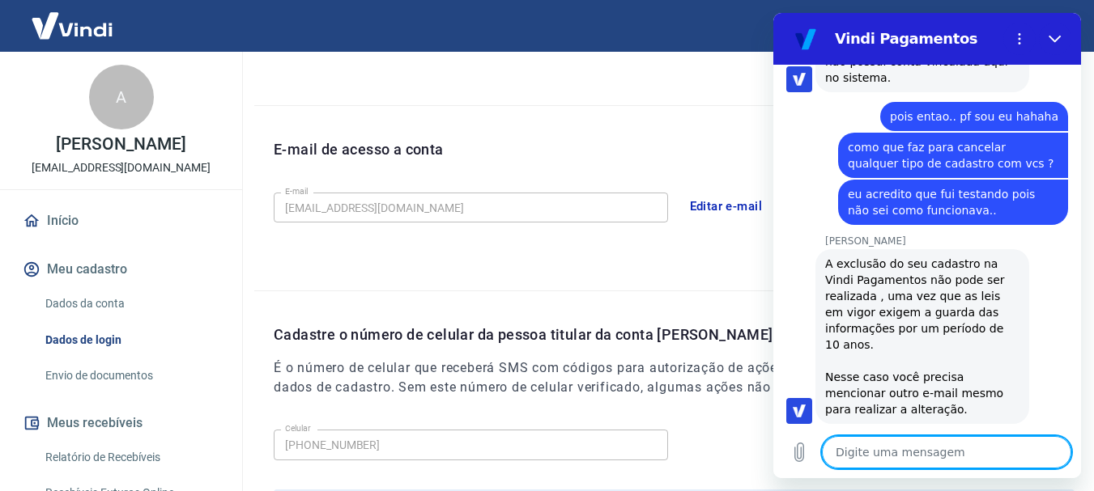
scroll to position [1697, 0]
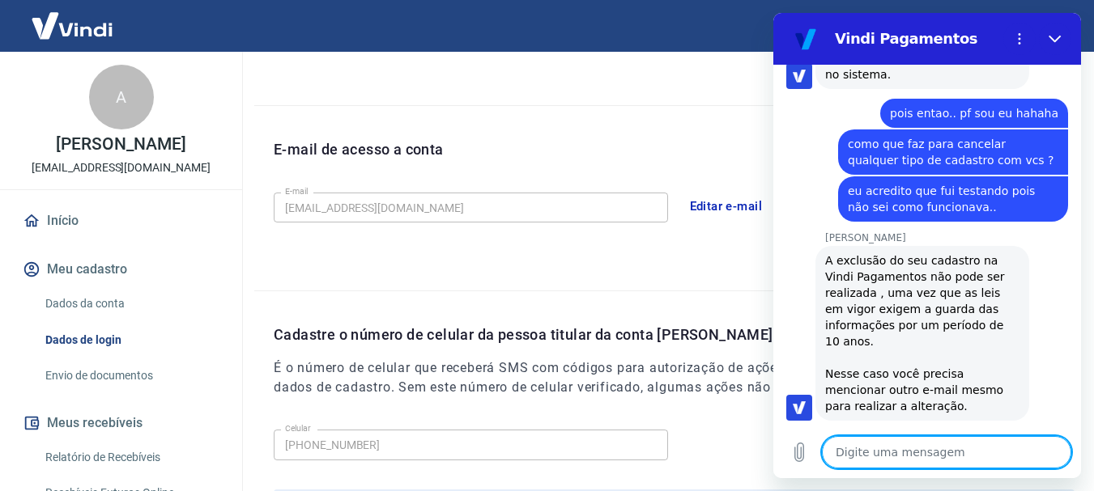
click at [709, 206] on button "Editar e-mail" at bounding box center [726, 206] width 91 height 34
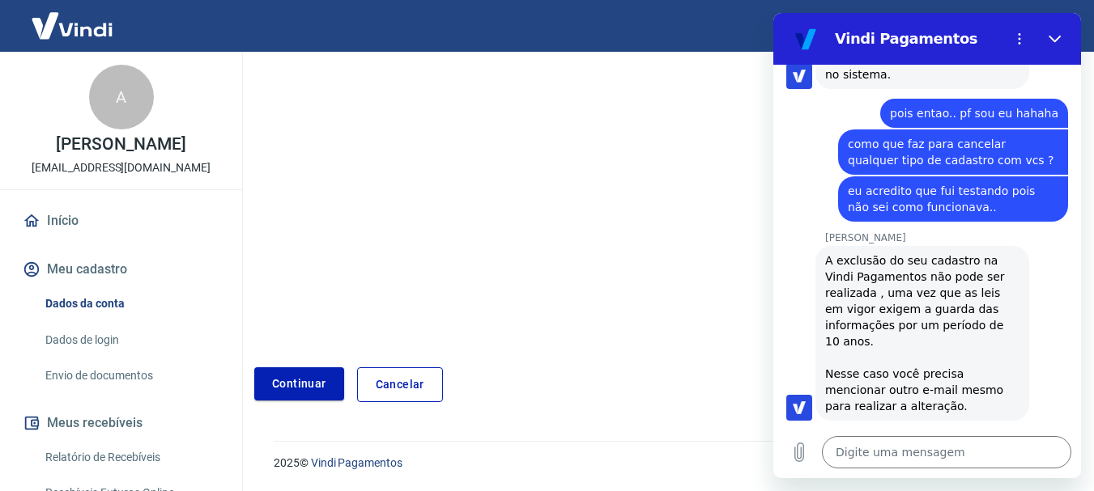
scroll to position [270, 0]
click at [295, 383] on link "Continuar" at bounding box center [299, 384] width 90 height 33
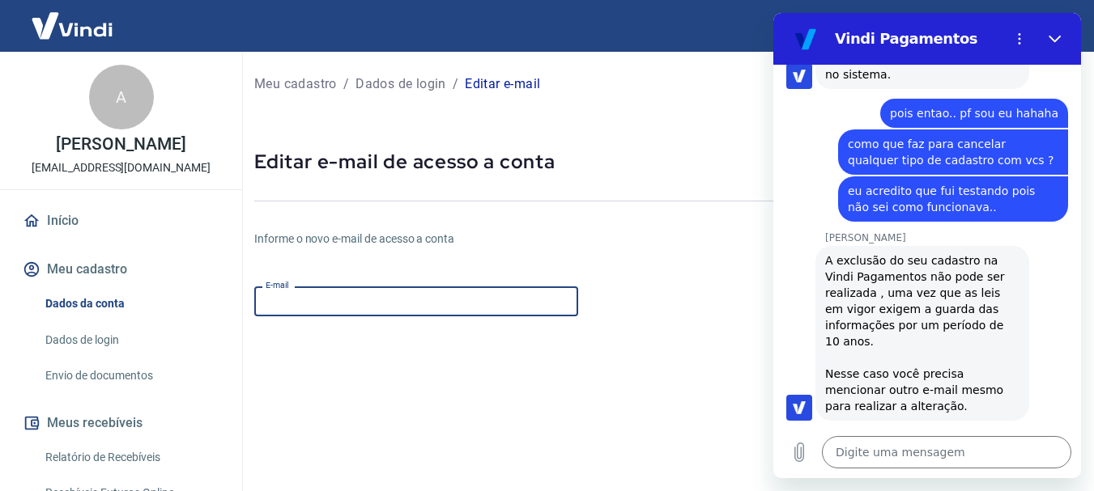
click at [372, 303] on input "E-mail" at bounding box center [416, 302] width 324 height 30
click at [430, 300] on input "[EMAIL_ADDRESS][DOMAIN_NAME]" at bounding box center [416, 302] width 324 height 30
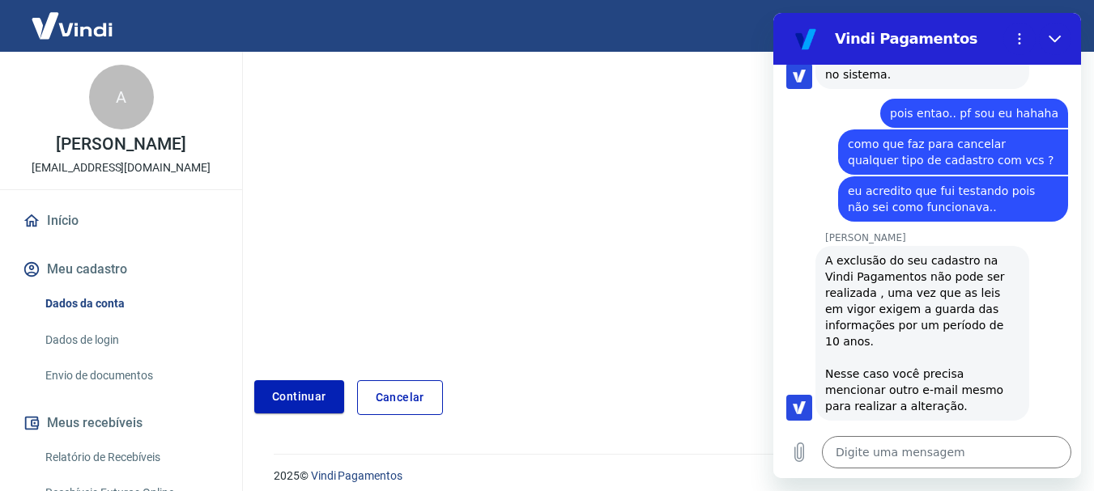
scroll to position [302, 0]
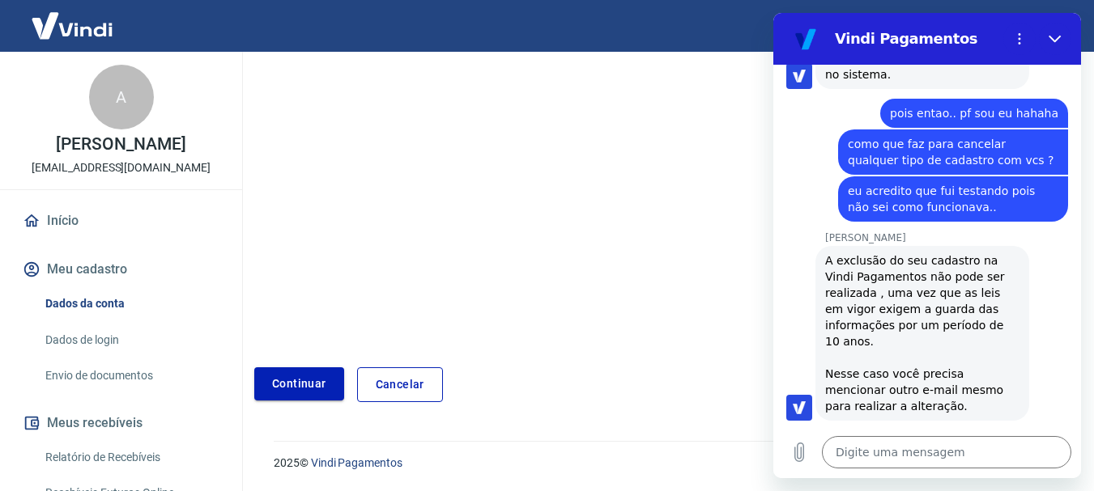
click at [315, 379] on button "Continuar" at bounding box center [299, 384] width 90 height 33
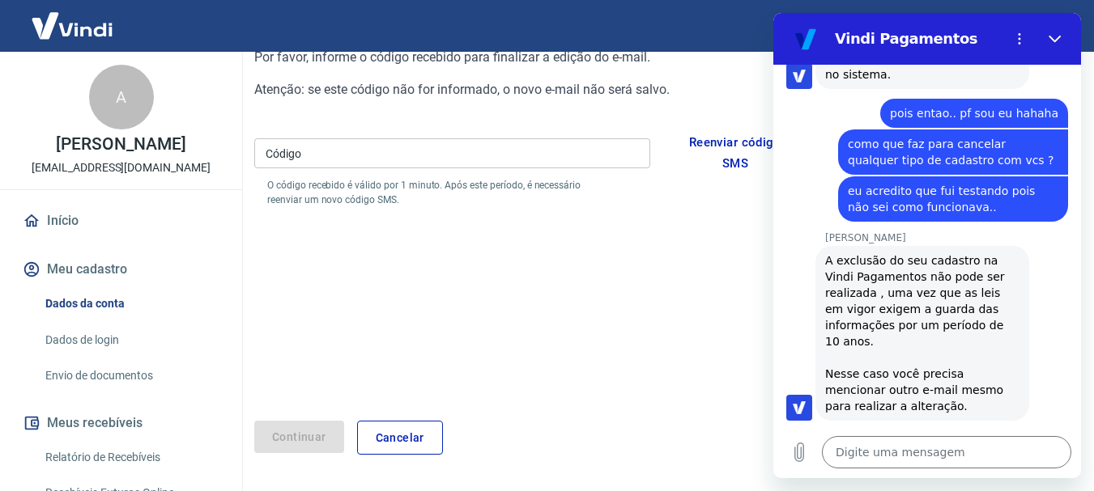
scroll to position [174, 0]
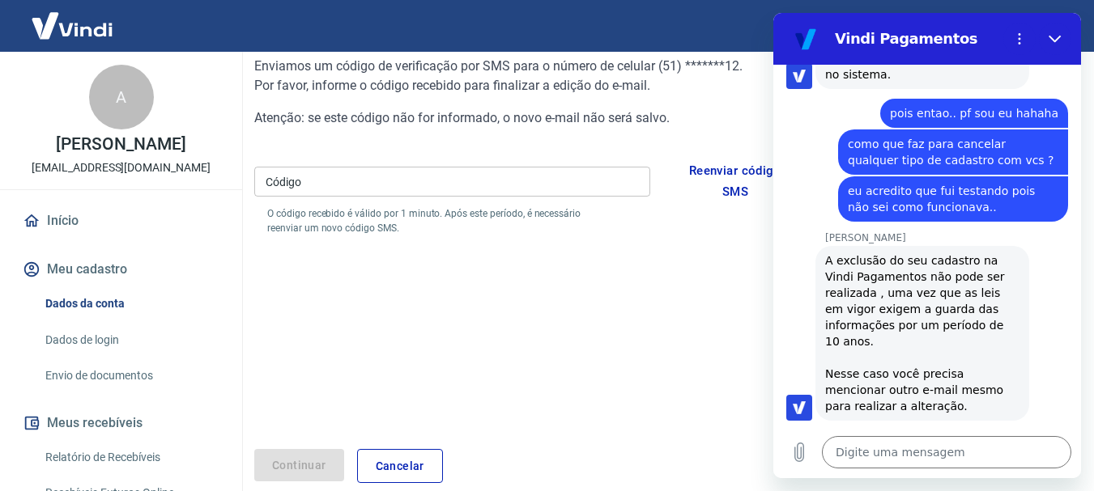
click at [365, 184] on input "Código" at bounding box center [452, 182] width 396 height 30
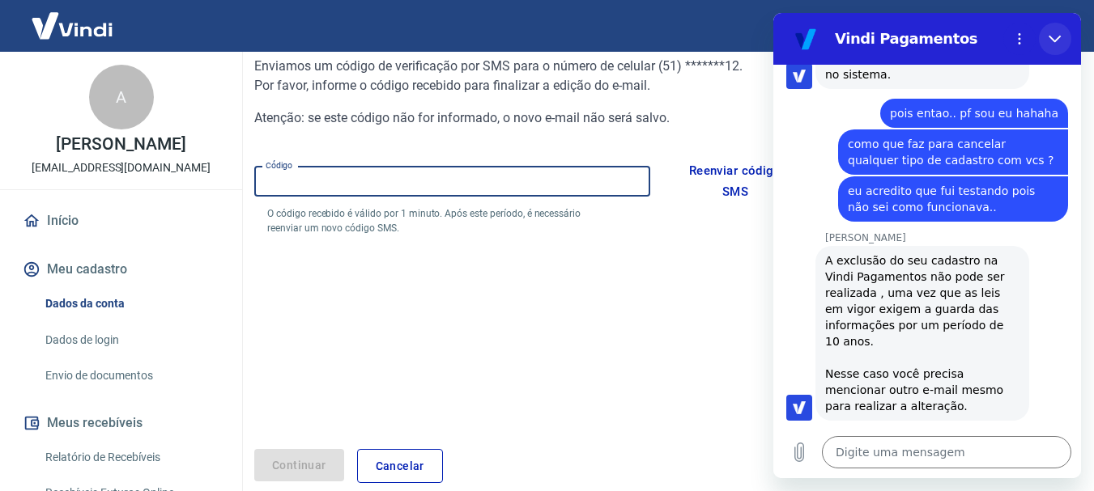
click at [1059, 30] on button "Fechar" at bounding box center [1055, 39] width 32 height 32
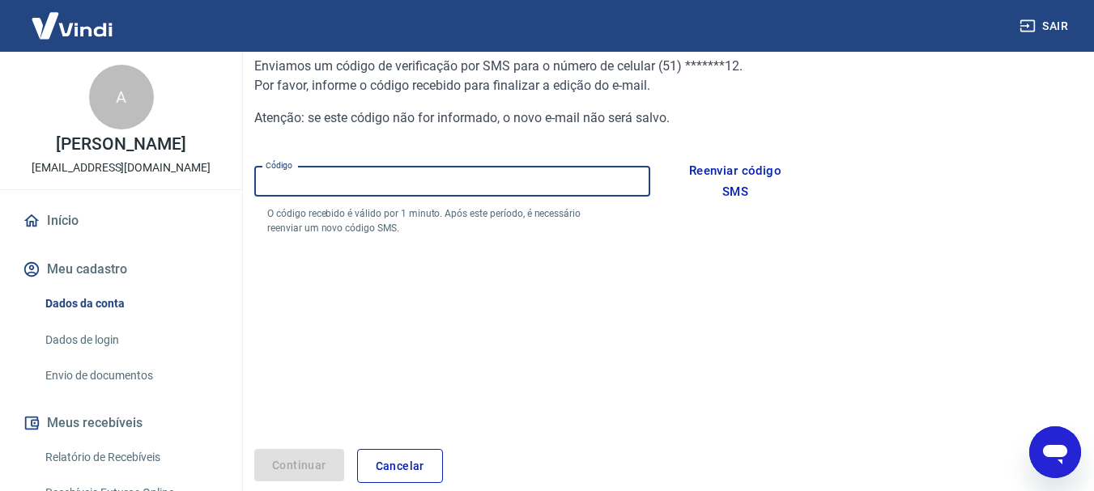
click at [495, 177] on input "Código" at bounding box center [452, 182] width 396 height 30
click at [675, 227] on div "Código 73343 Código O código recebido é válido por 1 minuto. Após este período,…" at bounding box center [527, 198] width 546 height 88
drag, startPoint x: 334, startPoint y: 192, endPoint x: 241, endPoint y: 188, distance: 92.4
click at [238, 189] on div "Sair A Anderson Selbach [EMAIL_ADDRESS][DOMAIN_NAME] Início Meu cadastro Dados …" at bounding box center [547, 71] width 1094 height 491
click at [307, 470] on button "Continuar" at bounding box center [299, 465] width 90 height 33
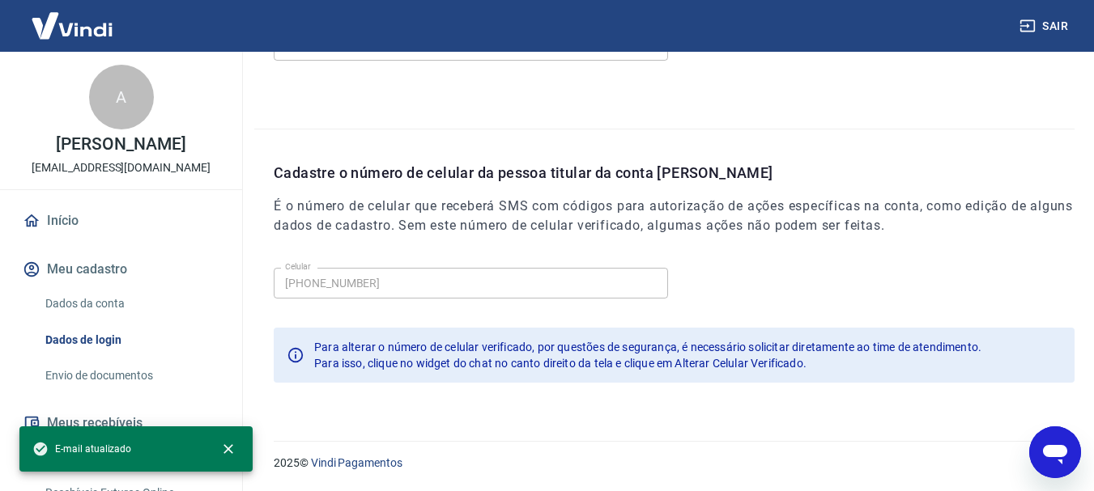
scroll to position [303, 0]
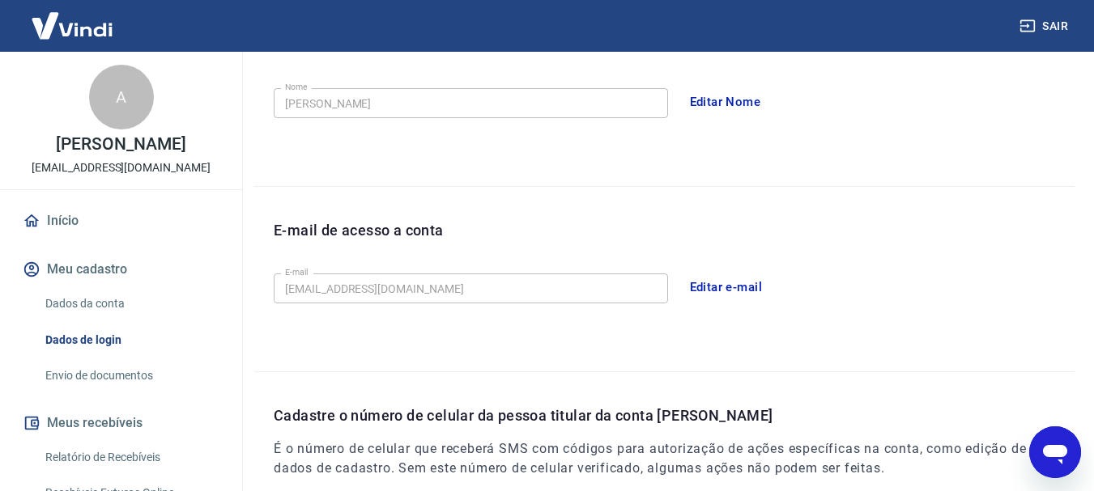
click at [1065, 448] on icon "Abrir janela de mensagens" at bounding box center [1055, 454] width 24 height 19
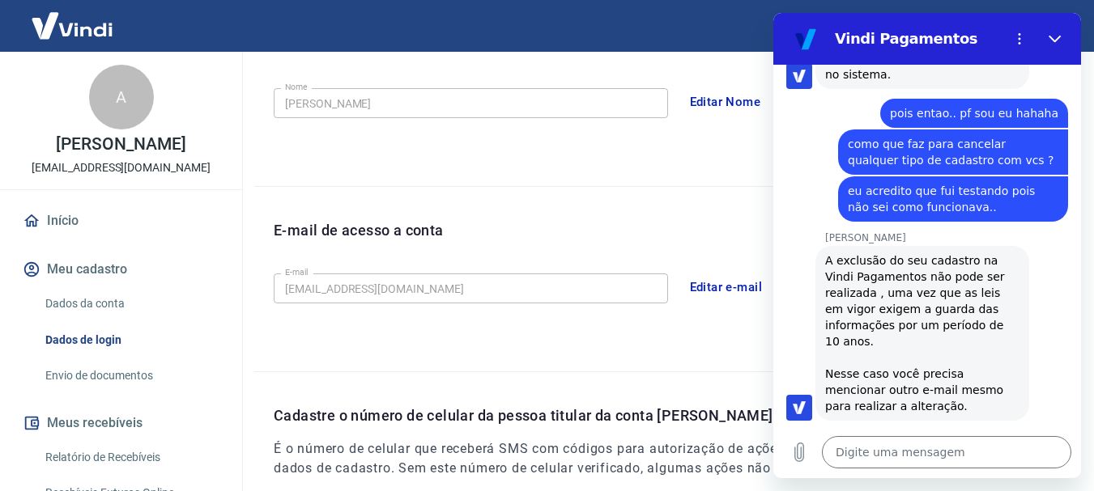
click at [1065, 41] on button "Fechar" at bounding box center [1055, 39] width 32 height 32
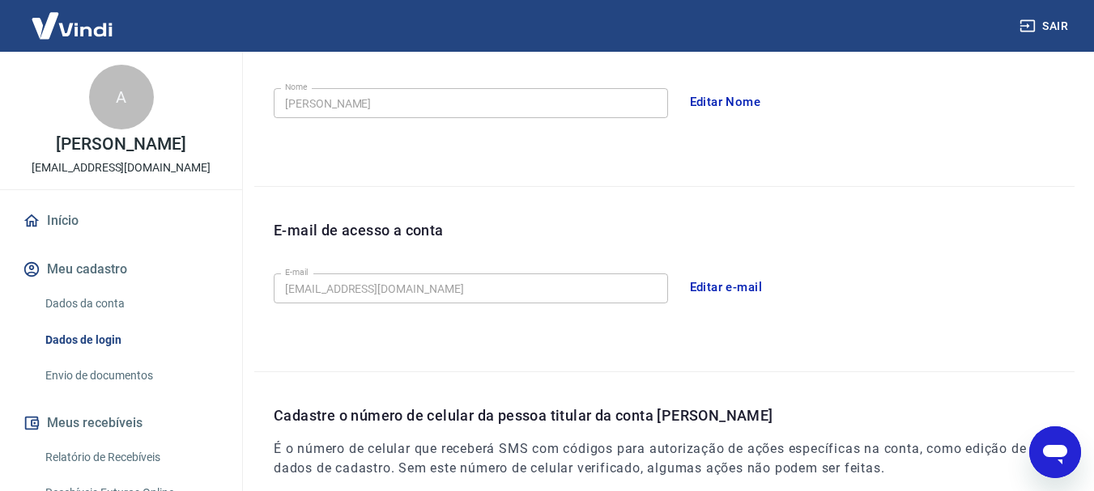
click at [81, 215] on link "Início" at bounding box center [120, 221] width 203 height 36
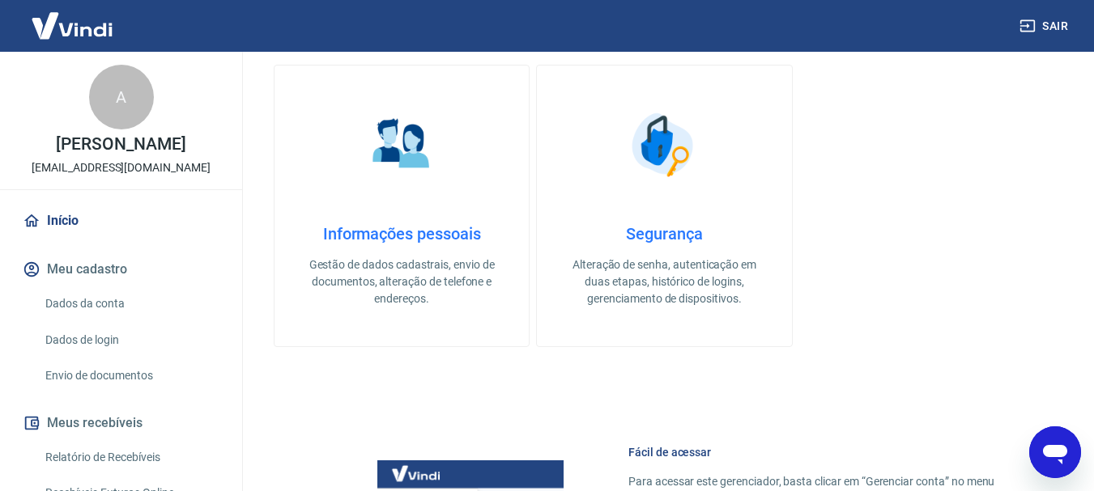
scroll to position [546, 0]
click at [379, 216] on link "Informações pessoais Gestão de dados cadastrais, envio de documentos, alteração…" at bounding box center [402, 205] width 256 height 283
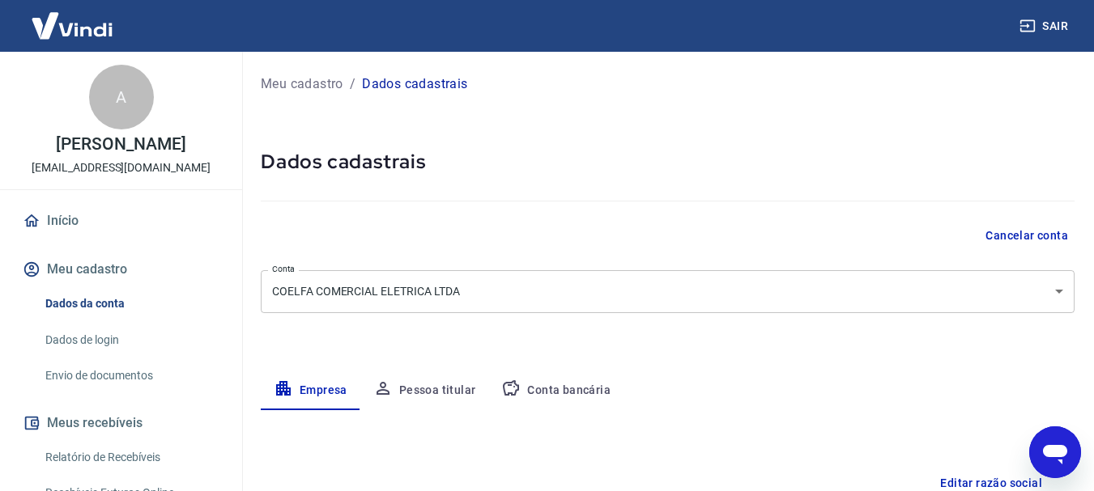
click at [105, 334] on link "Dados de login" at bounding box center [131, 340] width 184 height 33
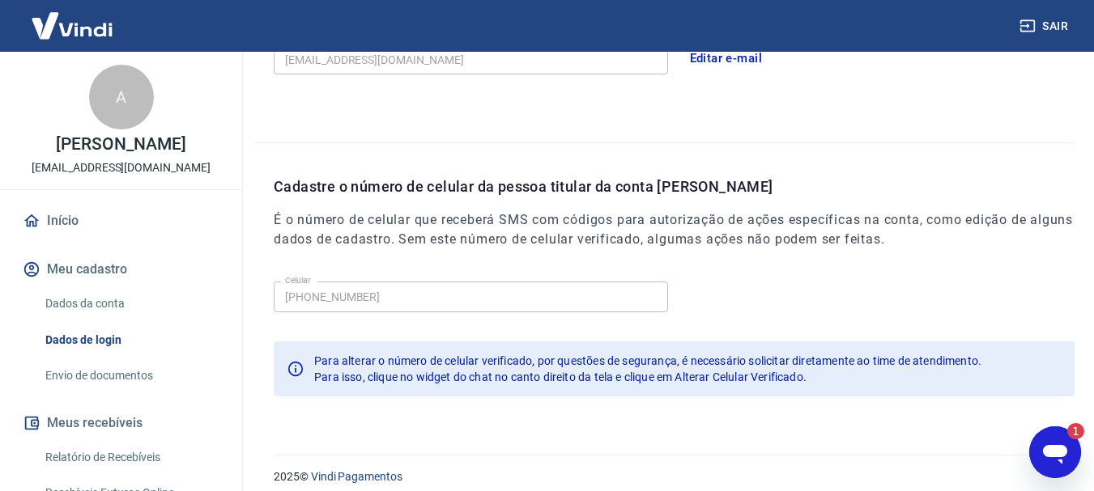
scroll to position [546, 0]
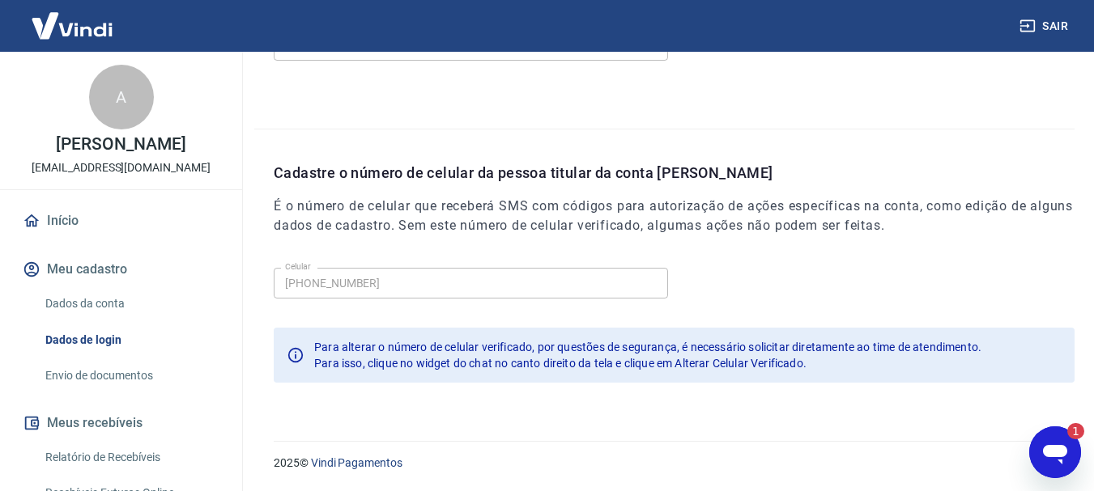
click at [127, 380] on link "Envio de documentos" at bounding box center [131, 375] width 184 height 33
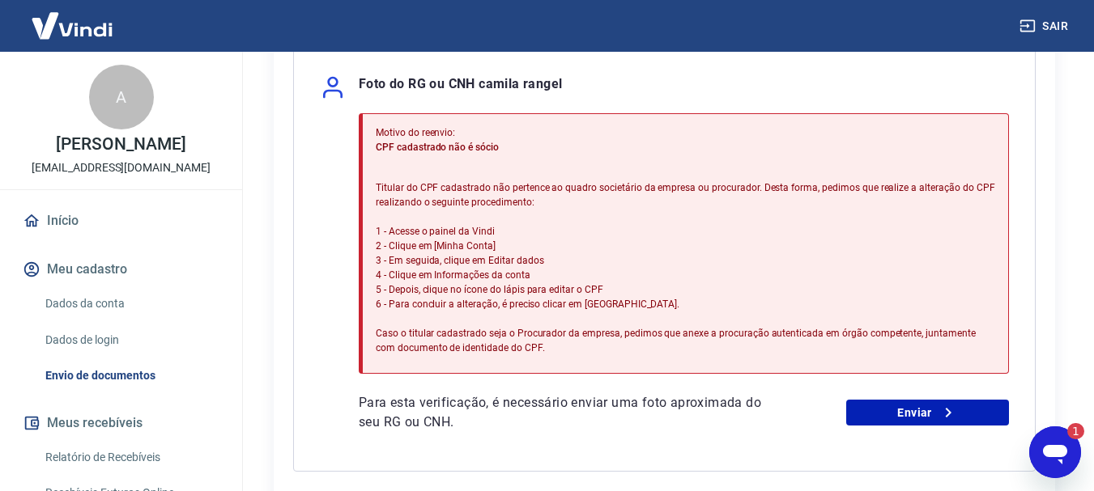
scroll to position [405, 0]
drag, startPoint x: 1066, startPoint y: 459, endPoint x: 1322, endPoint y: 848, distance: 465.9
click at [1066, 459] on icon "Abrir janela de mensagens, 1 mensagem não lida" at bounding box center [1054, 452] width 29 height 29
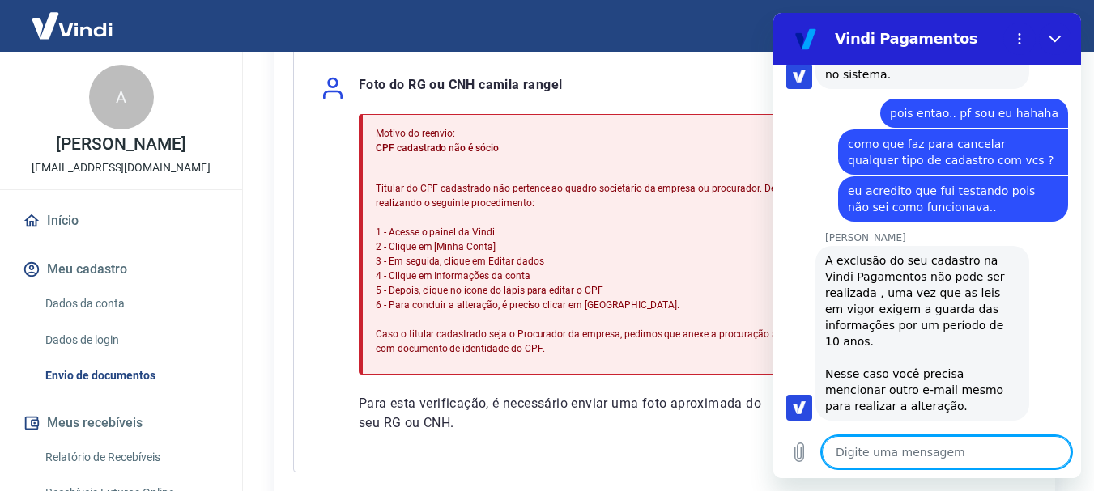
click at [902, 457] on textarea at bounding box center [946, 452] width 249 height 32
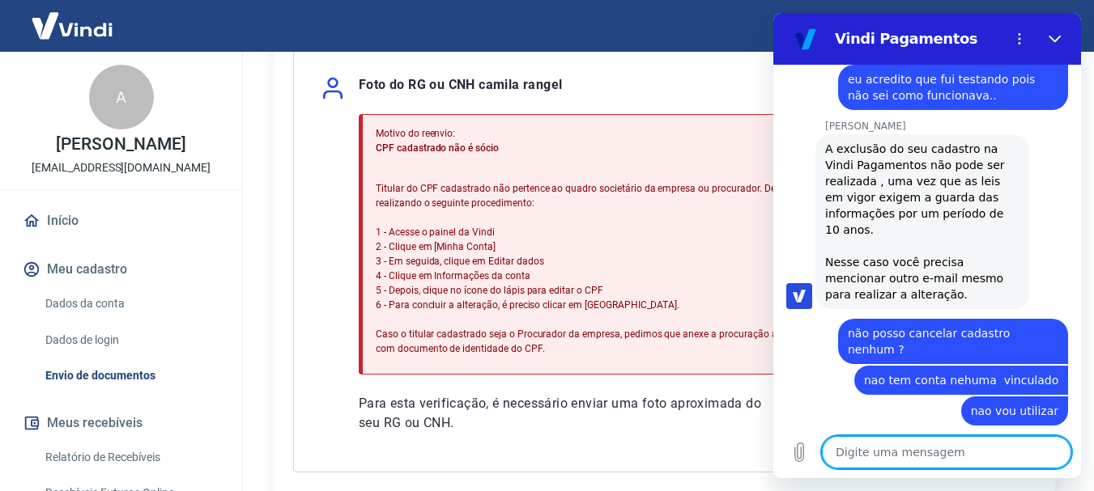
click at [907, 450] on textarea at bounding box center [946, 452] width 249 height 32
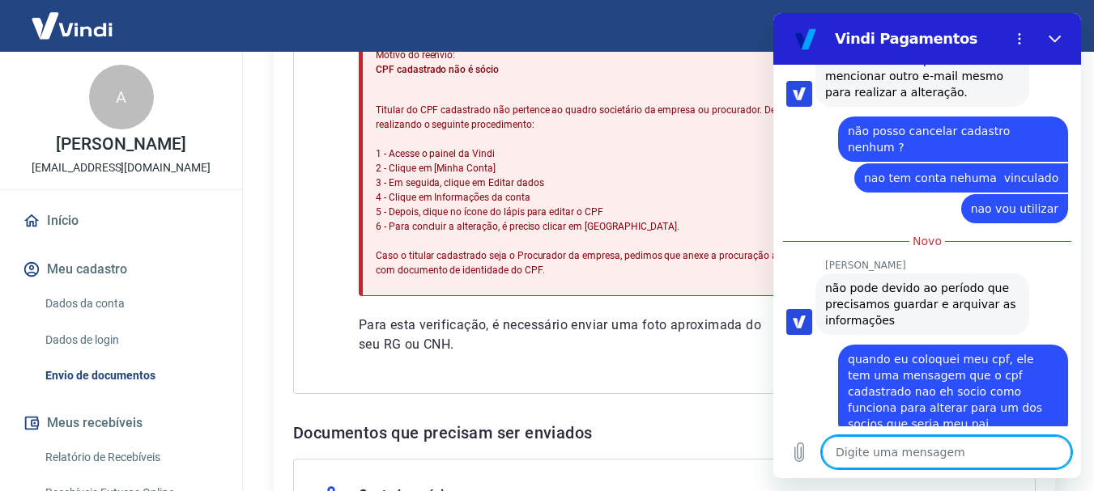
scroll to position [2014, 0]
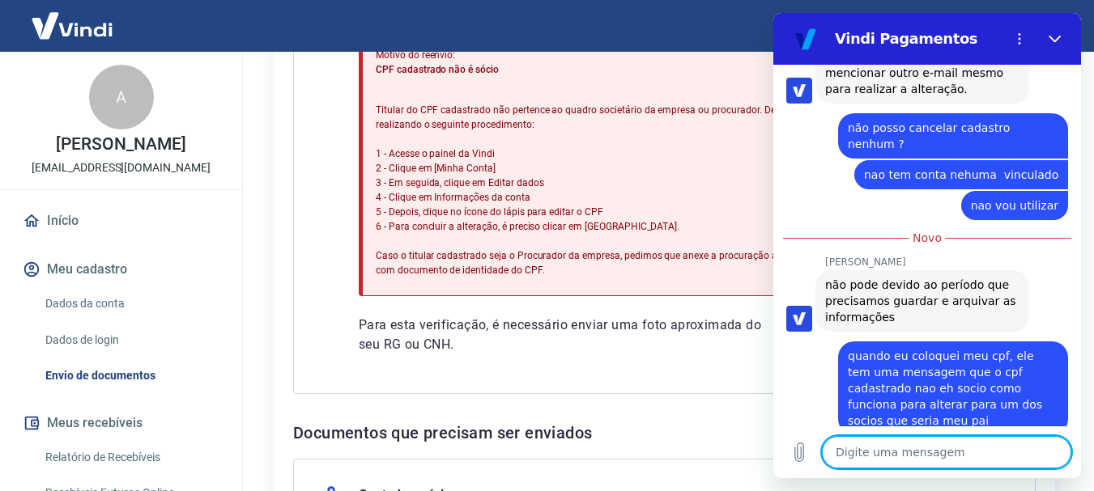
click at [487, 298] on div "Motivo do reenvio: CPF cadastrado não é sócio Titular do CPF cadastrado não per…" at bounding box center [684, 195] width 650 height 319
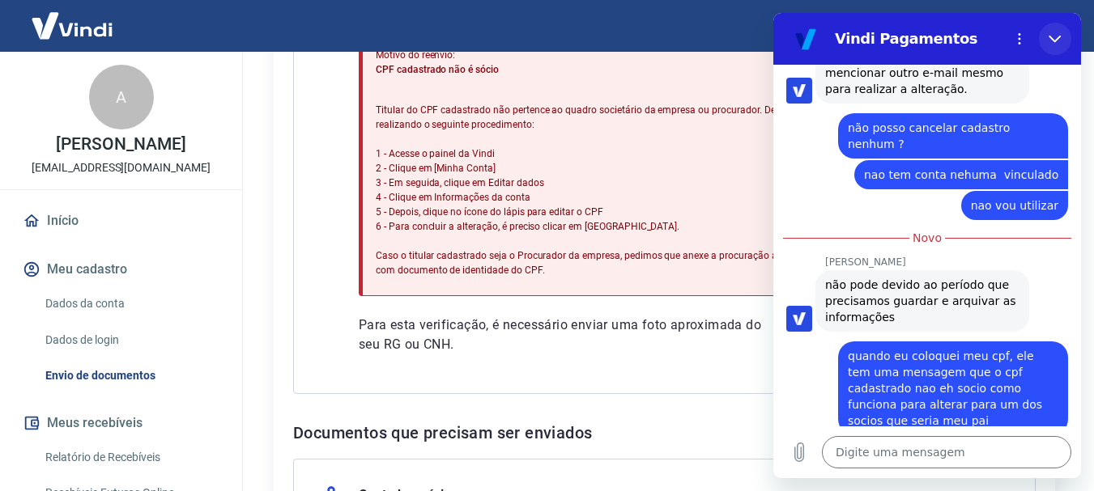
click at [1051, 40] on icon "Fechar" at bounding box center [1054, 38] width 13 height 13
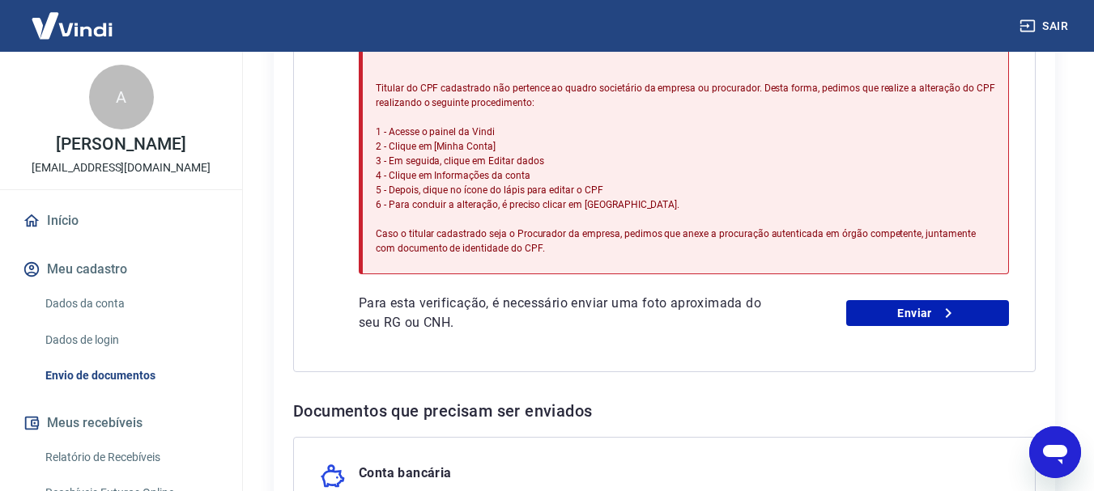
scroll to position [567, 0]
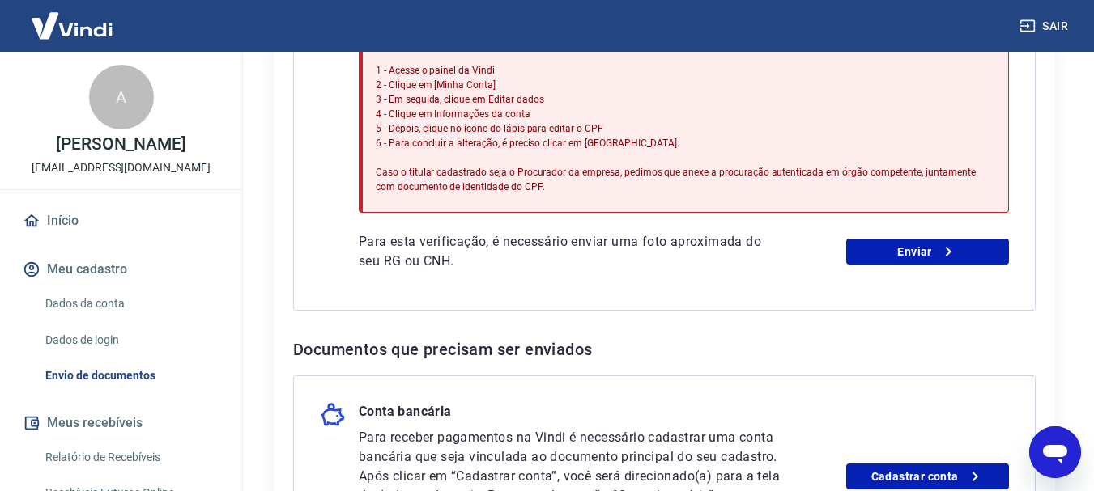
click at [432, 262] on p "Para esta verificação, é necessário enviar uma foto aproximada do seu RG ou CNH." at bounding box center [570, 251] width 423 height 39
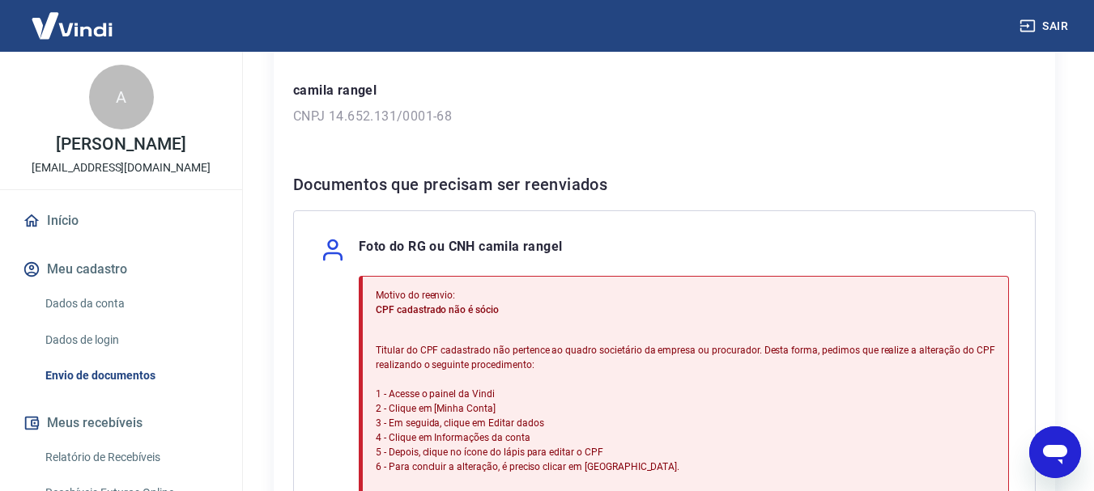
scroll to position [486, 0]
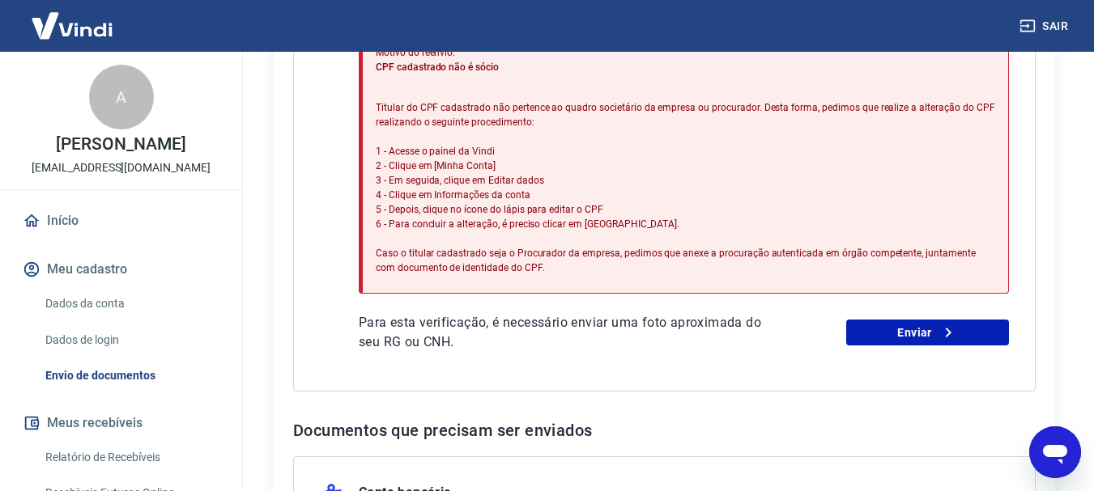
click at [1061, 445] on icon "Abrir janela de mensagens" at bounding box center [1055, 454] width 24 height 19
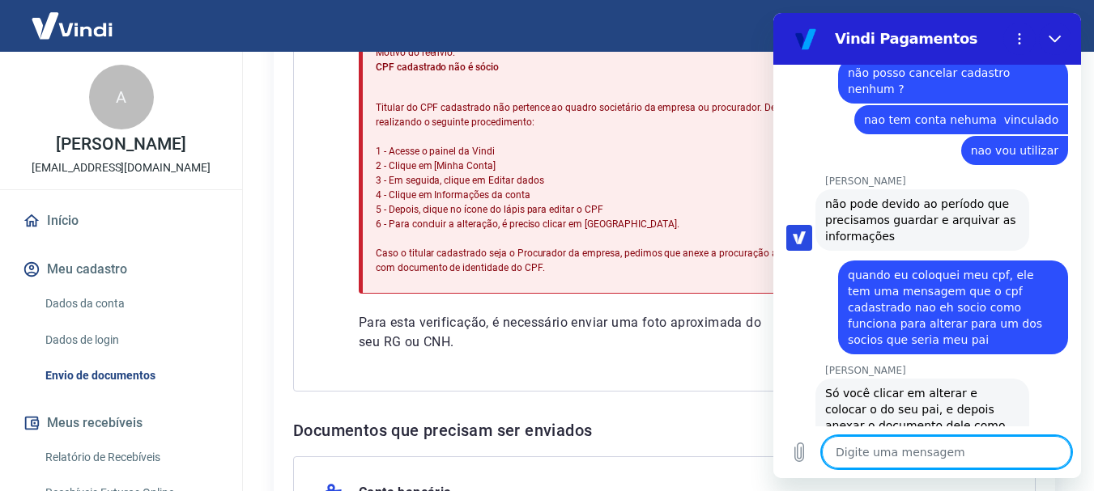
scroll to position [2068, 0]
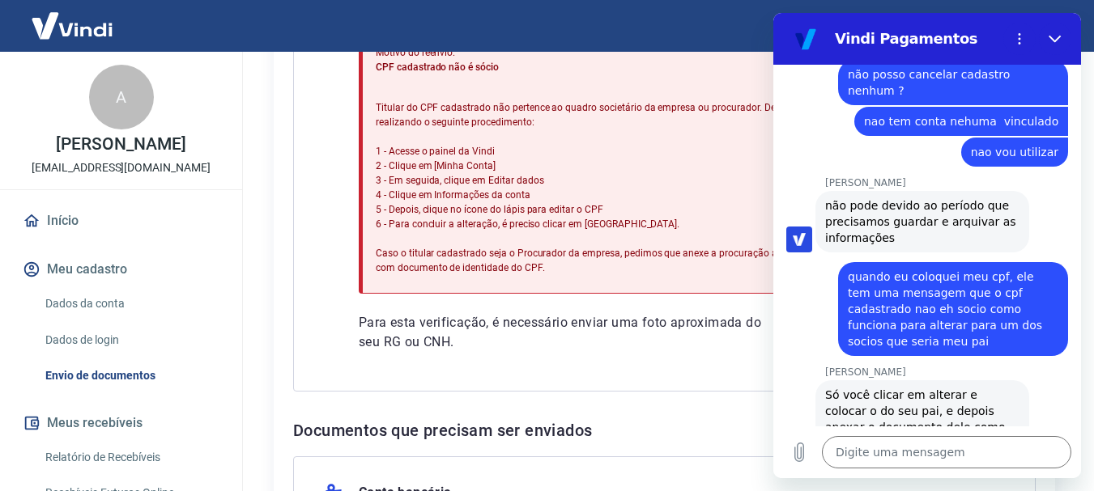
click at [637, 345] on p "Para esta verificação, é necessário enviar uma foto aproximada do seu RG ou CNH." at bounding box center [570, 332] width 423 height 39
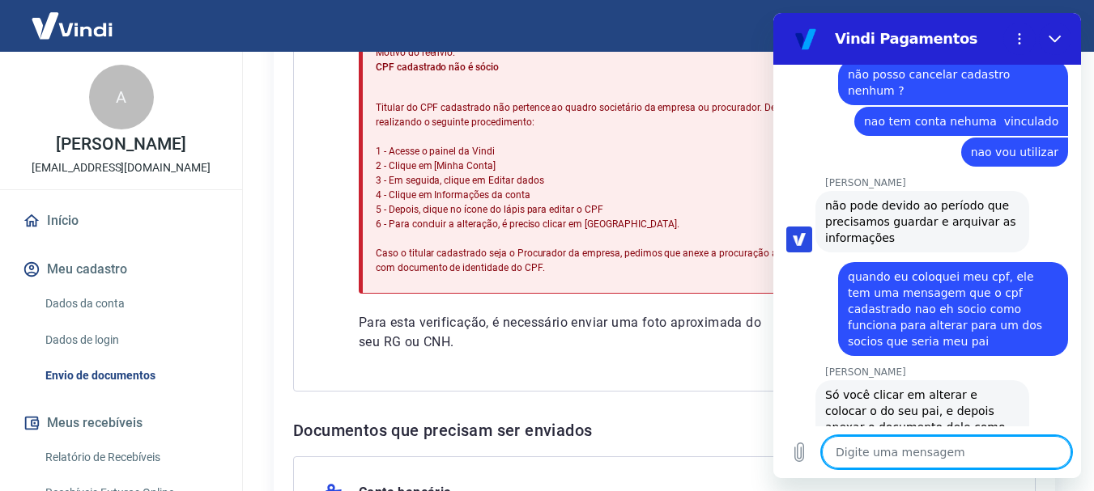
click at [911, 451] on textarea at bounding box center [946, 452] width 249 height 32
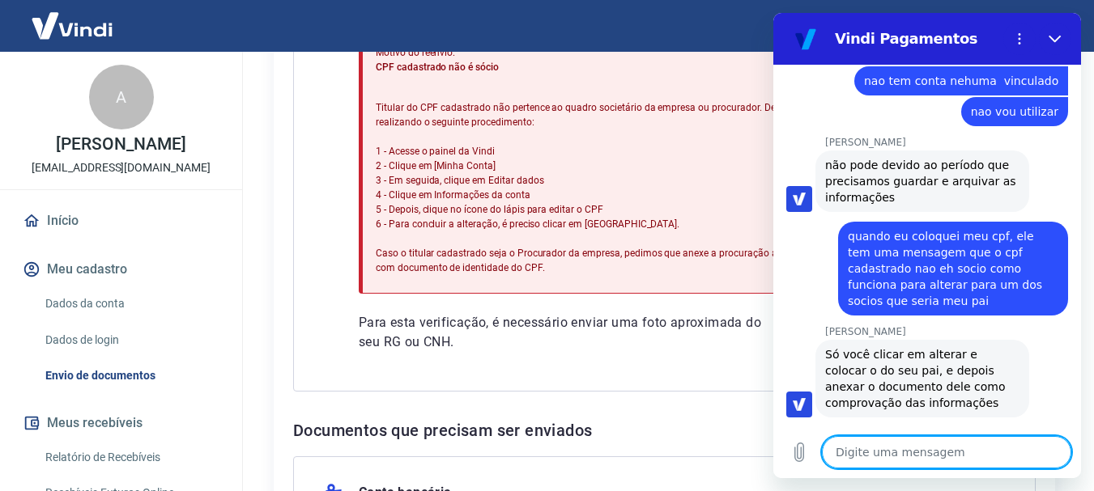
scroll to position [2106, 0]
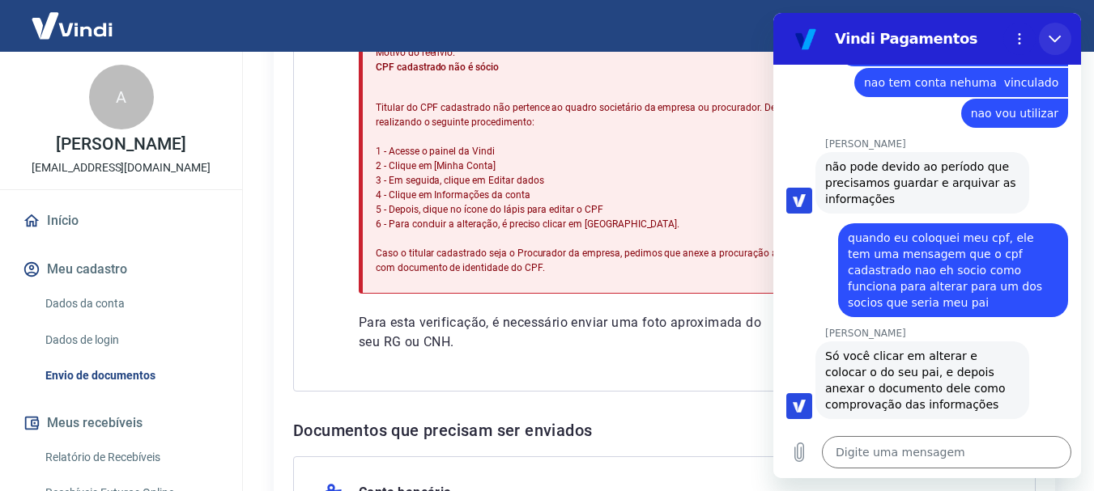
click at [1054, 38] on icon "Fechar" at bounding box center [1054, 38] width 13 height 13
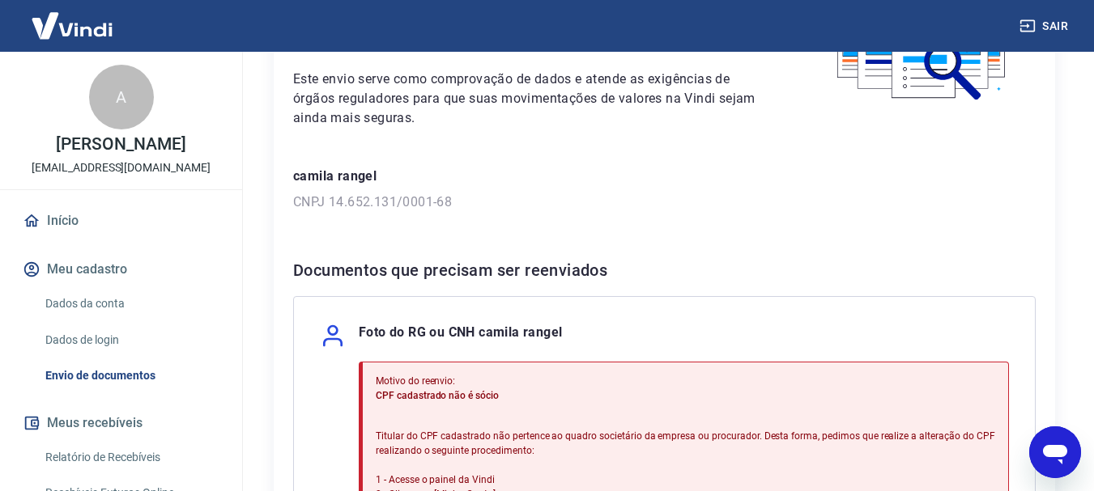
scroll to position [162, 0]
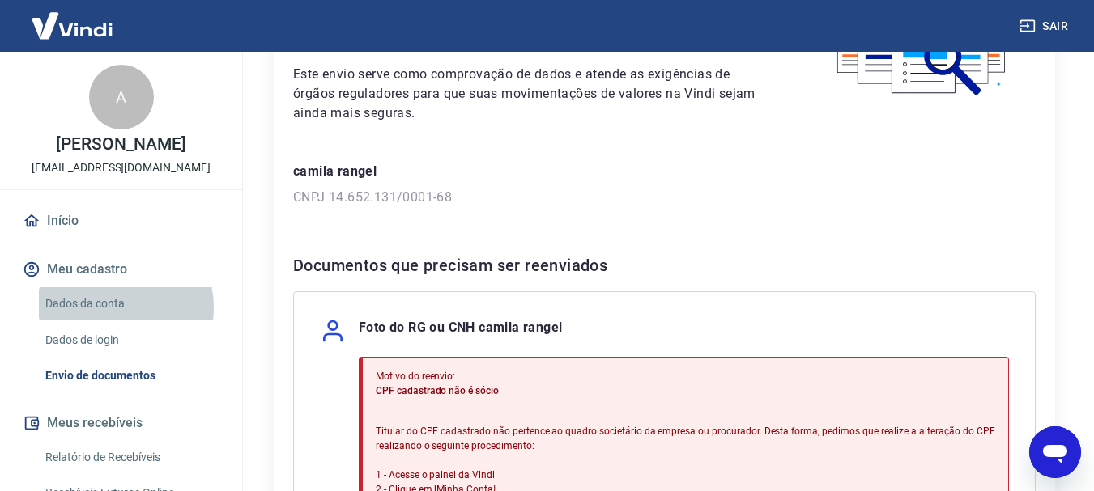
click at [115, 308] on link "Dados da conta" at bounding box center [131, 303] width 184 height 33
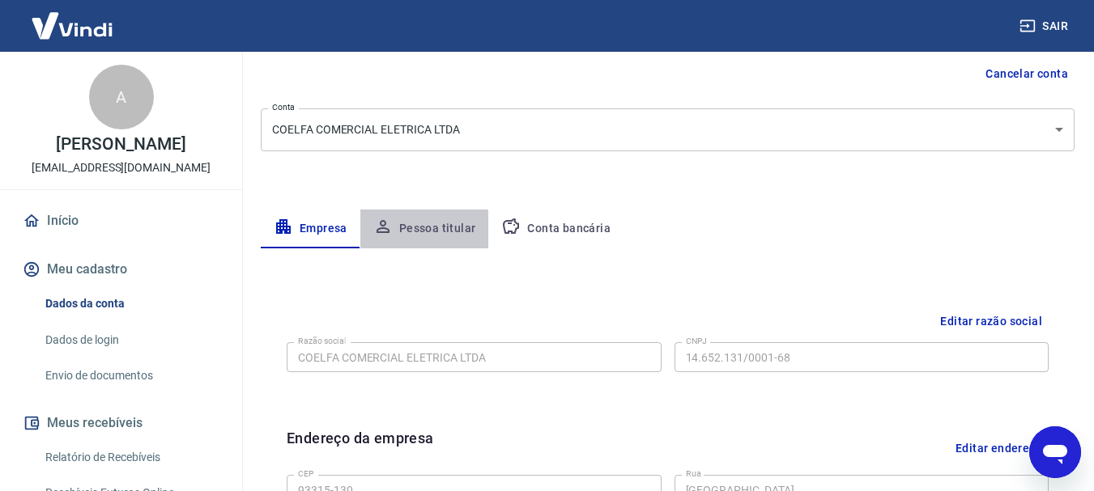
click at [419, 237] on button "Pessoa titular" at bounding box center [424, 229] width 129 height 39
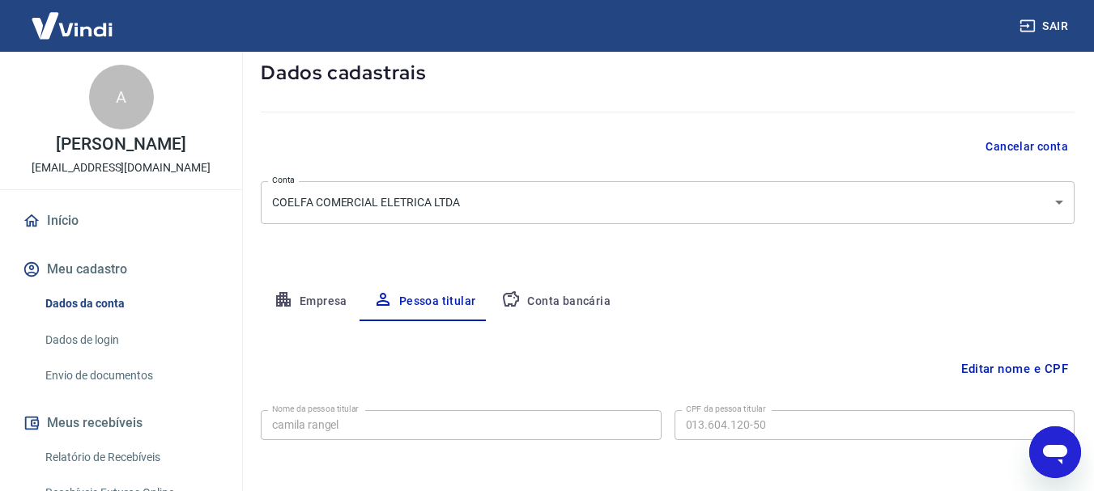
scroll to position [156, 0]
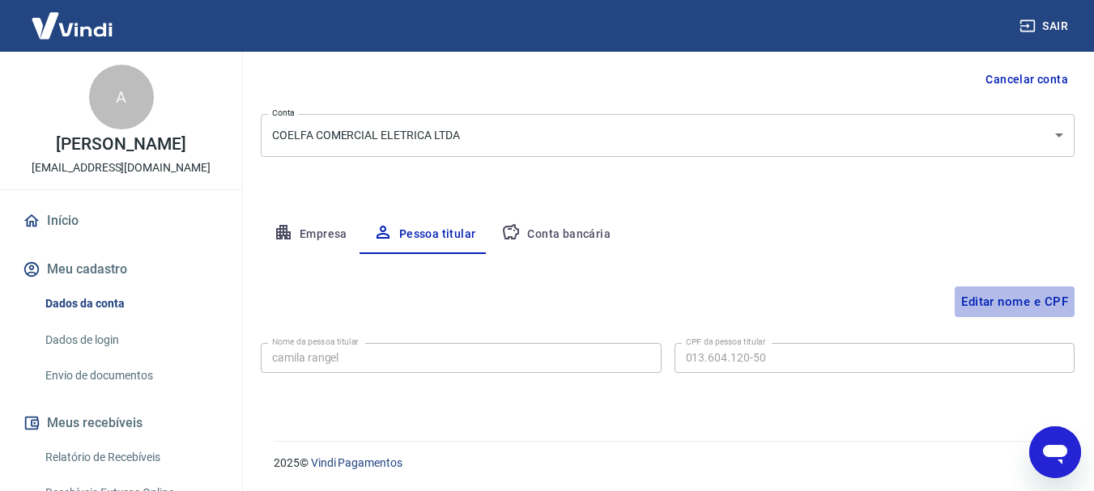
click at [1002, 300] on button "Editar nome e CPF" at bounding box center [1014, 302] width 120 height 31
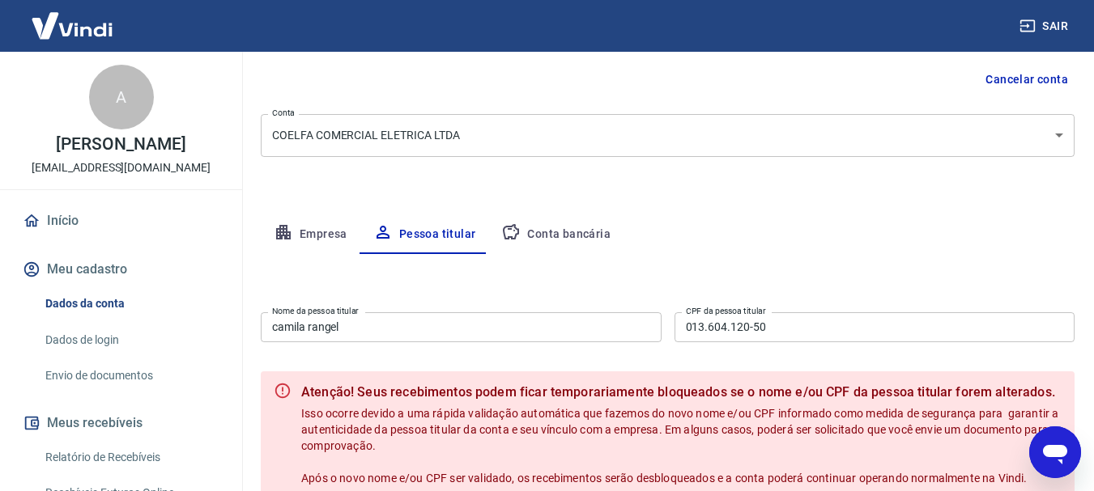
drag, startPoint x: 1062, startPoint y: 461, endPoint x: 1309, endPoint y: 845, distance: 456.3
click at [1062, 461] on icon "Abrir janela de mensagens" at bounding box center [1055, 454] width 24 height 19
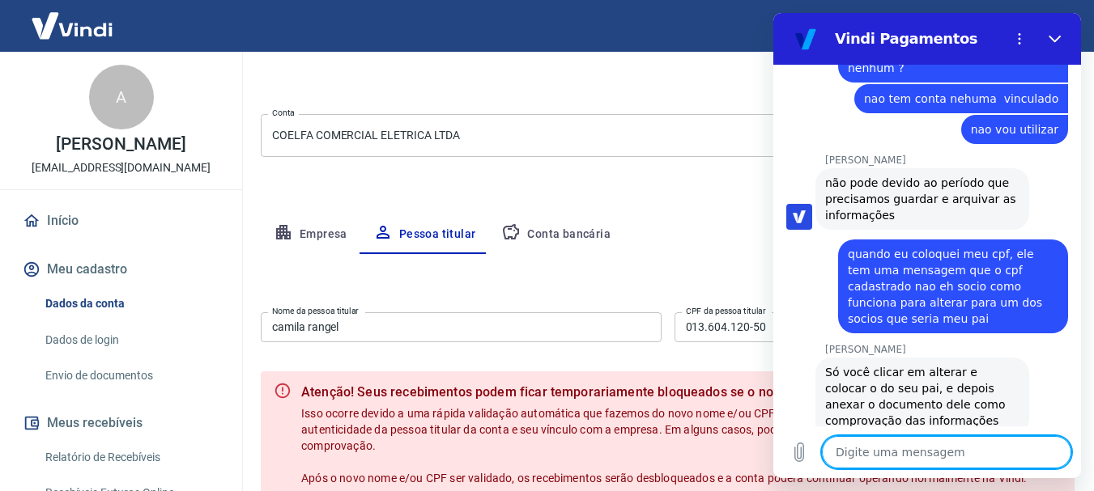
scroll to position [2089, 0]
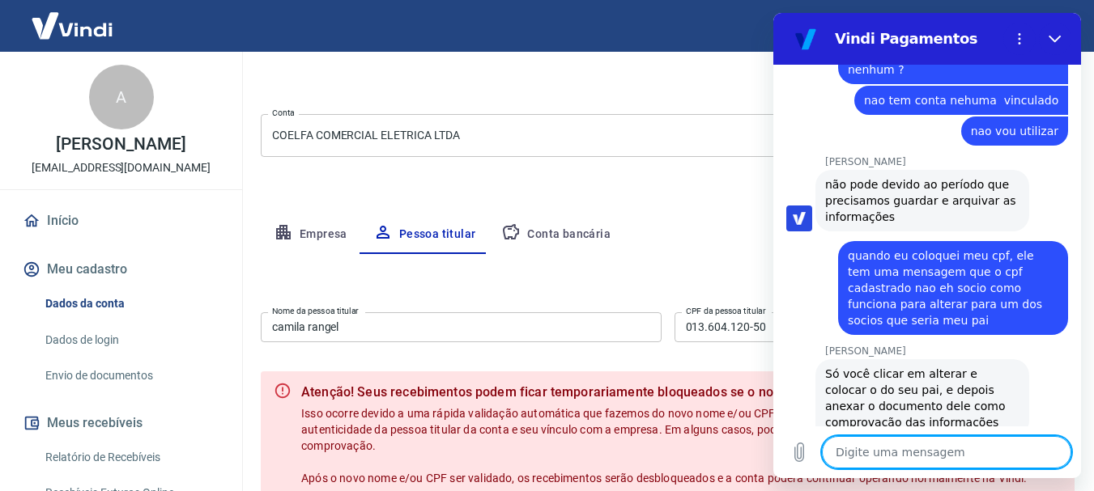
click at [691, 361] on form "Nome da pessoa titular camila rangel Nome da pessoa titular CPF da pessoa titul…" at bounding box center [668, 436] width 814 height 261
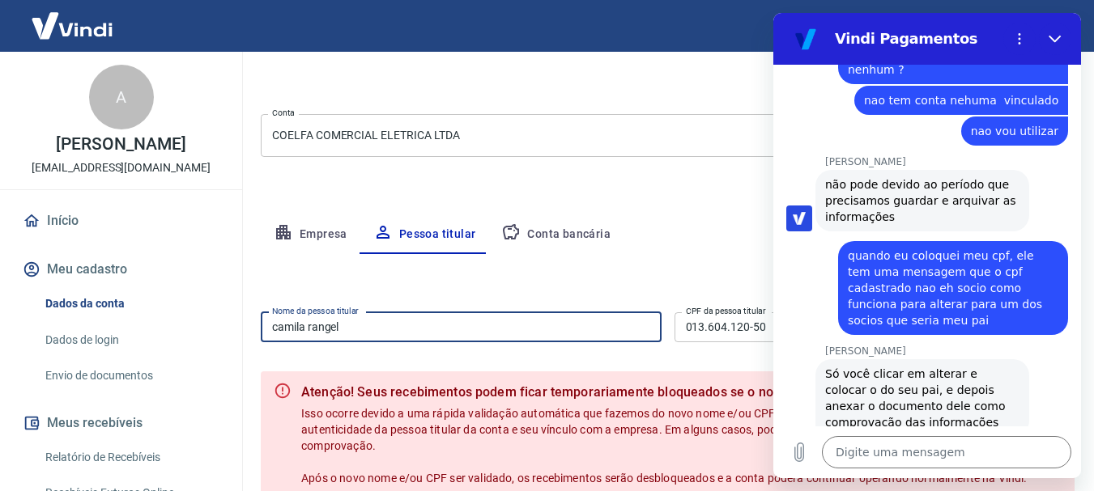
click at [479, 327] on input "camila rangel" at bounding box center [461, 327] width 401 height 30
drag, startPoint x: 268, startPoint y: 327, endPoint x: 211, endPoint y: 327, distance: 56.7
click at [211, 327] on div "Sair A Anderson Selbach [EMAIL_ADDRESS][DOMAIN_NAME] Início Meu cadastro Dados …" at bounding box center [547, 89] width 1094 height 491
click at [321, 326] on input "[PERSON_NAME]" at bounding box center [461, 327] width 401 height 30
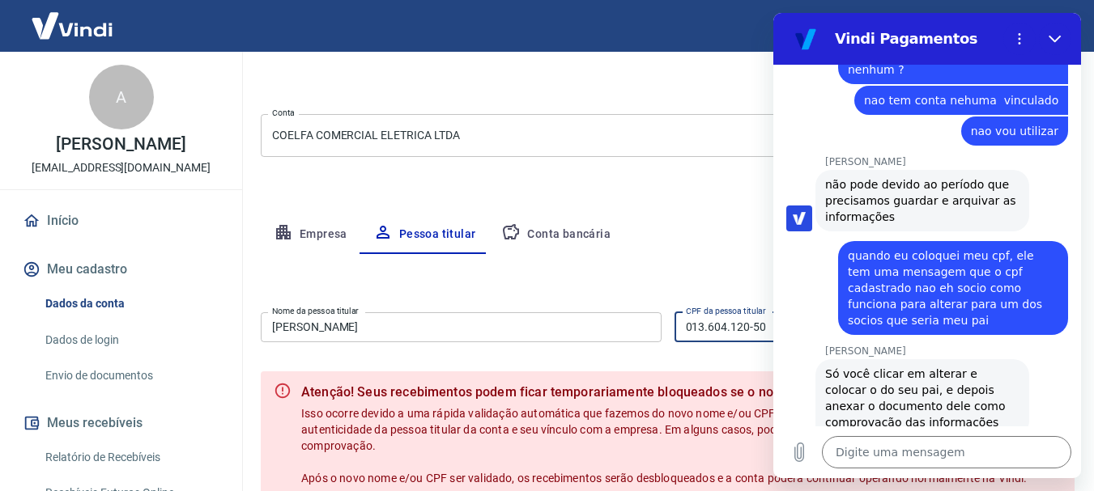
click at [709, 338] on input "013.604.120-50" at bounding box center [874, 327] width 401 height 30
drag, startPoint x: 640, startPoint y: 326, endPoint x: 645, endPoint y: 298, distance: 28.9
click at [645, 299] on div "Editar nome e CPF Nome da pessoa titular [PERSON_NAME] Nome da pessoa titular C…" at bounding box center [668, 410] width 814 height 313
paste input "text"
paste input "821.393.770-87"
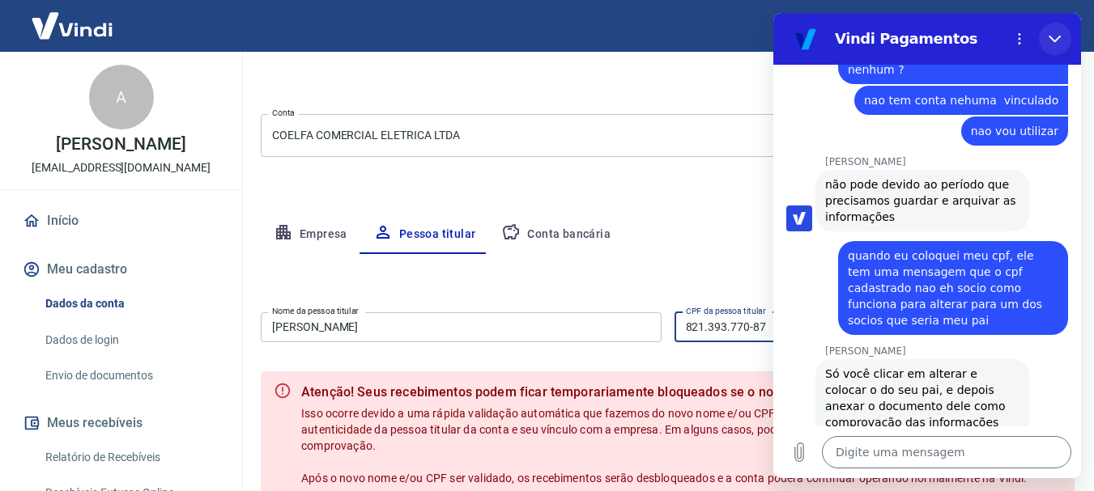
click at [1045, 32] on button "Fechar" at bounding box center [1055, 39] width 32 height 32
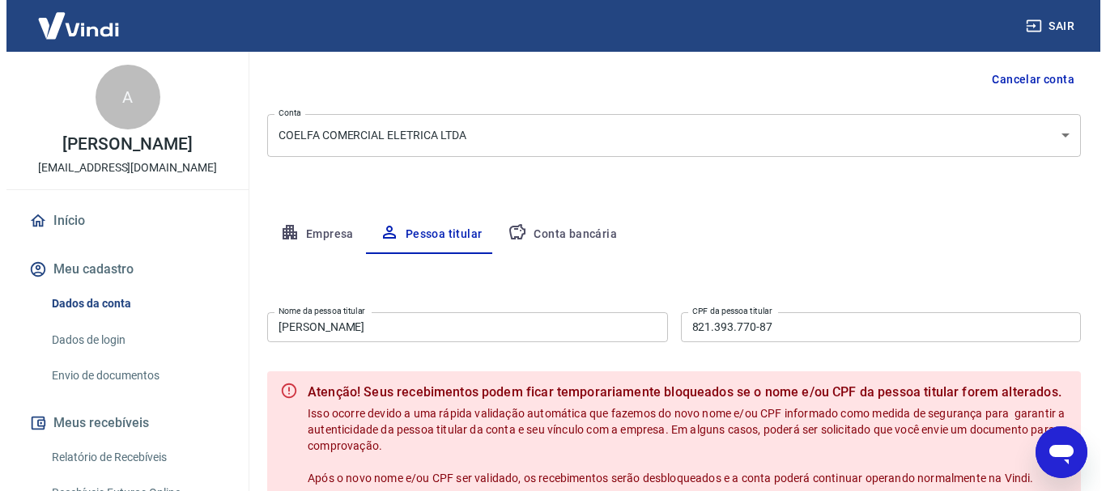
scroll to position [318, 0]
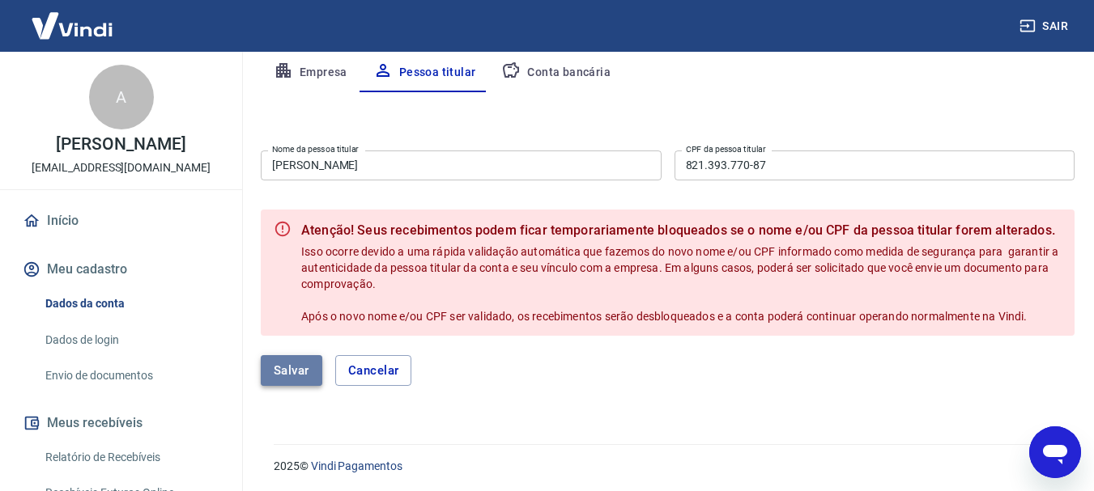
click at [303, 368] on button "Salvar" at bounding box center [292, 370] width 62 height 31
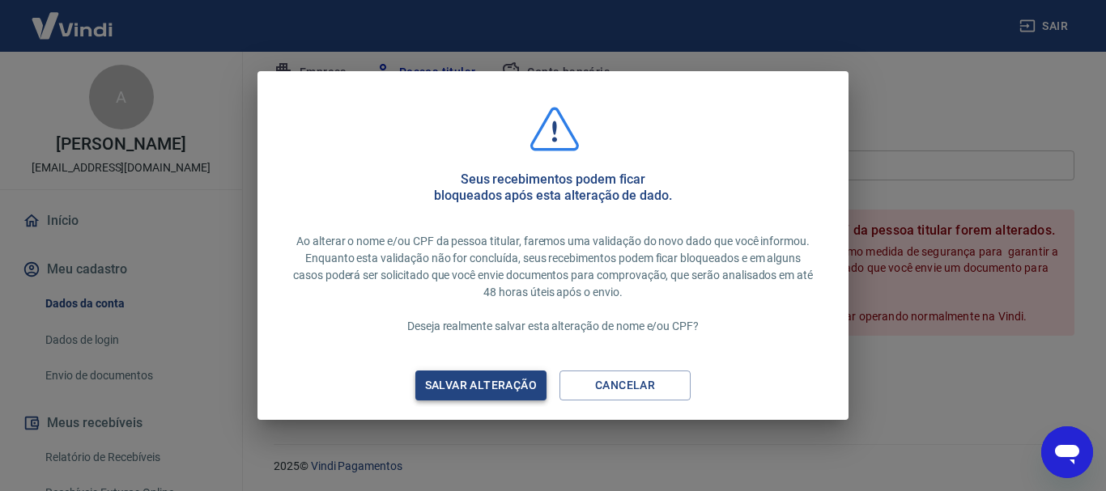
click at [463, 388] on div "Salvar alteração" at bounding box center [481, 386] width 151 height 20
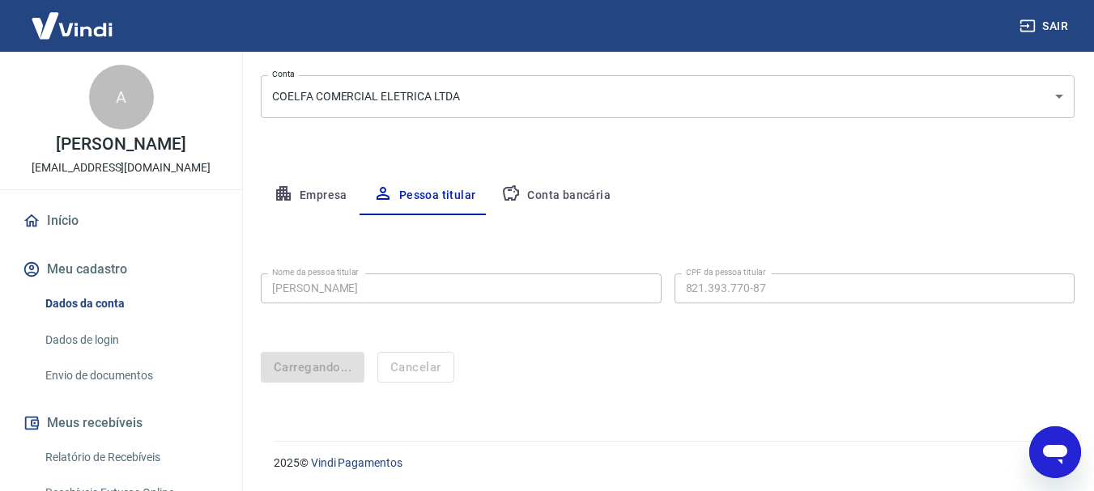
scroll to position [156, 0]
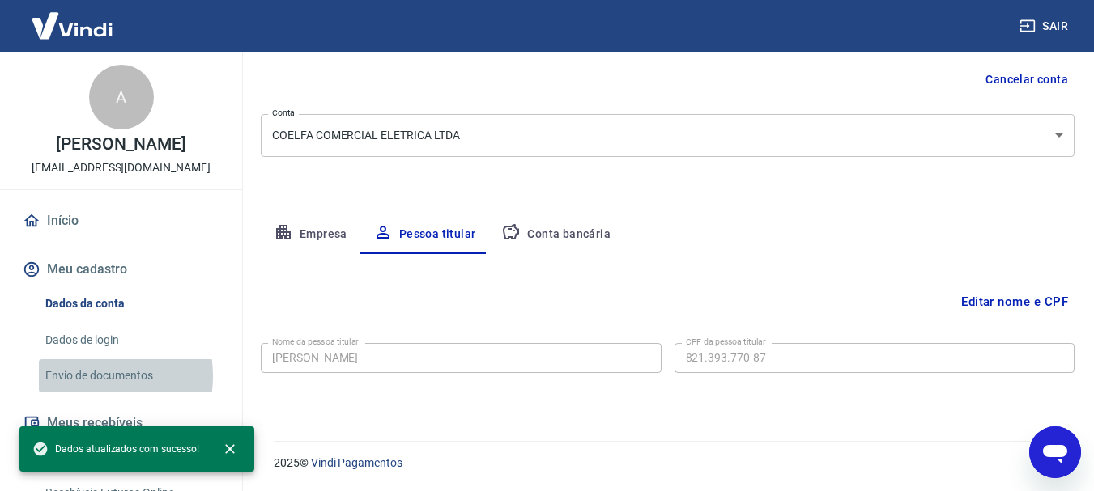
click at [85, 376] on link "Envio de documentos" at bounding box center [131, 375] width 184 height 33
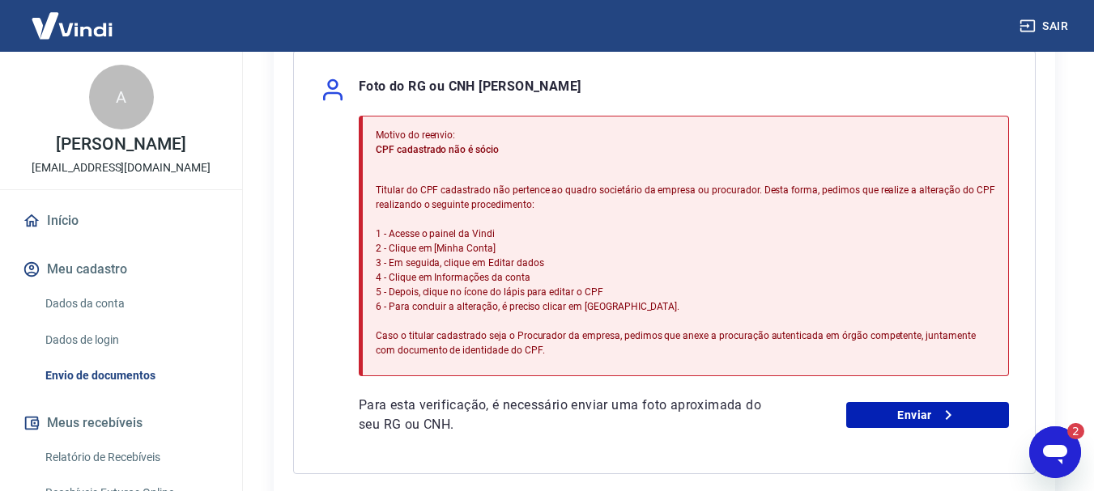
scroll to position [402, 0]
